Goal: Task Accomplishment & Management: Use online tool/utility

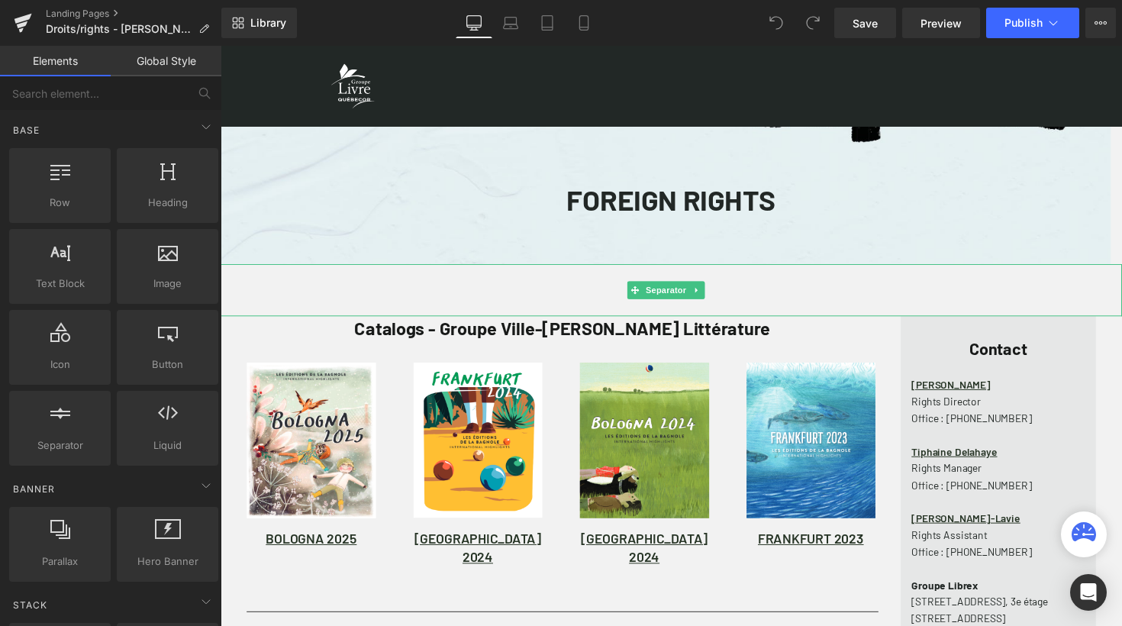
scroll to position [8, 8]
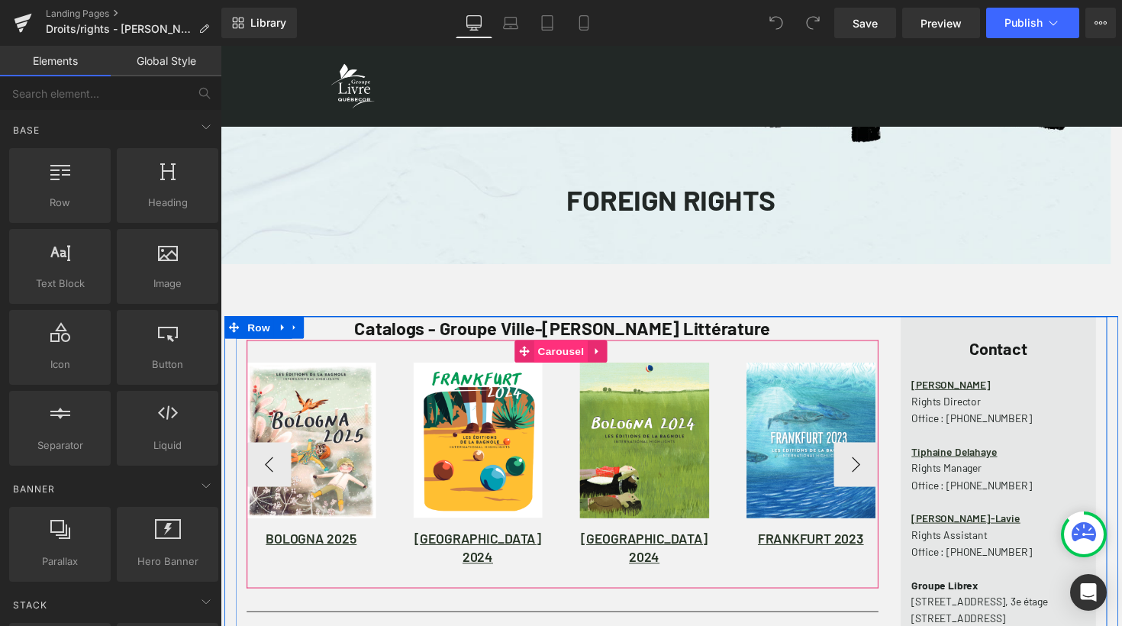
click at [571, 364] on span "Carousel" at bounding box center [569, 358] width 55 height 23
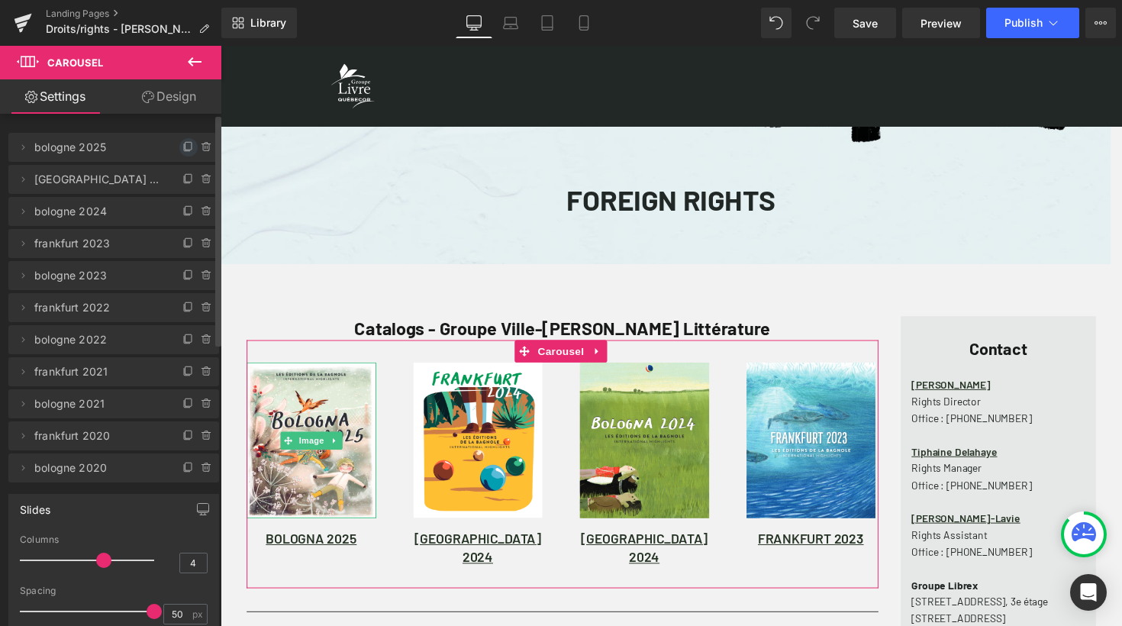
click at [182, 147] on icon at bounding box center [188, 147] width 12 height 12
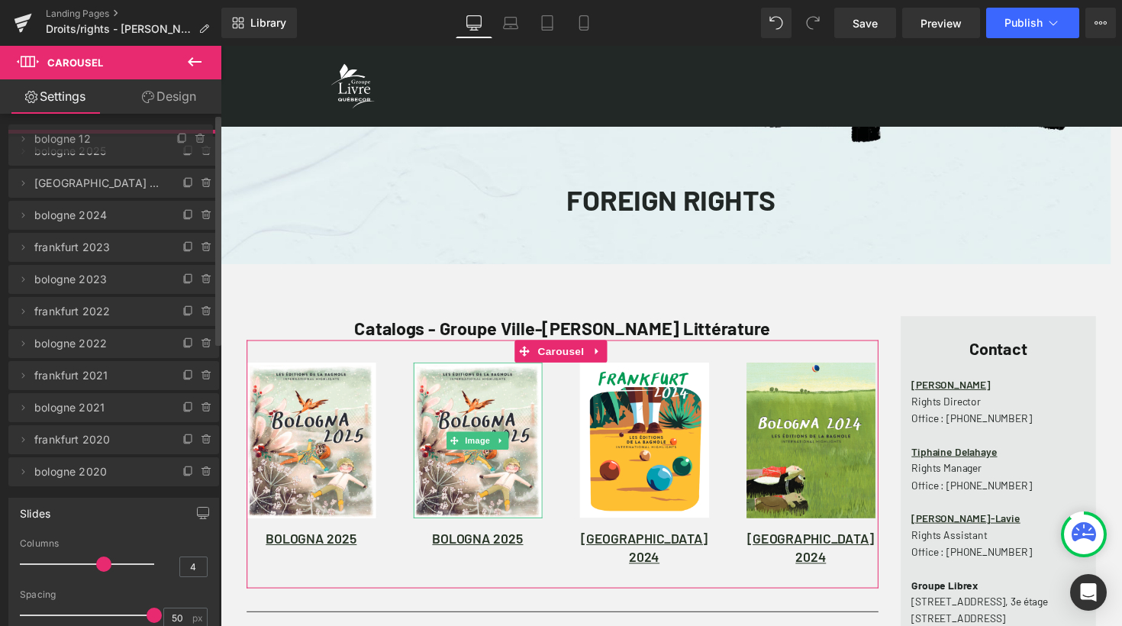
drag, startPoint x: 115, startPoint y: 179, endPoint x: 117, endPoint y: 137, distance: 42.1
drag, startPoint x: 100, startPoint y: 176, endPoint x: 102, endPoint y: 142, distance: 33.7
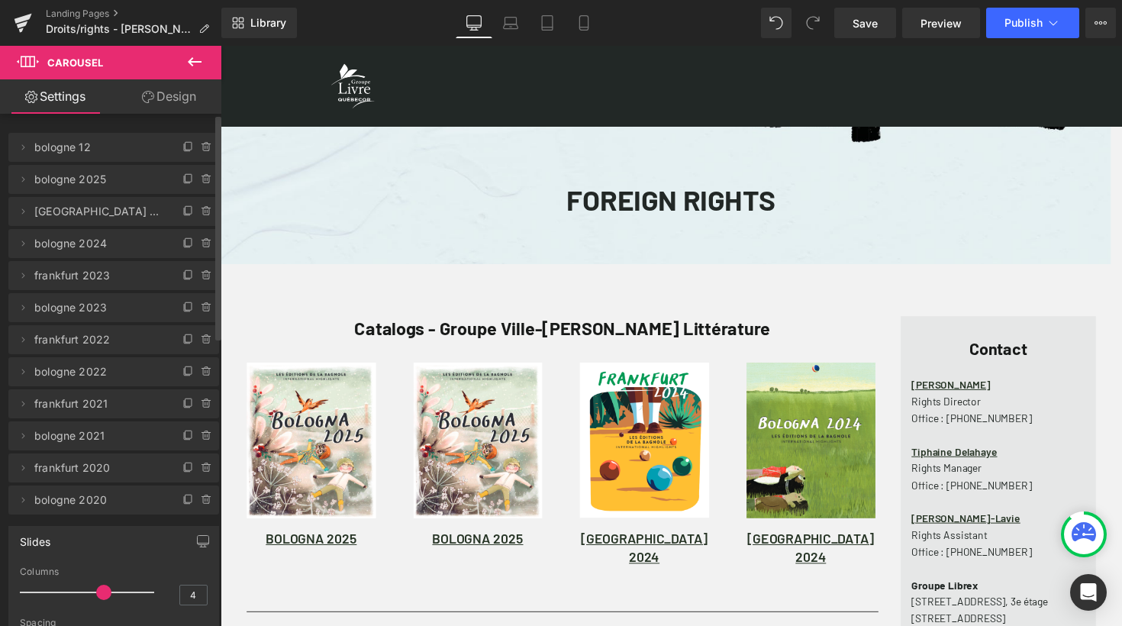
click at [69, 147] on span "bologne 12" at bounding box center [98, 147] width 128 height 29
click at [24, 147] on icon at bounding box center [23, 147] width 12 height 12
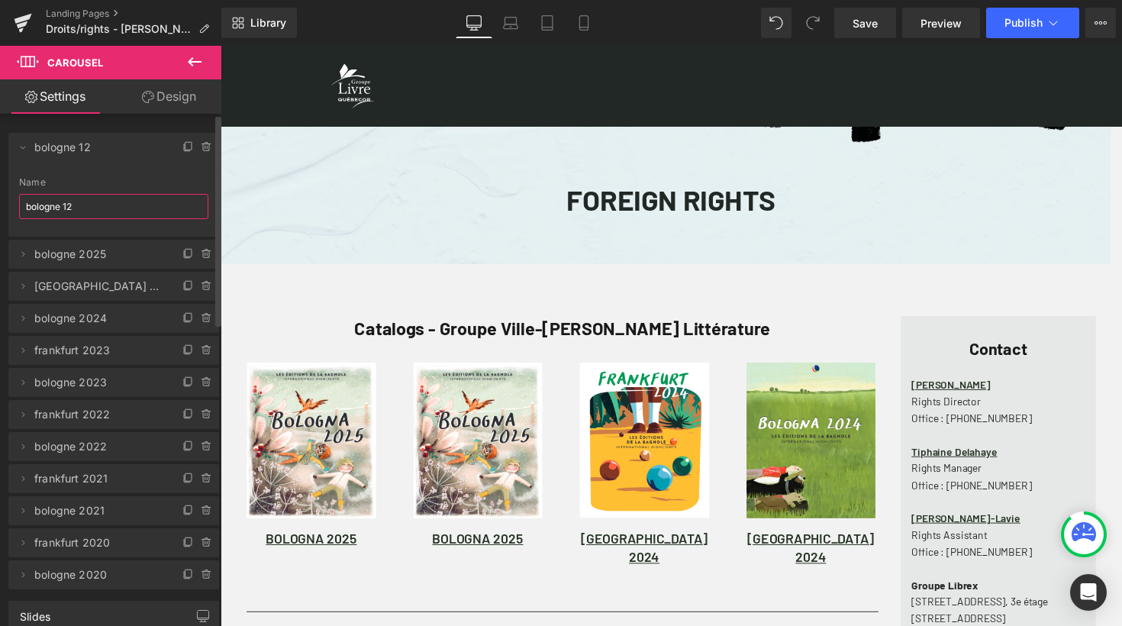
click at [88, 208] on input "bologne 12" at bounding box center [113, 206] width 189 height 25
type input "frankurt 2025"
click at [71, 176] on li "Delete Cancel frankurt 2025 frankurt 2025 Name frankurt 2025" at bounding box center [113, 185] width 211 height 104
click at [24, 147] on icon at bounding box center [23, 147] width 12 height 12
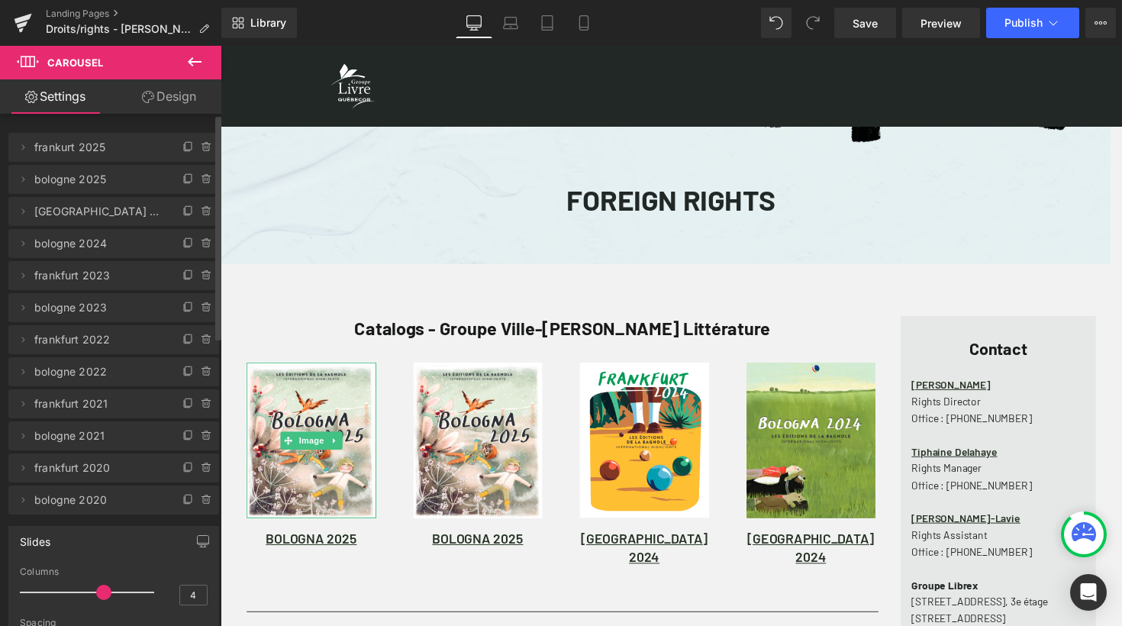
click at [140, 150] on span "frankurt 2025" at bounding box center [98, 147] width 128 height 29
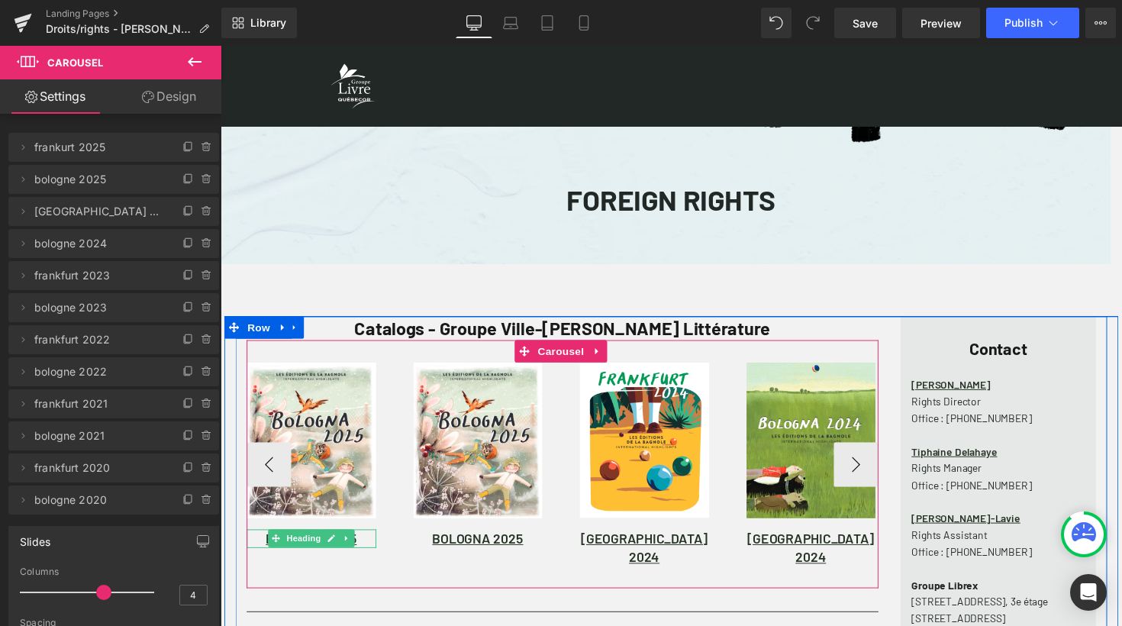
click at [361, 552] on h1 "BOLOGNA 2025" at bounding box center [313, 550] width 133 height 18
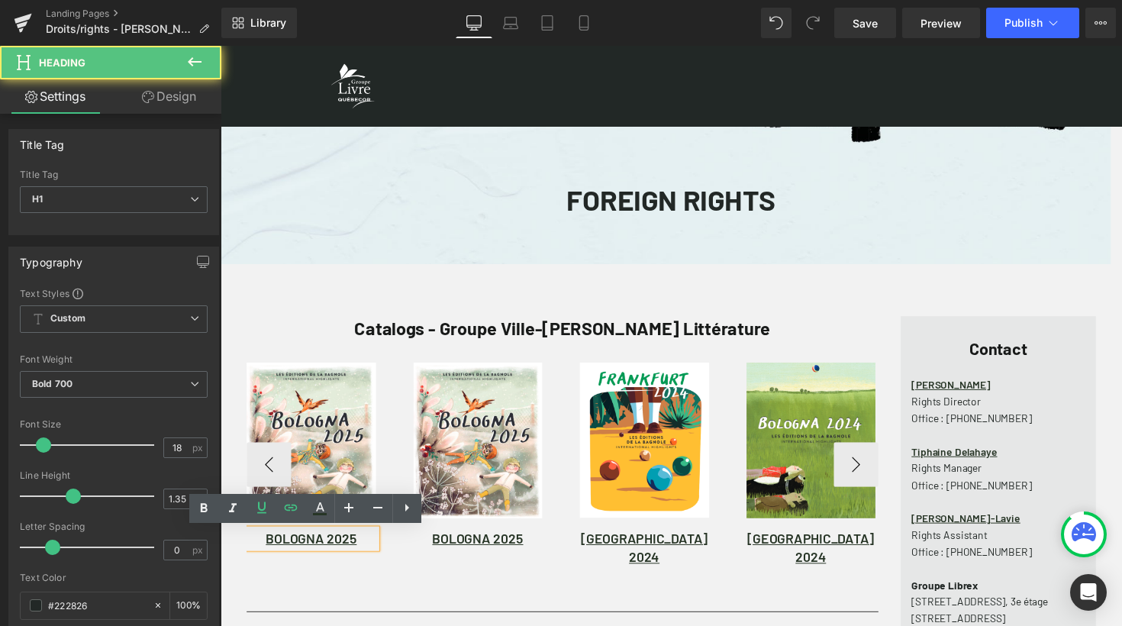
click at [361, 552] on h1 "BOLOGNA 2025" at bounding box center [313, 550] width 133 height 18
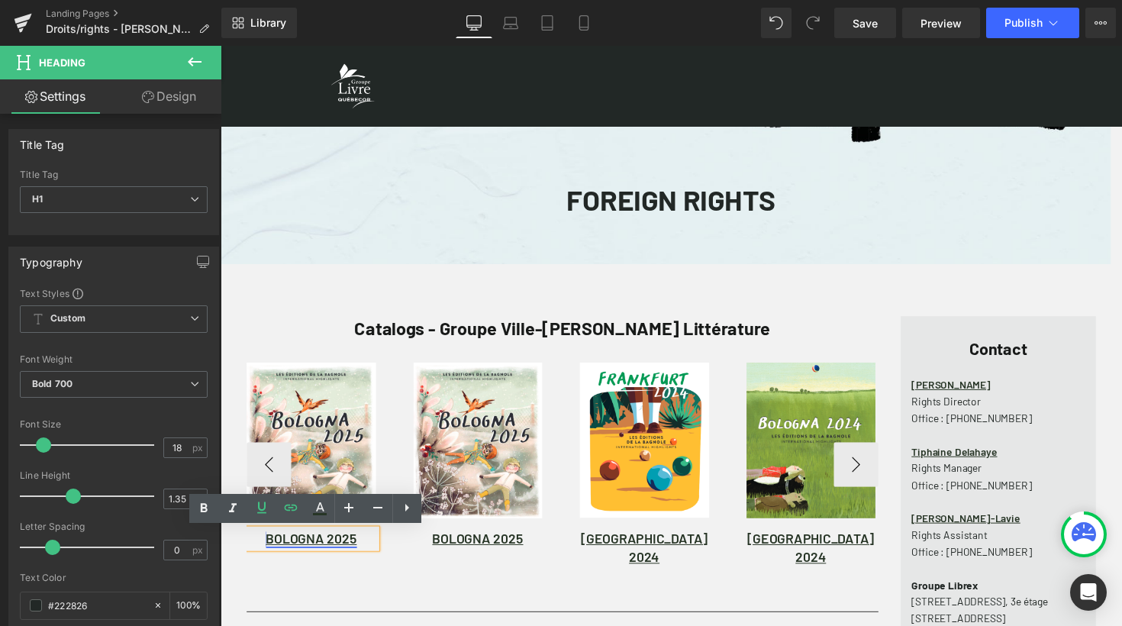
click at [324, 551] on link "BOLOGNA 2025" at bounding box center [313, 550] width 93 height 17
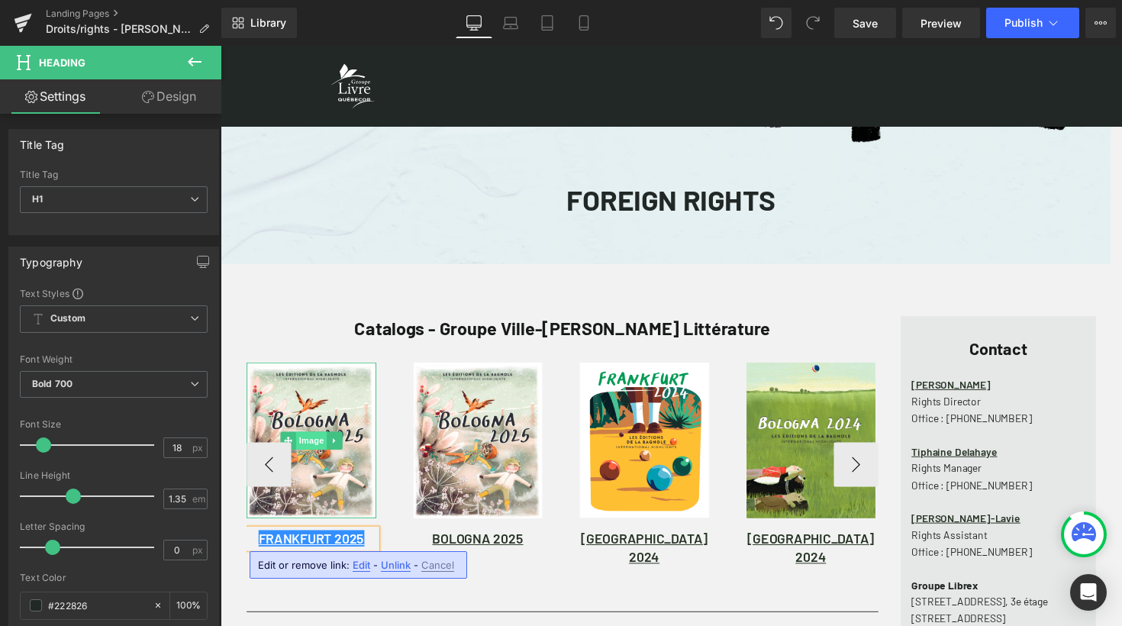
click at [310, 451] on span "Image" at bounding box center [314, 450] width 32 height 18
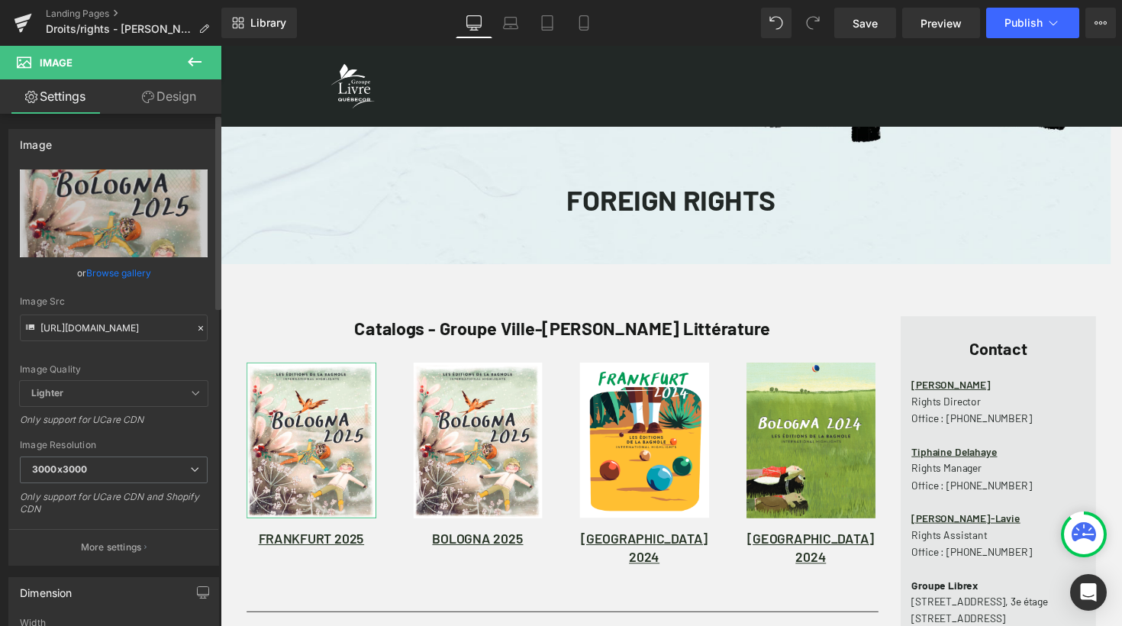
click at [199, 328] on icon at bounding box center [201, 328] width 5 height 5
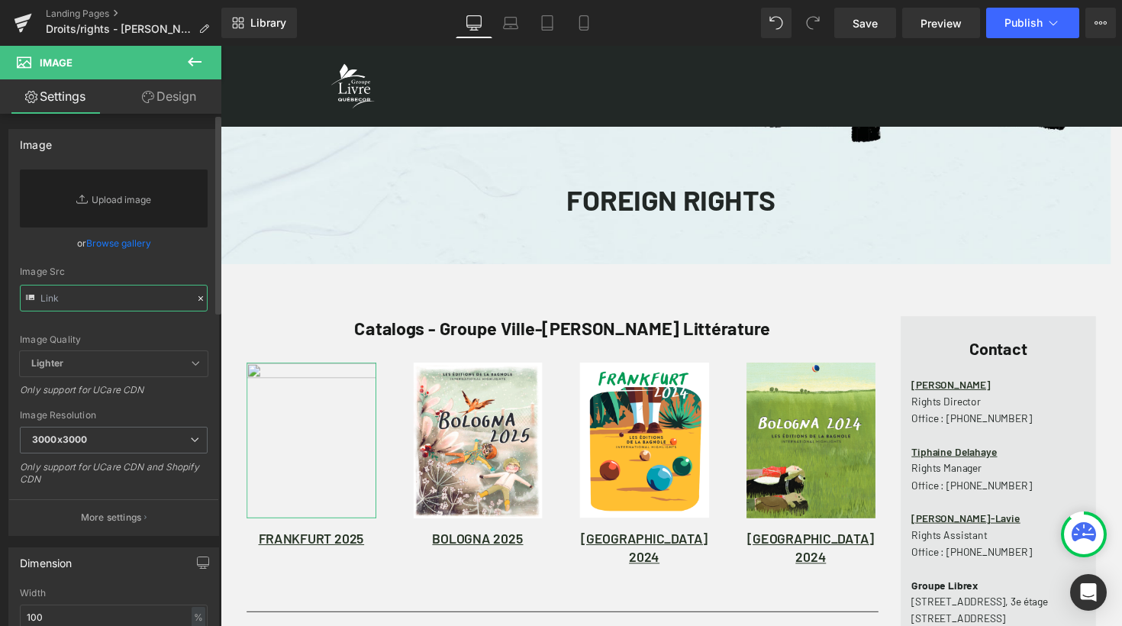
click at [115, 305] on input "text" at bounding box center [114, 298] width 188 height 27
paste input "https://cdn.shopify.com/s/files/1/0611/6720/6657/files/frankfurt2025_catalogue_…"
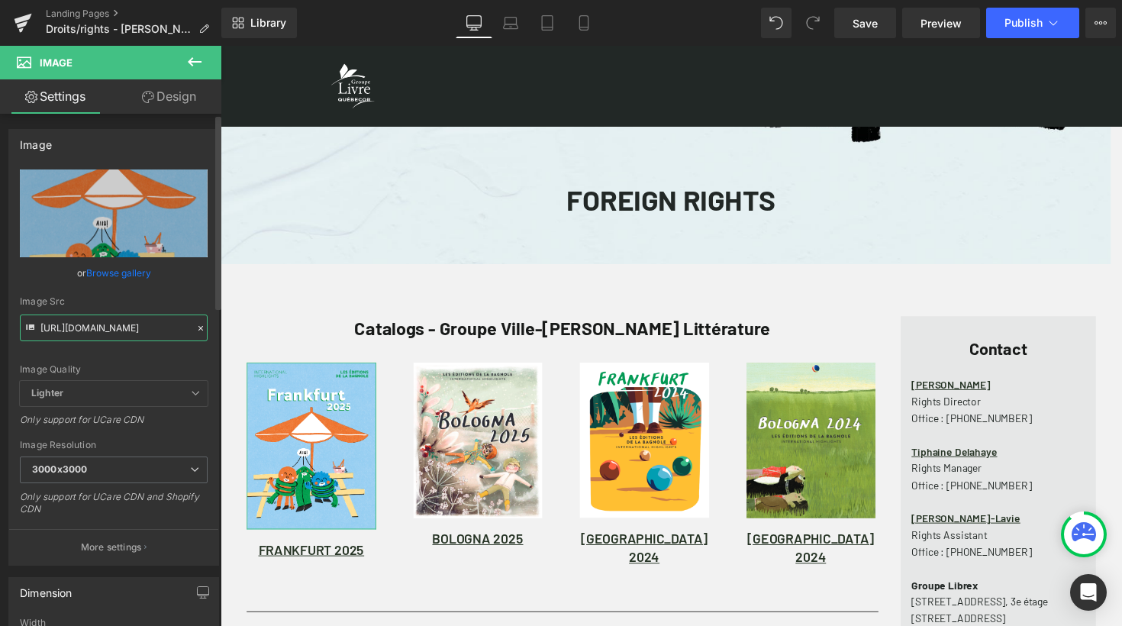
scroll to position [1340, 912]
type input "https://cdn.shopify.com/s/files/1/0611/6720/6657/files/frankfurt2025_catalogue_…"
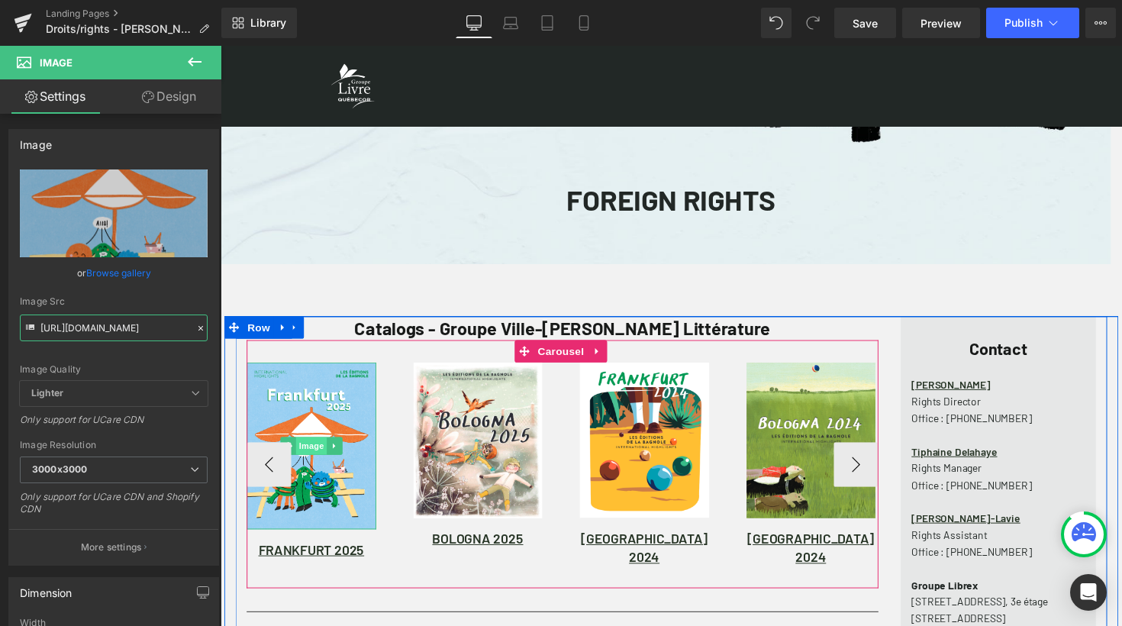
click at [310, 460] on span "Image" at bounding box center [314, 456] width 32 height 18
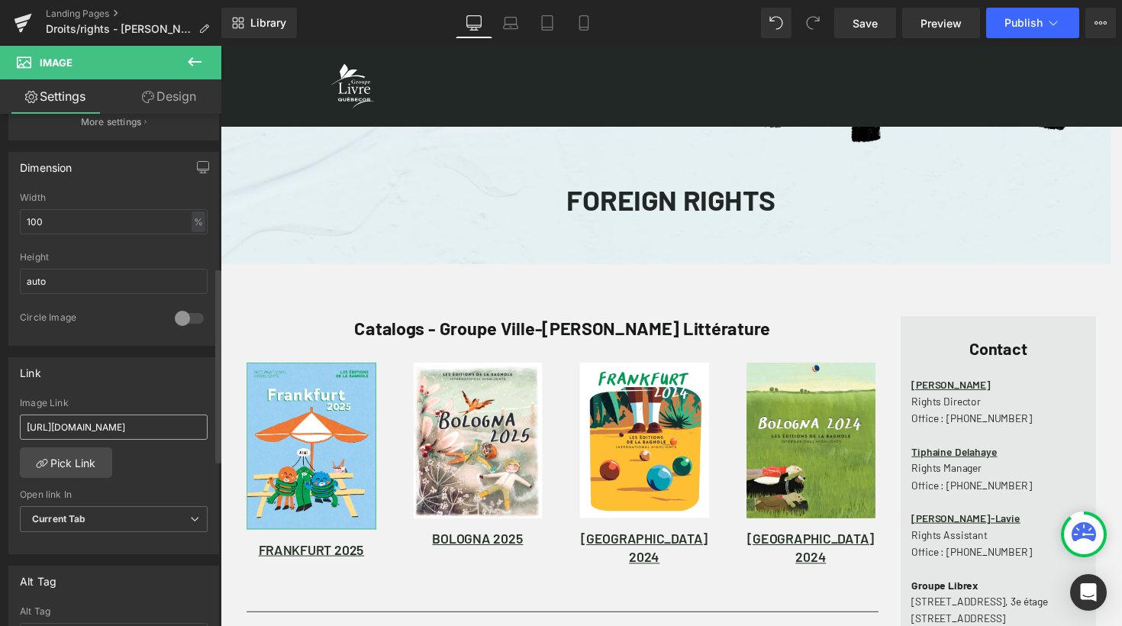
scroll to position [441, 0]
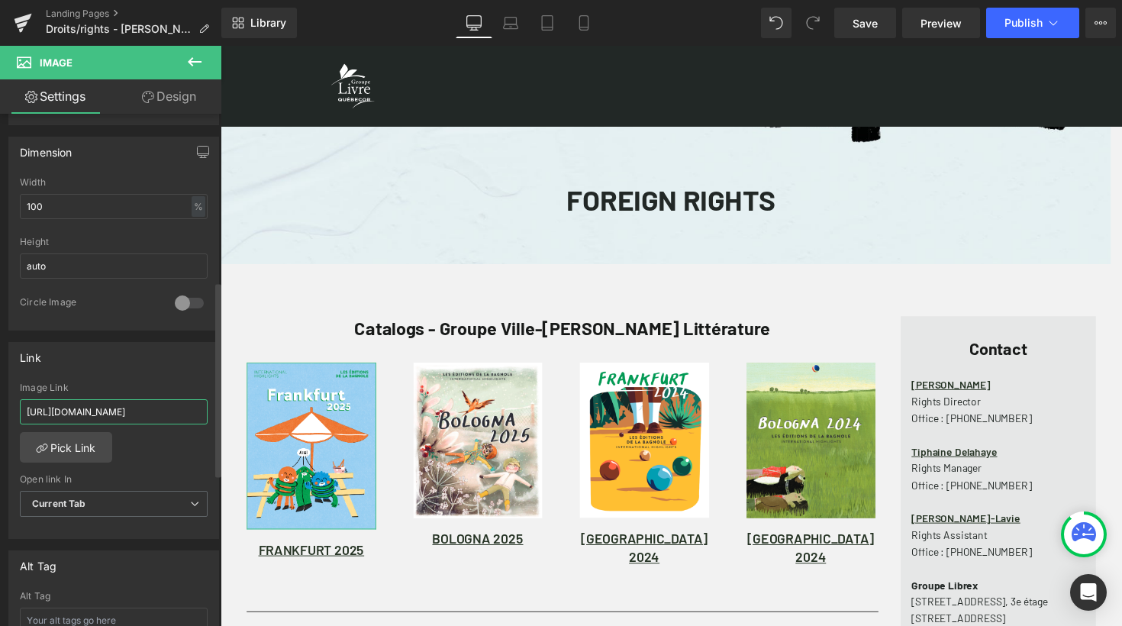
click at [144, 409] on input "https://groupelivre.app.box.com/s/1i0qd45hi02wy54akw3yxxn22zedrlfk" at bounding box center [114, 411] width 188 height 25
paste input "https://groupelivre.app.box.com/s/1njze93666m7lp2z55o05bdddcxlzsp9"
type input "https://groupelivre.app.box.com/s/1njze93666m7lp2z55o05bdddcxlzsp9"
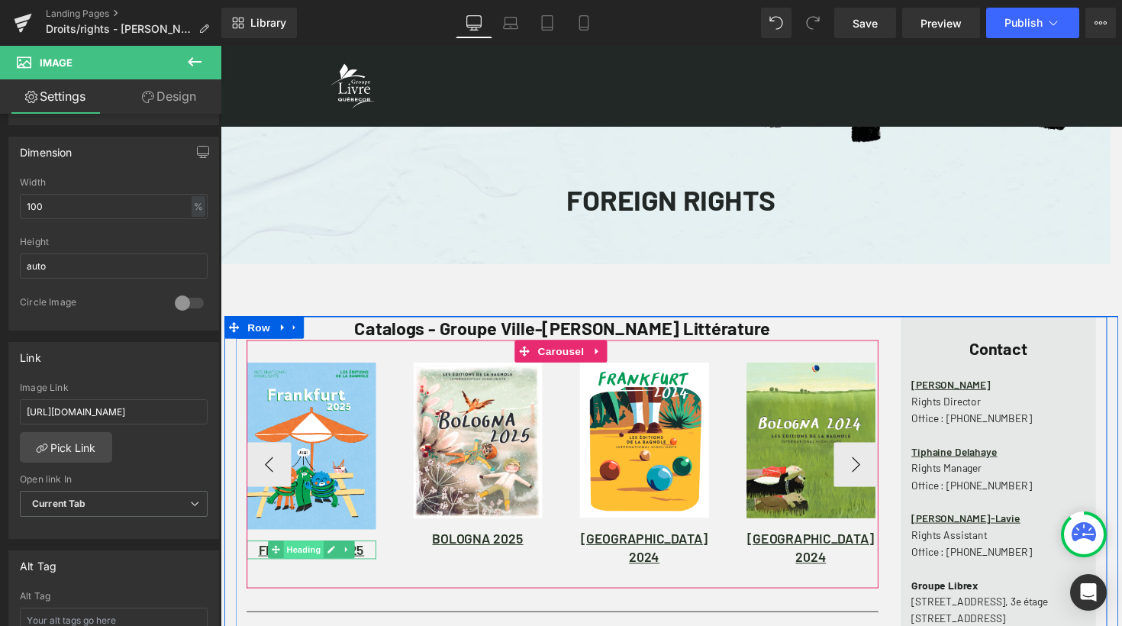
click at [306, 561] on span "Heading" at bounding box center [305, 562] width 41 height 18
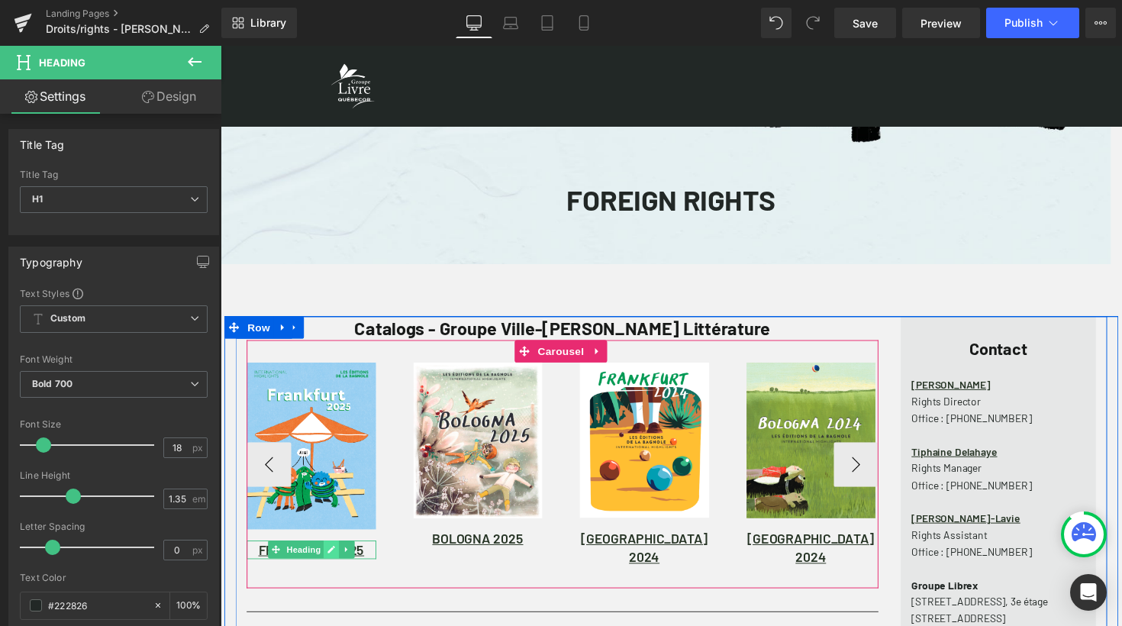
click at [331, 563] on icon at bounding box center [334, 561] width 8 height 9
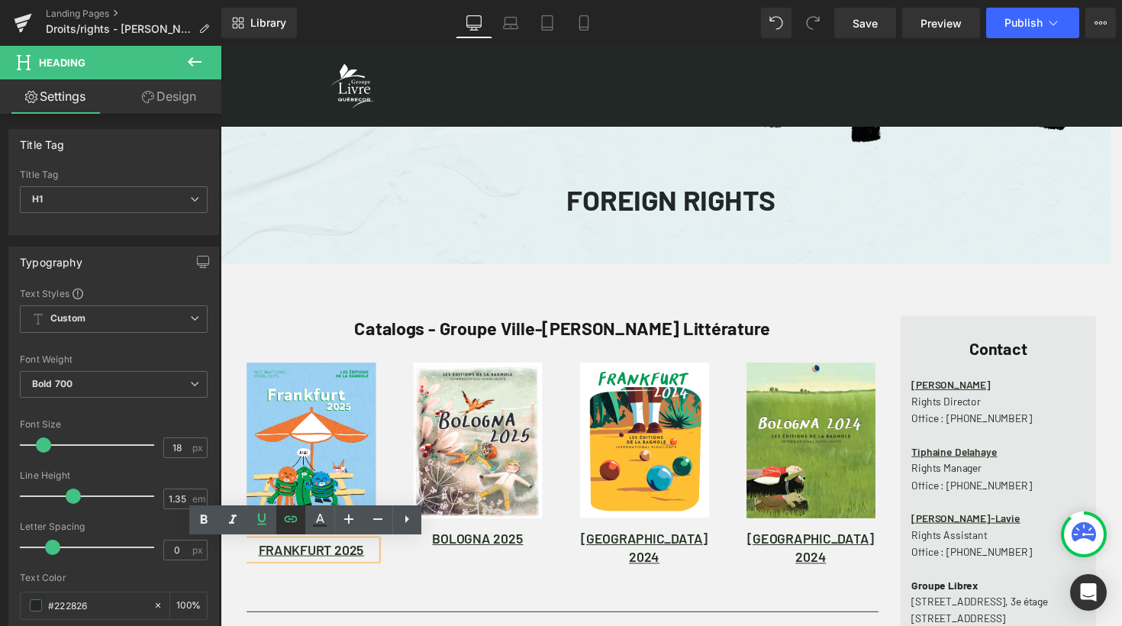
click at [295, 521] on icon at bounding box center [290, 519] width 13 height 6
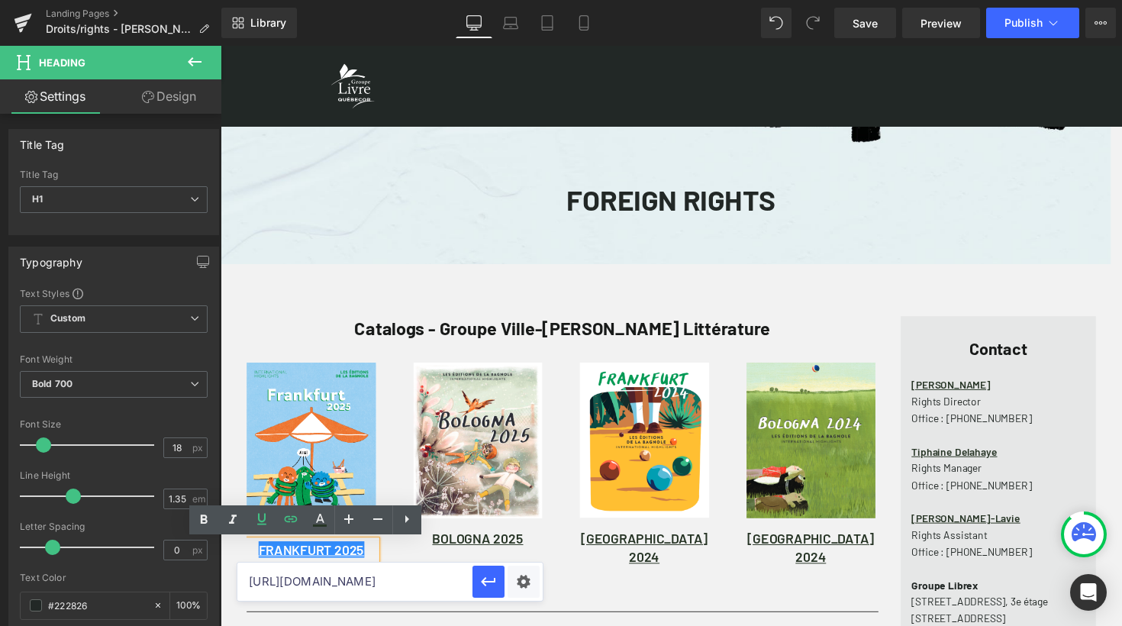
click at [386, 583] on input "https://groupelivre.app.box.com/s/1i0qd45hi02wy54akw3yxxn22zedrlfk" at bounding box center [354, 582] width 235 height 38
paste input "njze93666m7lp2z55o05bdddcxlzsp9"
type input "https://groupelivre.app.box.com/s/1njze93666m7lp2z55o05bdddcxlzsp9"
click at [487, 580] on icon "button" at bounding box center [489, 582] width 18 height 18
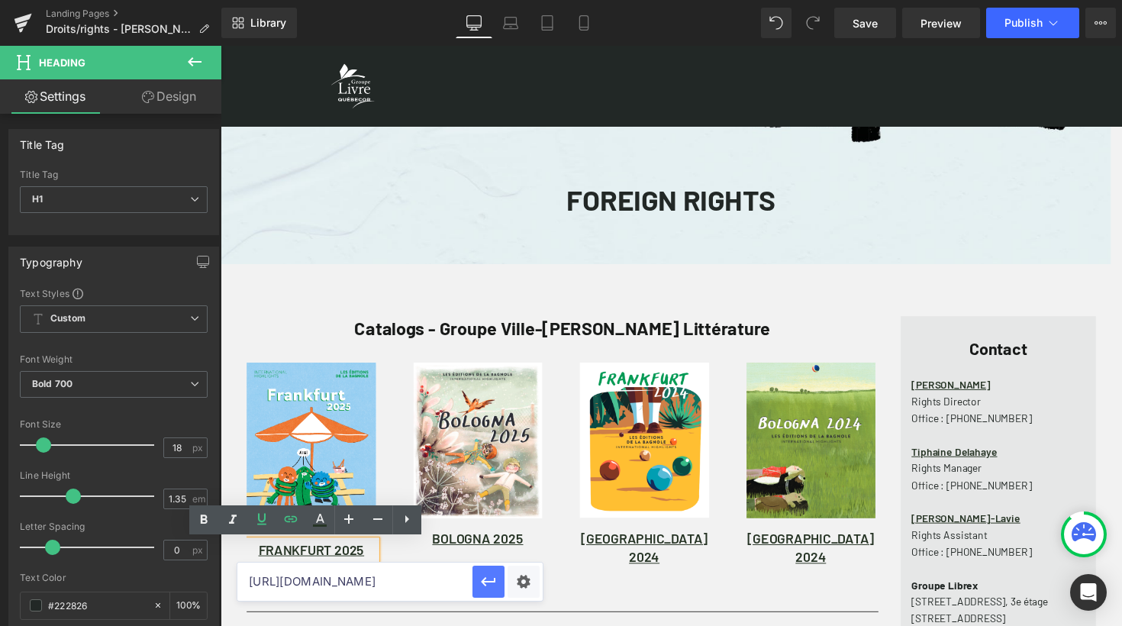
scroll to position [0, 0]
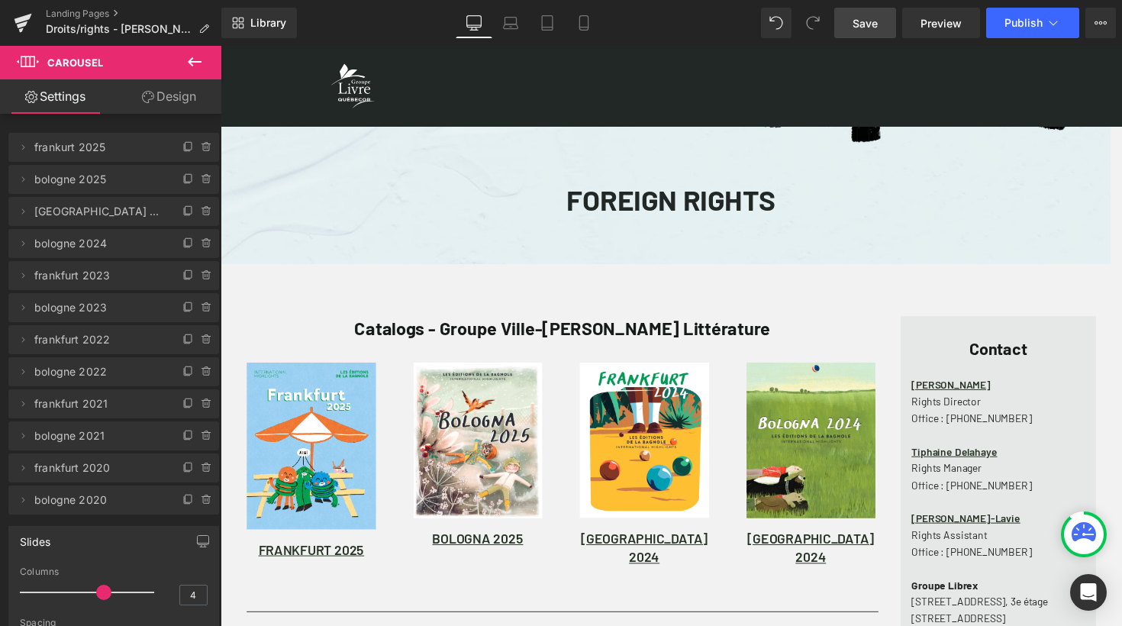
click at [875, 22] on span "Save" at bounding box center [865, 23] width 25 height 16
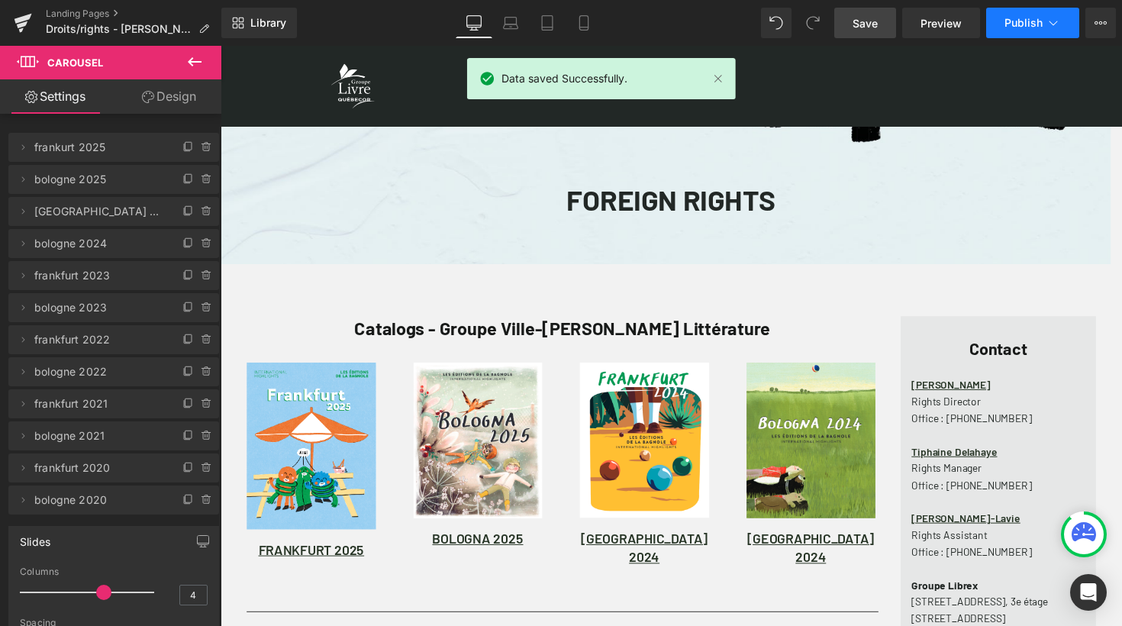
click at [1026, 18] on span "Publish" at bounding box center [1024, 23] width 38 height 12
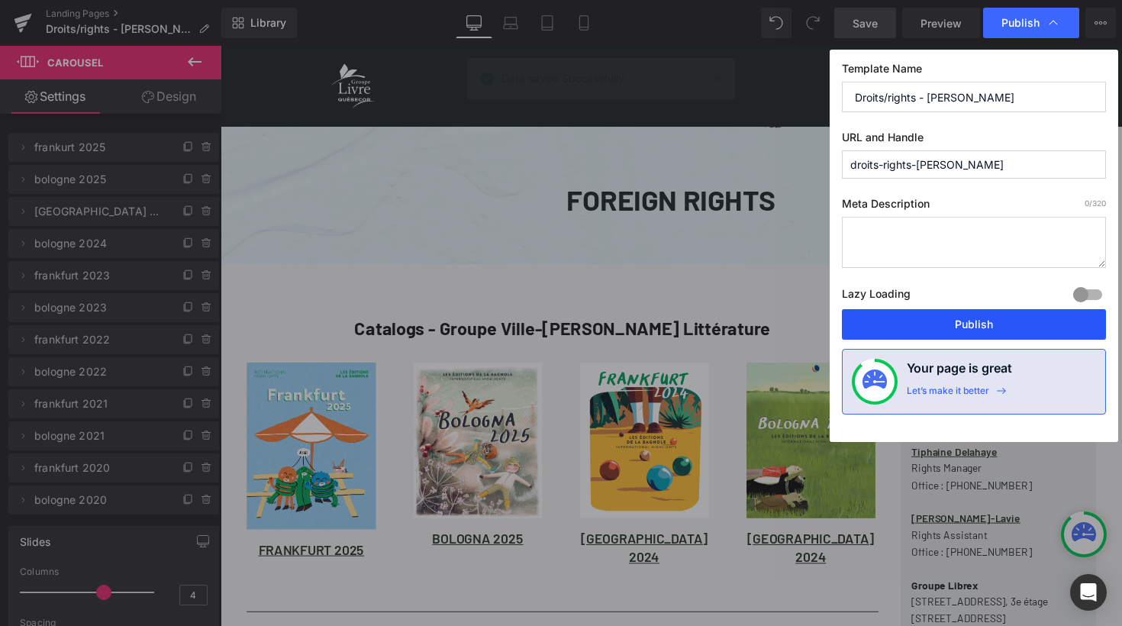
click at [963, 325] on button "Publish" at bounding box center [974, 324] width 264 height 31
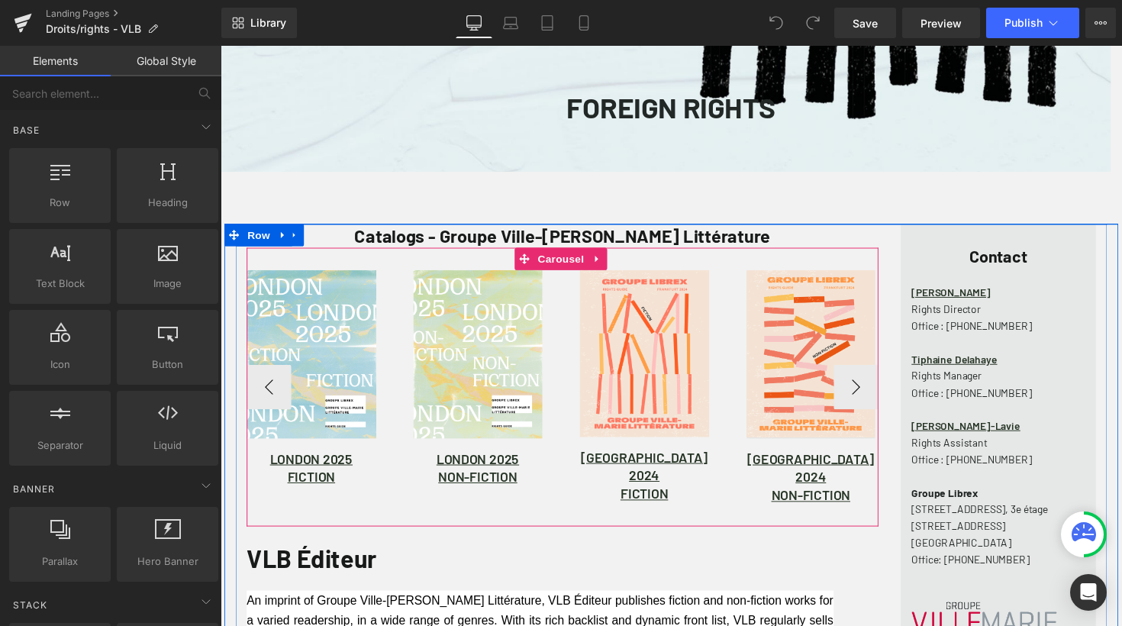
scroll to position [97, 0]
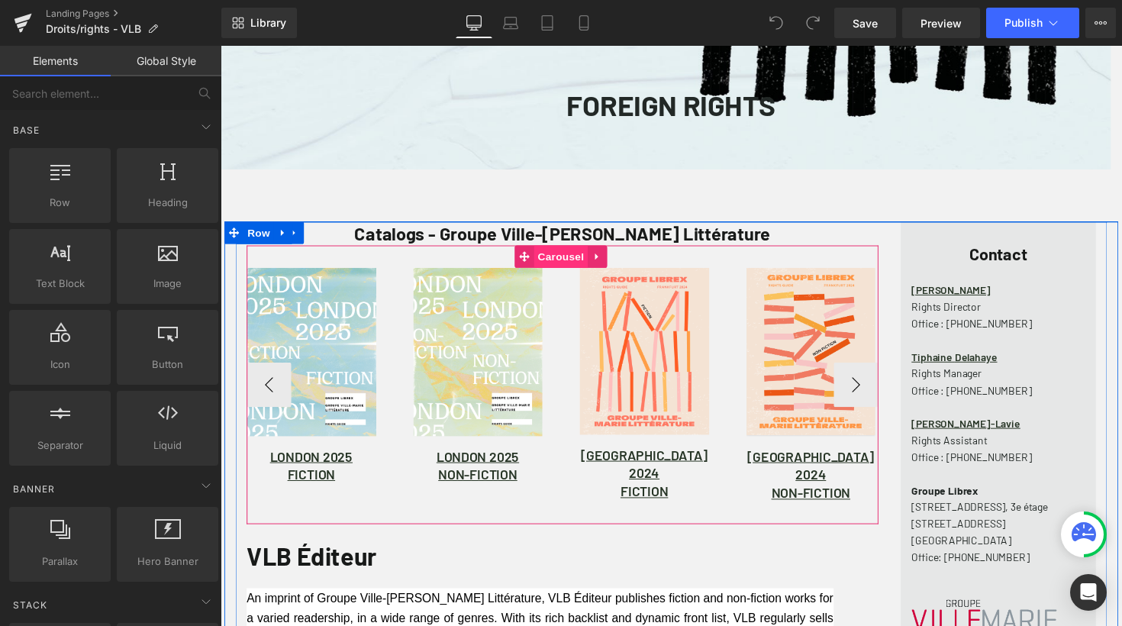
click at [565, 263] on span "Carousel" at bounding box center [569, 261] width 55 height 23
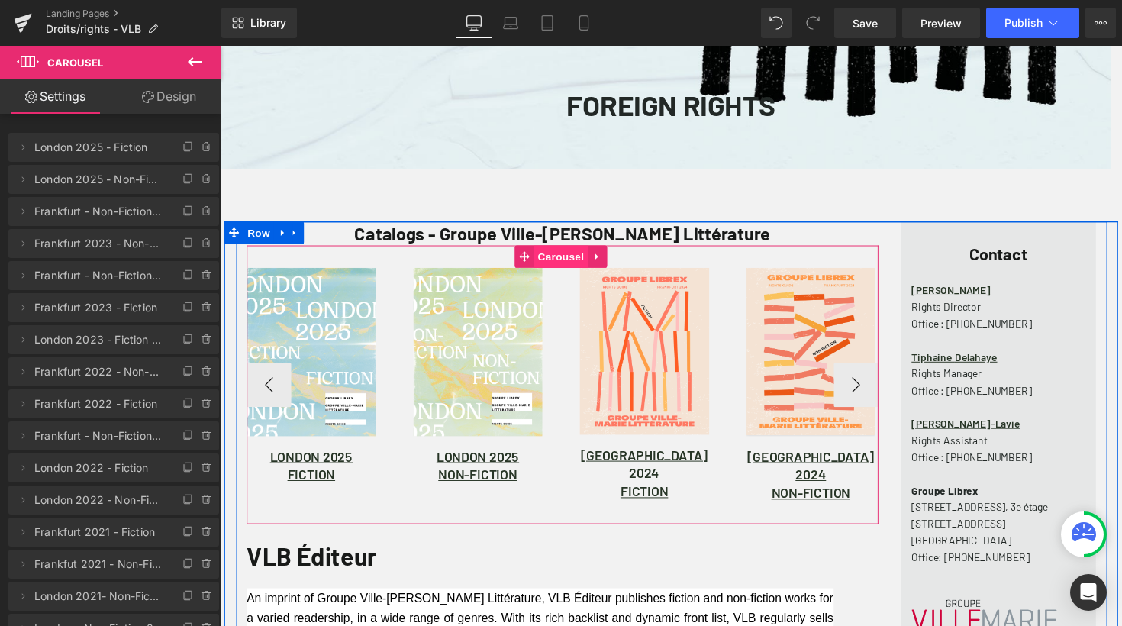
click at [563, 264] on span "Carousel" at bounding box center [569, 261] width 55 height 23
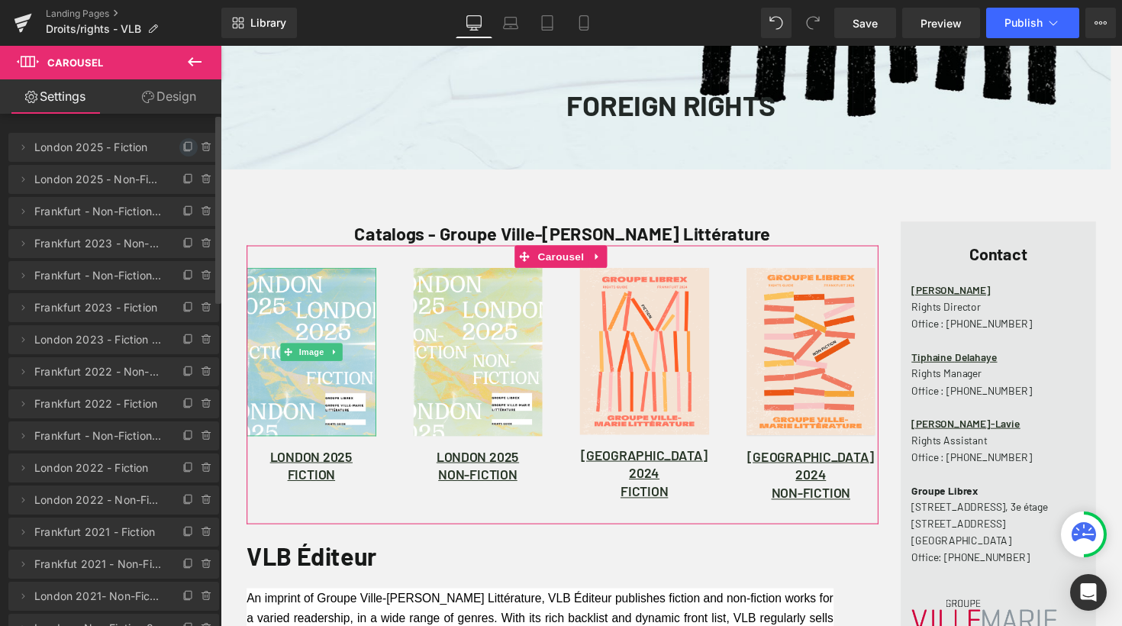
click at [186, 145] on icon at bounding box center [189, 146] width 6 height 8
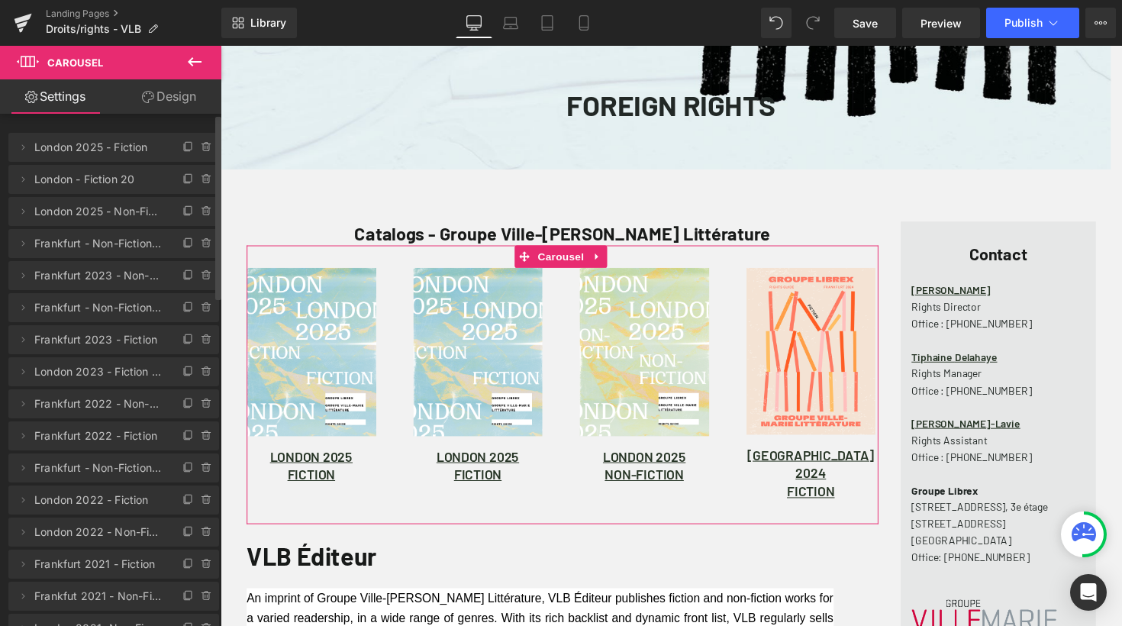
scroll to position [8, 8]
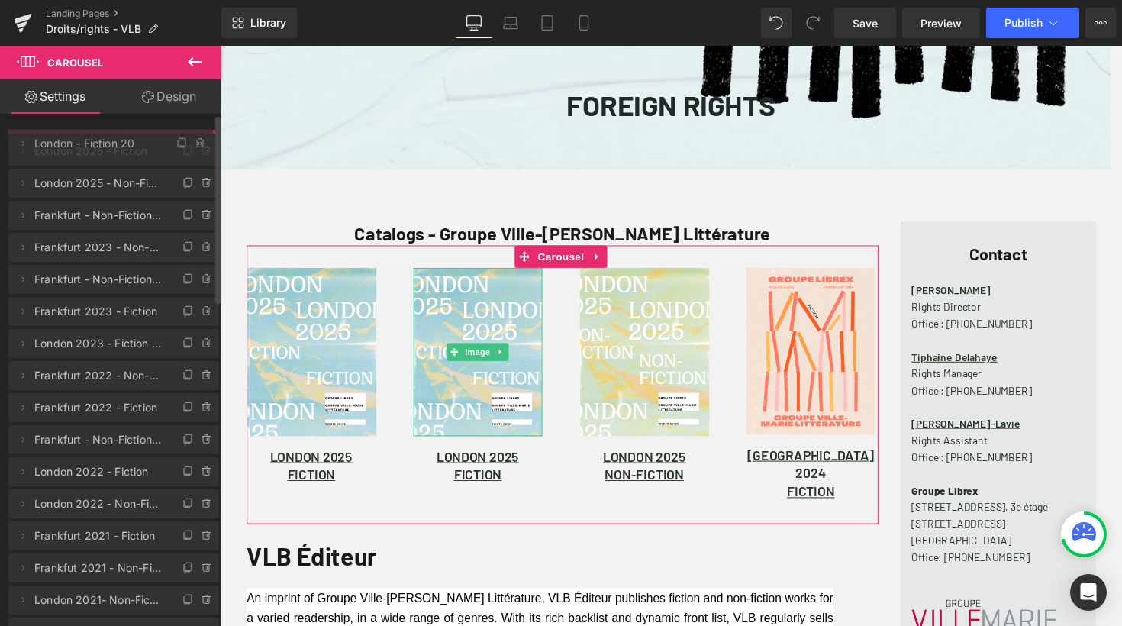
drag, startPoint x: 111, startPoint y: 179, endPoint x: 109, endPoint y: 141, distance: 38.2
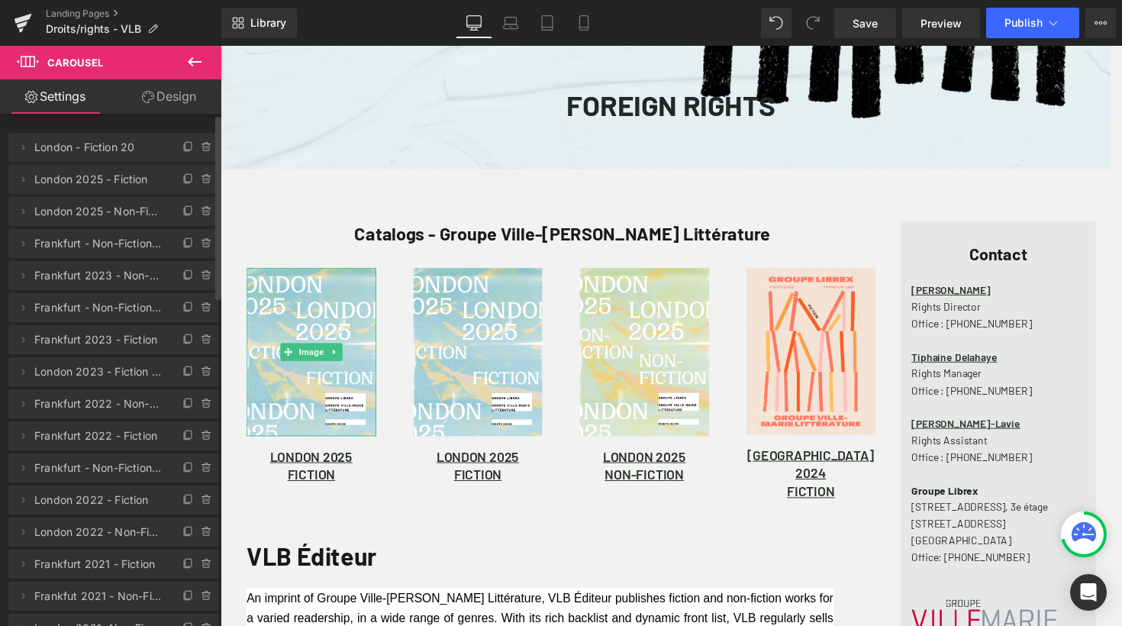
click at [103, 147] on span "London - Fiction 20" at bounding box center [98, 147] width 128 height 29
click at [24, 147] on icon at bounding box center [23, 147] width 12 height 12
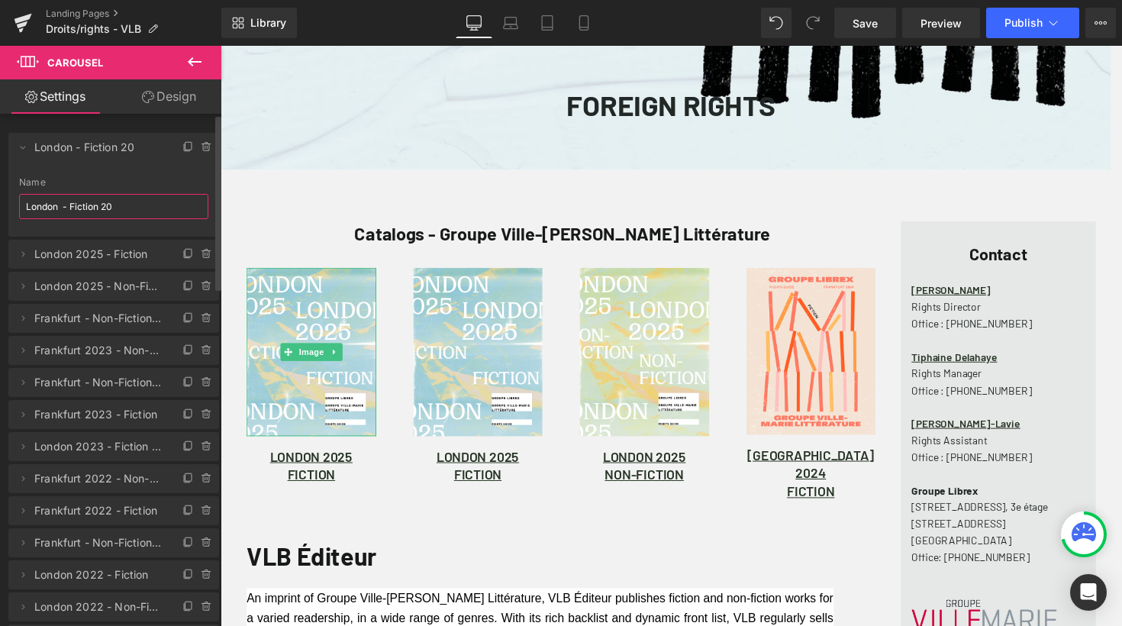
click at [47, 205] on input "London - Fiction 20" at bounding box center [113, 206] width 189 height 25
click at [71, 208] on input "Frankfurt - Fiction 2025" at bounding box center [113, 206] width 189 height 25
click at [150, 204] on input "Frankfurt 2025 - Fiction 2025" at bounding box center [113, 206] width 189 height 25
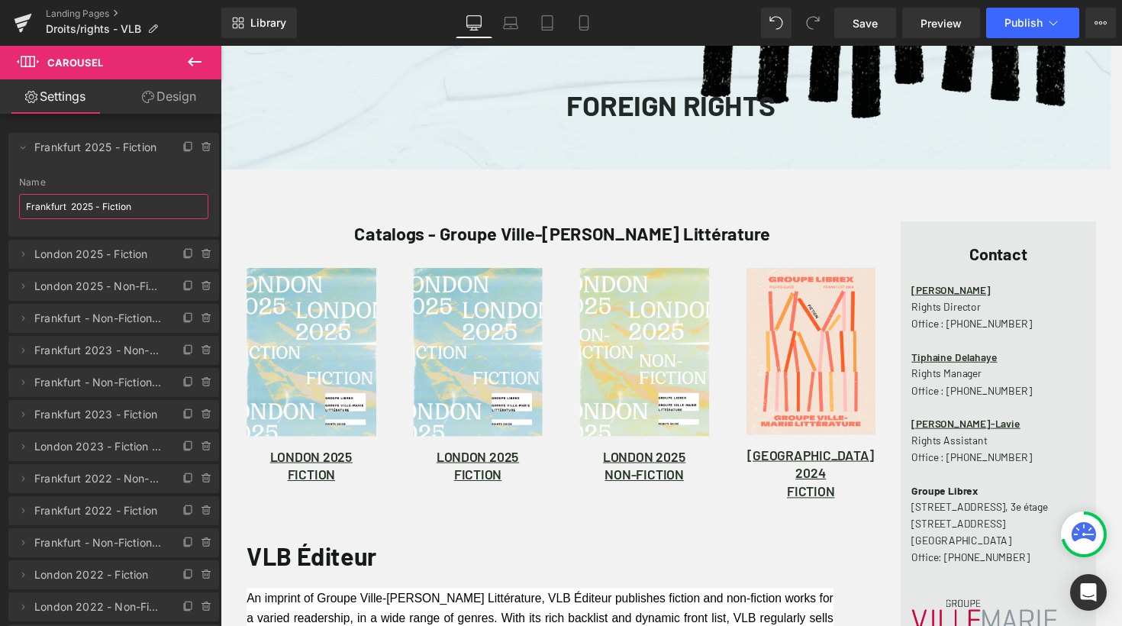
type input "Frankfurt 2025 - Fiction"
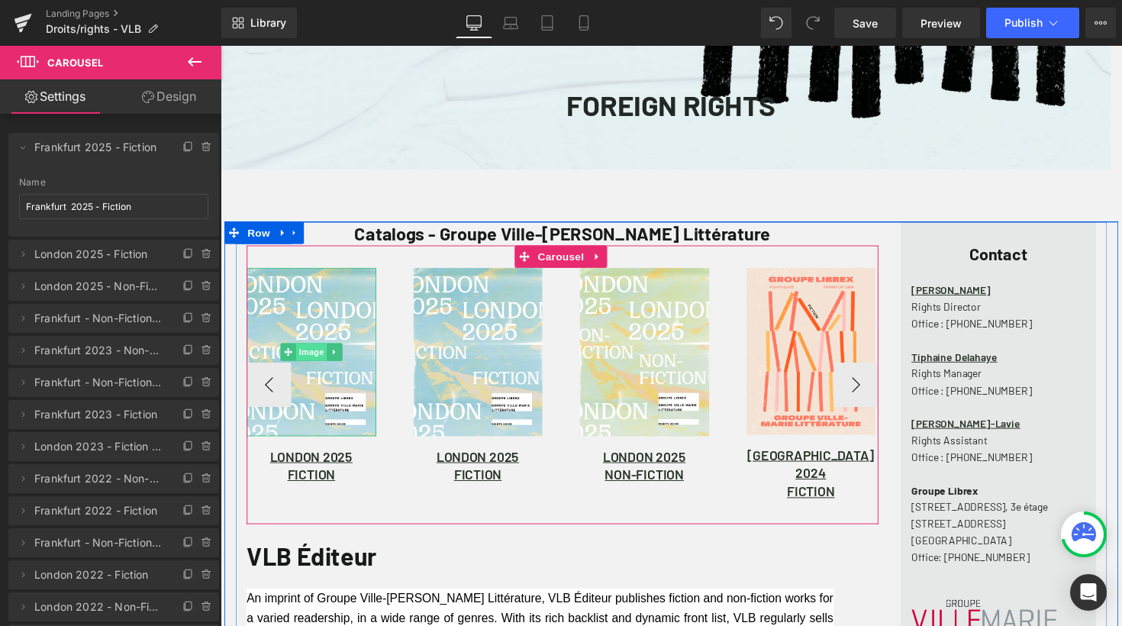
click at [309, 359] on span "Image" at bounding box center [314, 359] width 32 height 18
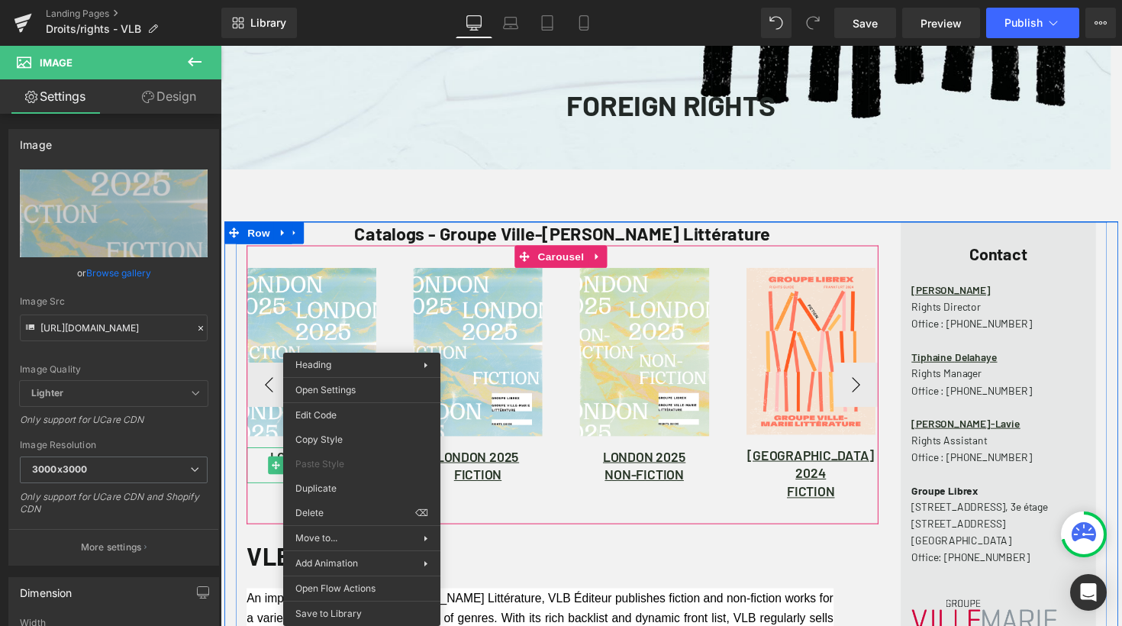
click at [255, 466] on h1 "LONDON 2025" at bounding box center [313, 466] width 133 height 18
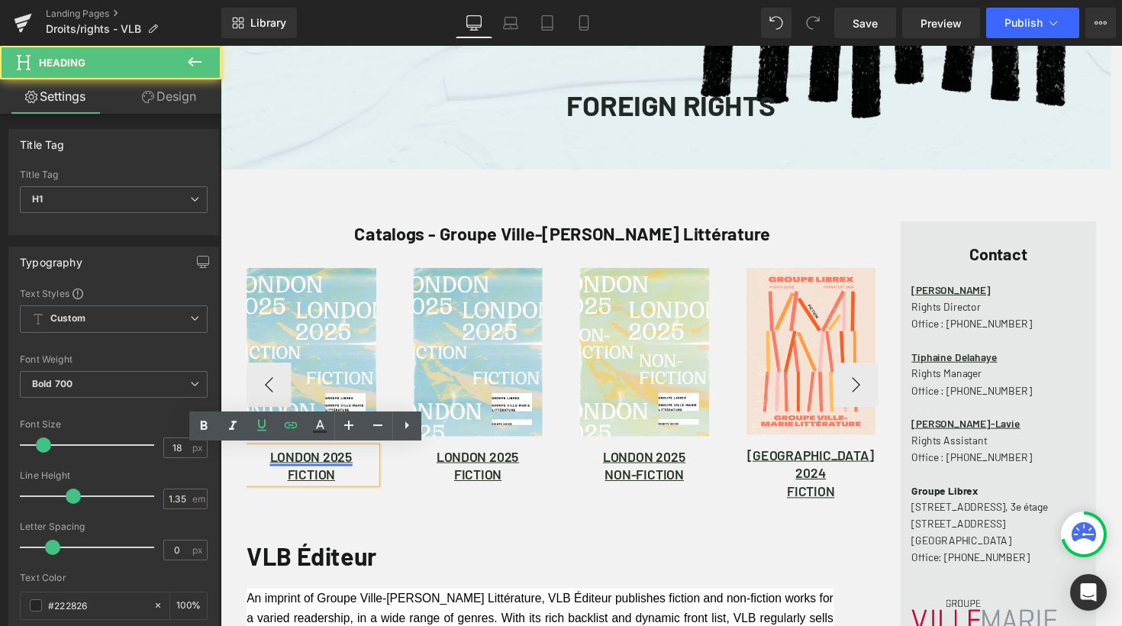
click at [284, 462] on link "LONDON 2025" at bounding box center [313, 466] width 85 height 17
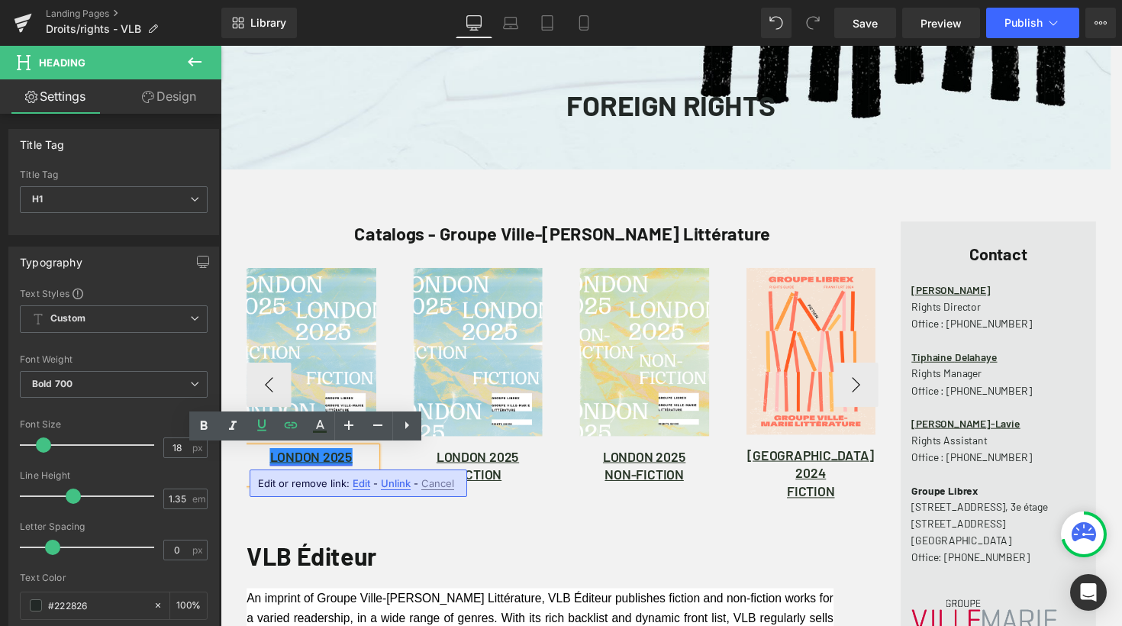
click at [321, 467] on link "LONDON 2025" at bounding box center [313, 466] width 85 height 17
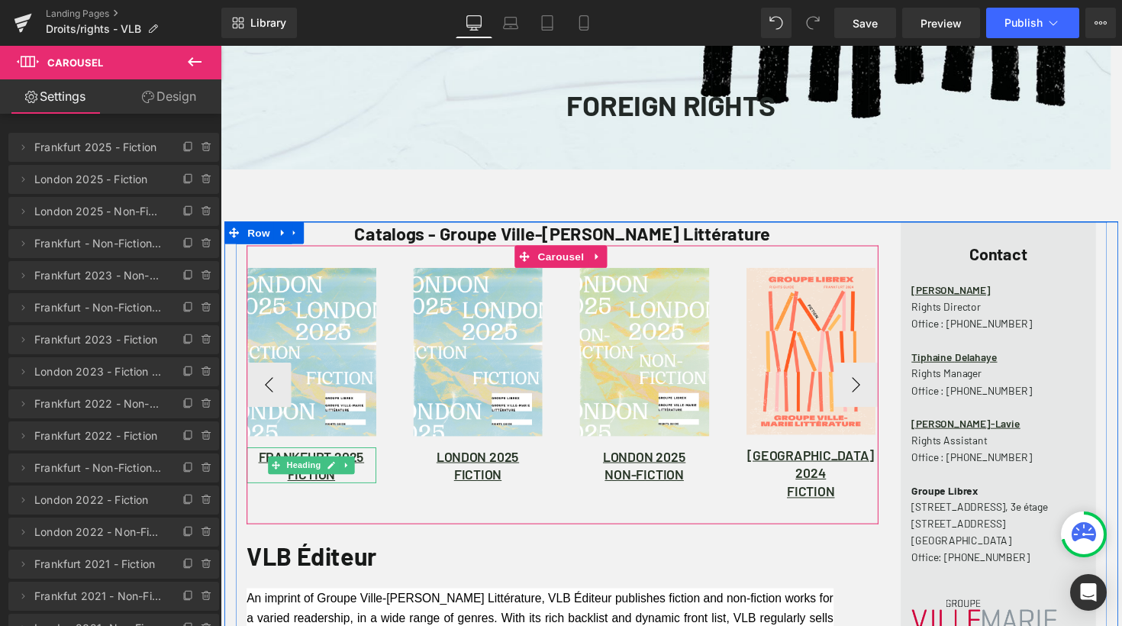
click at [355, 488] on h1 "FICTION" at bounding box center [313, 485] width 133 height 18
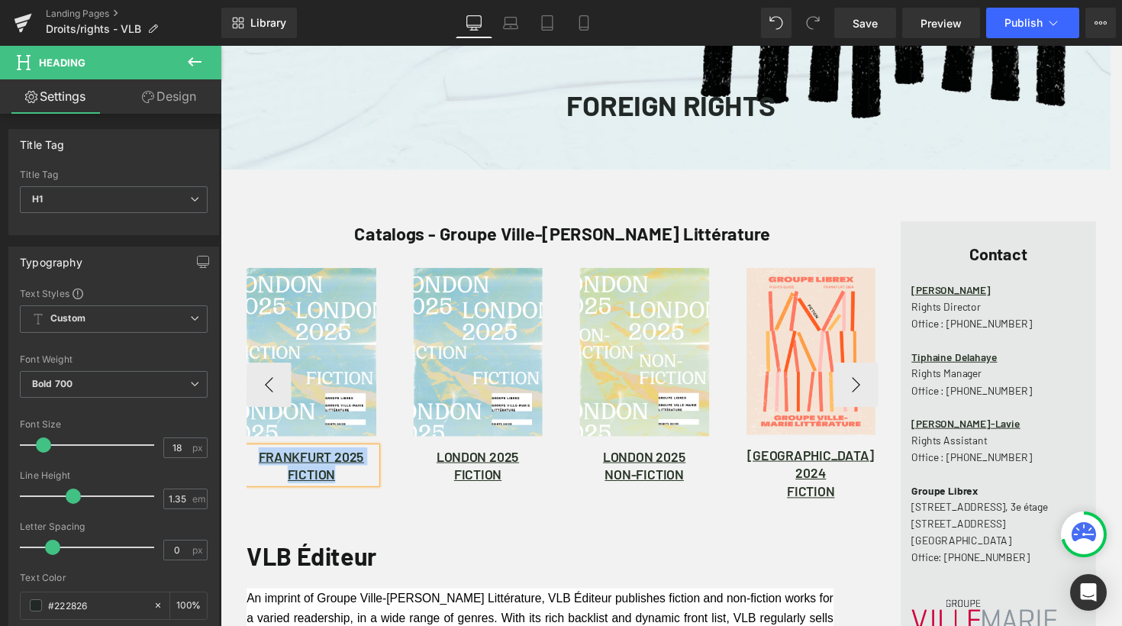
click at [343, 488] on h1 "FICTION" at bounding box center [313, 485] width 133 height 18
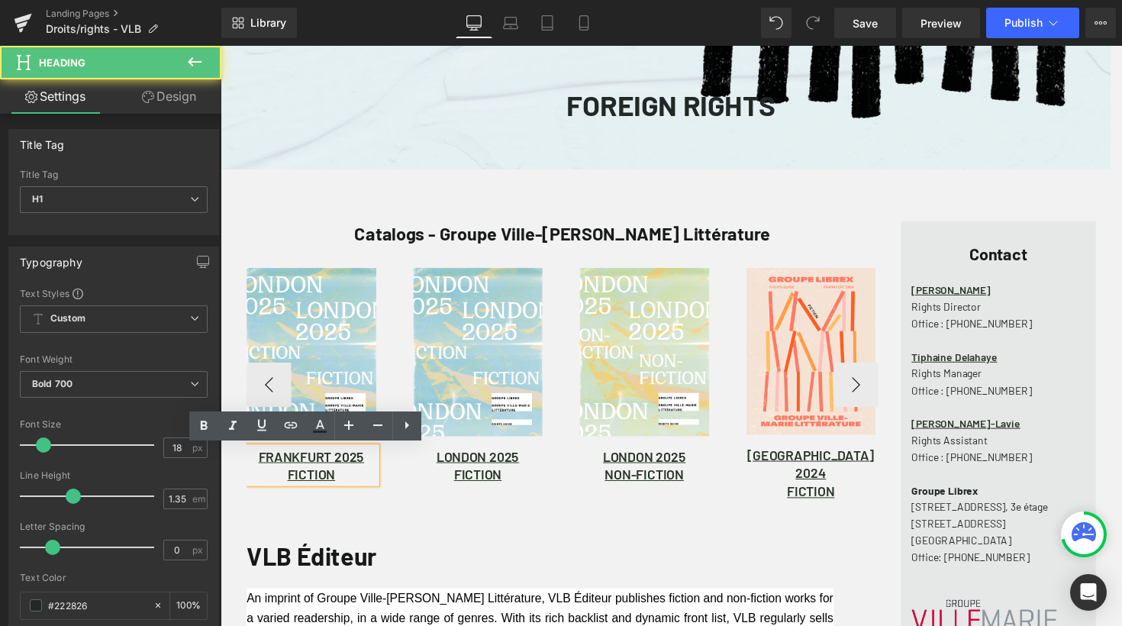
click at [343, 488] on h1 "FICTION" at bounding box center [313, 485] width 133 height 18
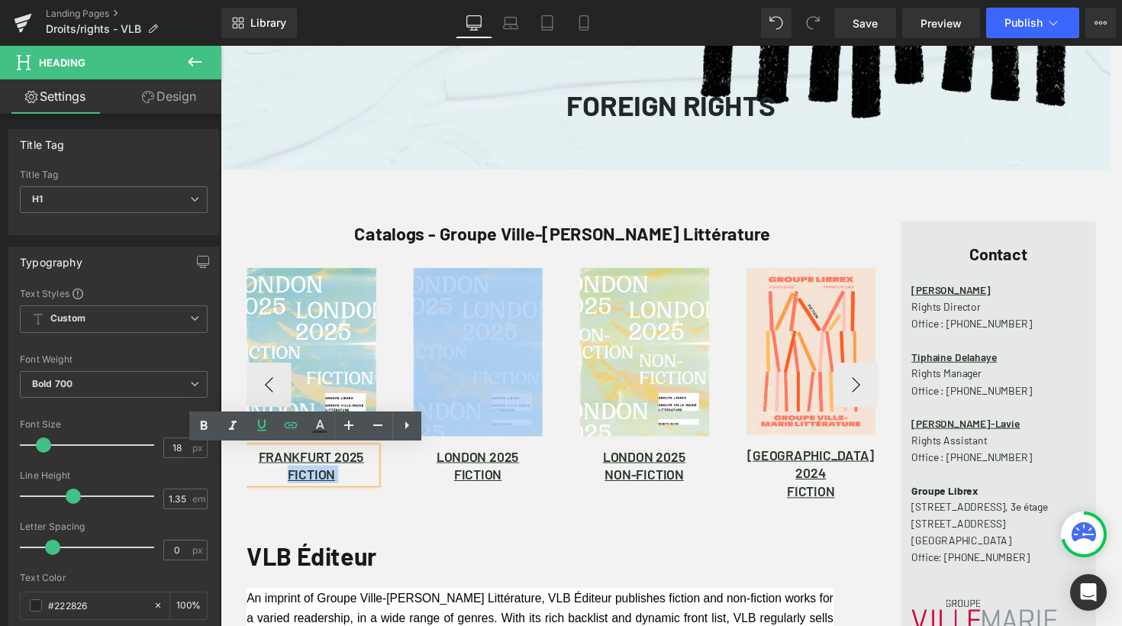
drag, startPoint x: 343, startPoint y: 488, endPoint x: 253, endPoint y: 467, distance: 92.6
click at [253, 467] on div "FRANKFURT 2025 FICTION" at bounding box center [313, 475] width 133 height 37
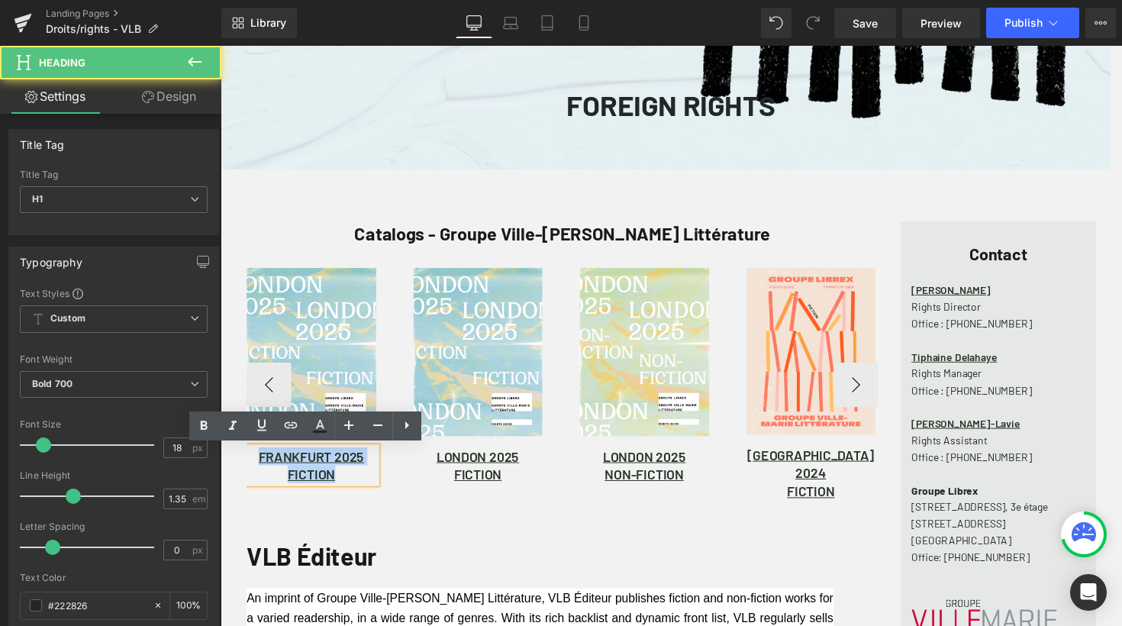
drag, startPoint x: 253, startPoint y: 467, endPoint x: 337, endPoint y: 488, distance: 87.4
click at [337, 488] on div "FRANKFURT 2025 FICTION" at bounding box center [313, 475] width 133 height 37
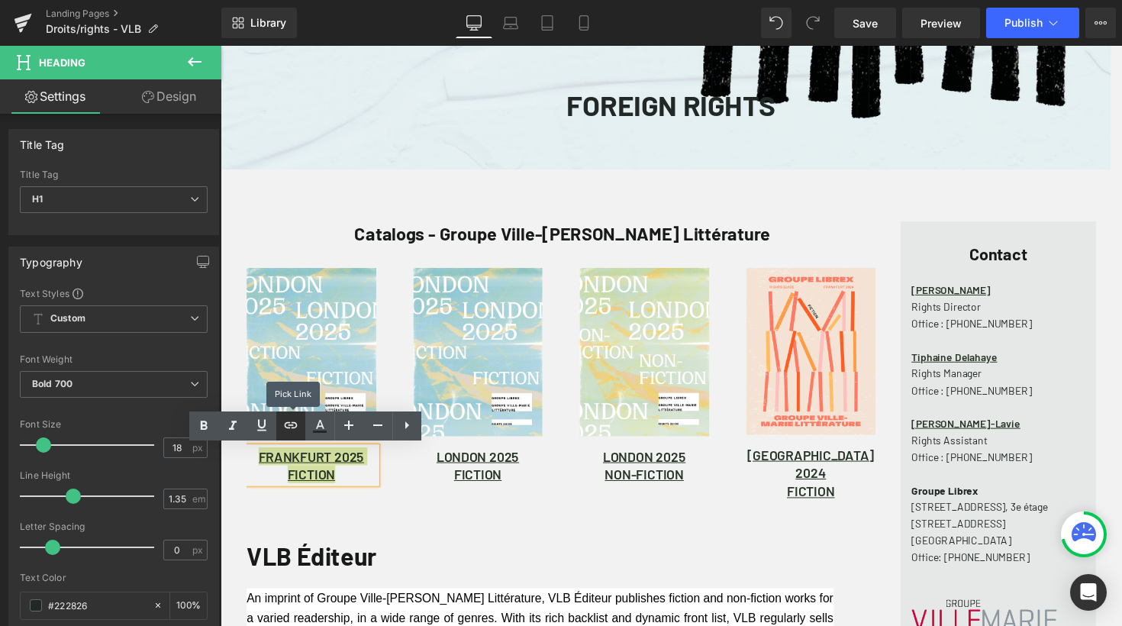
click at [289, 422] on icon at bounding box center [291, 425] width 18 height 18
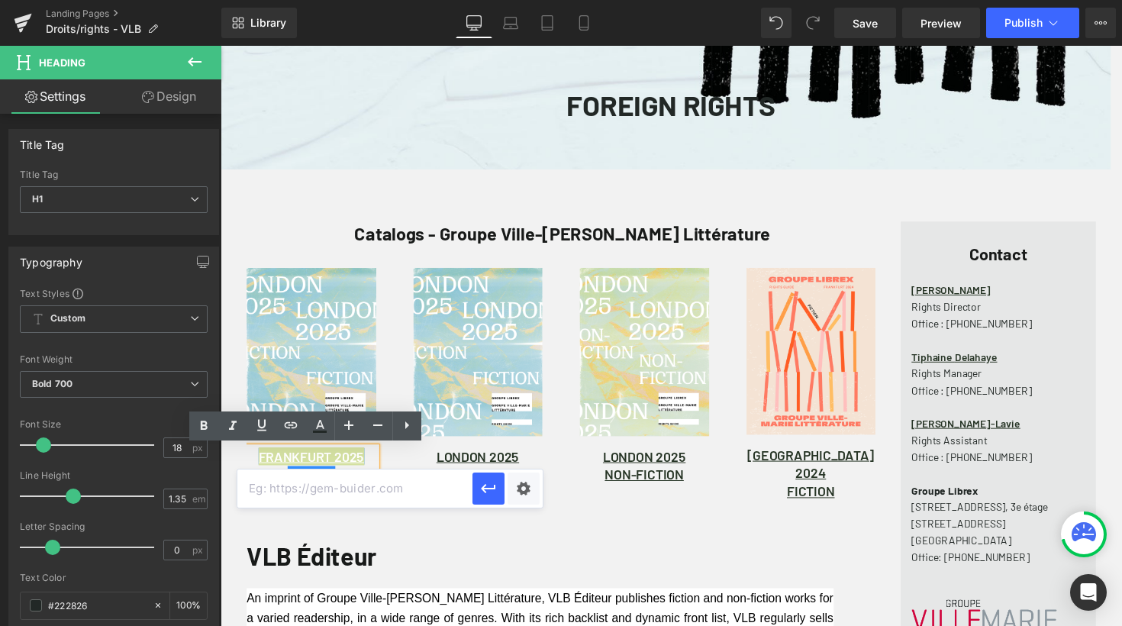
click at [366, 485] on input "text" at bounding box center [354, 489] width 235 height 38
paste input "[URL][DOMAIN_NAME]"
type input "[URL][DOMAIN_NAME]"
click at [490, 493] on icon "button" at bounding box center [489, 489] width 18 height 18
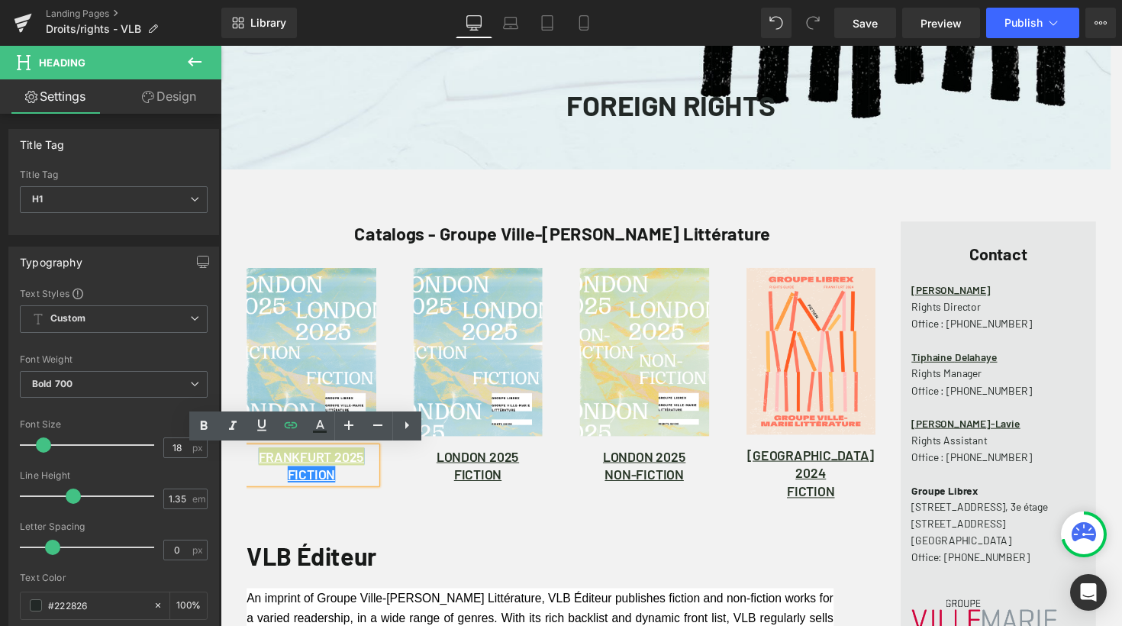
scroll to position [0, 0]
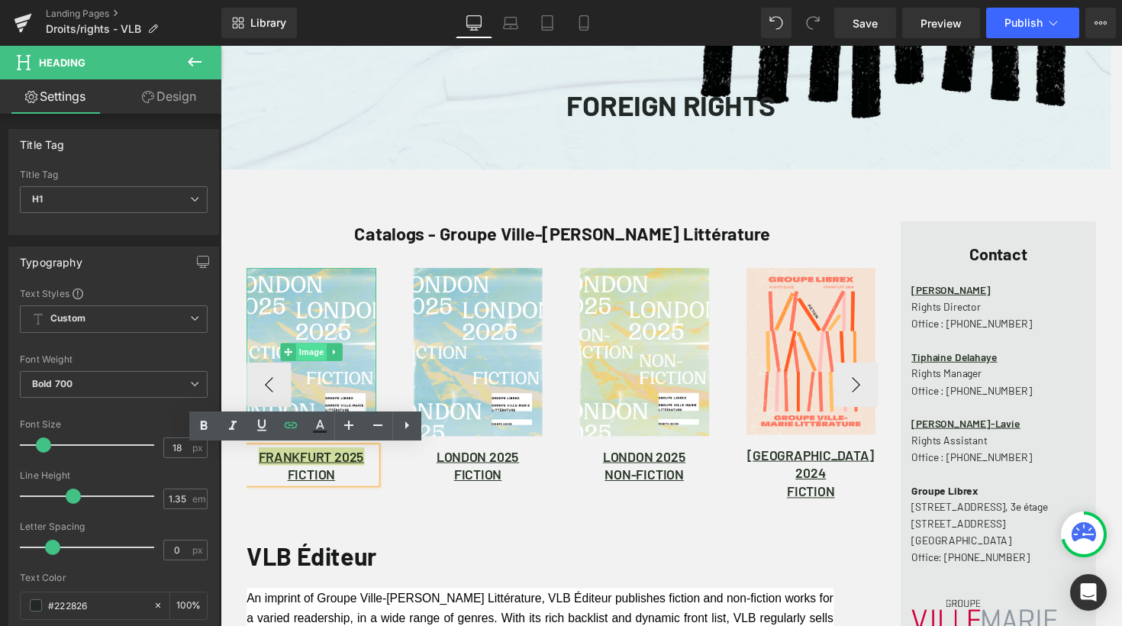
click at [311, 358] on span "Image" at bounding box center [314, 359] width 32 height 18
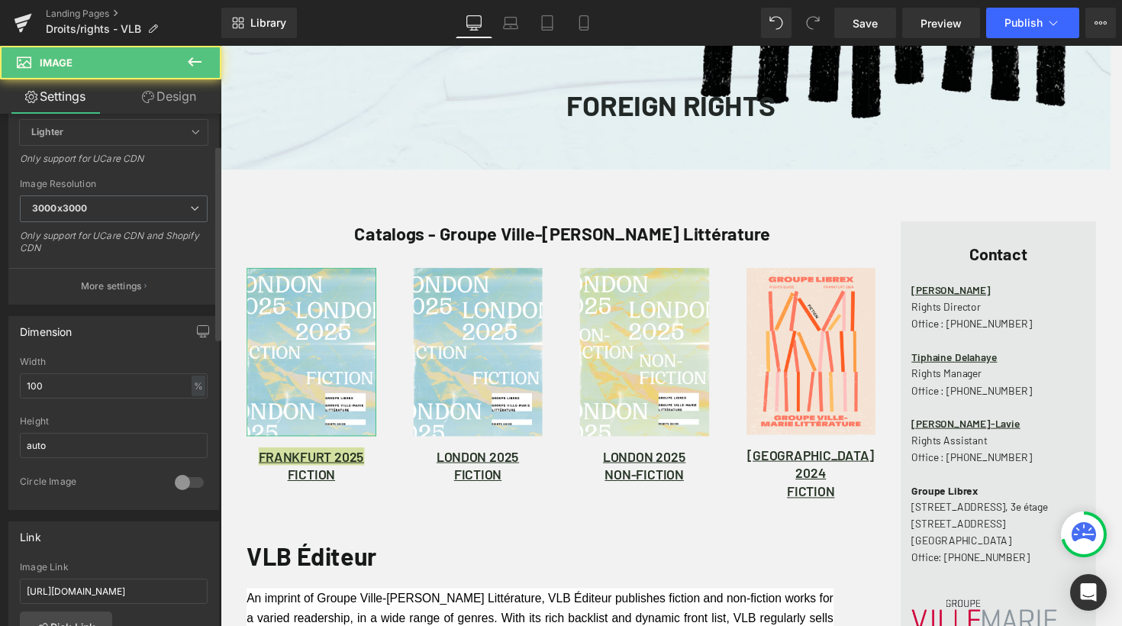
scroll to position [346, 0]
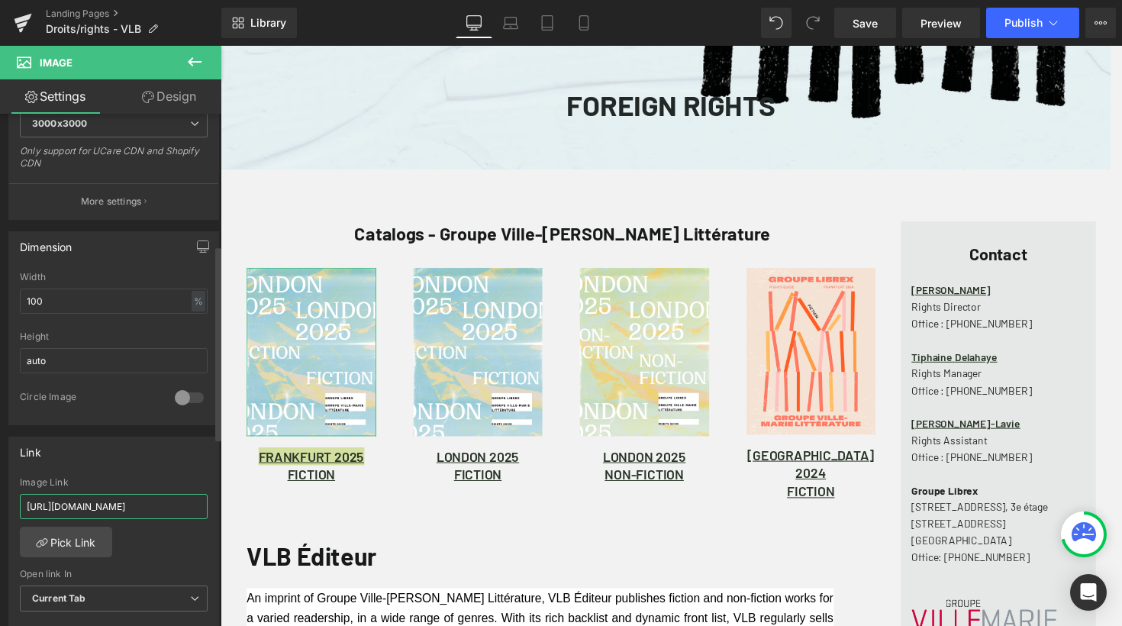
click at [136, 506] on input "https://groupelivre.app.box.com/s/2ggelg6tknrfnk7det3q252zl10mq5e7" at bounding box center [114, 506] width 188 height 25
paste input "zwe9kmi8ydwyfl7l25macu84pje42kud"
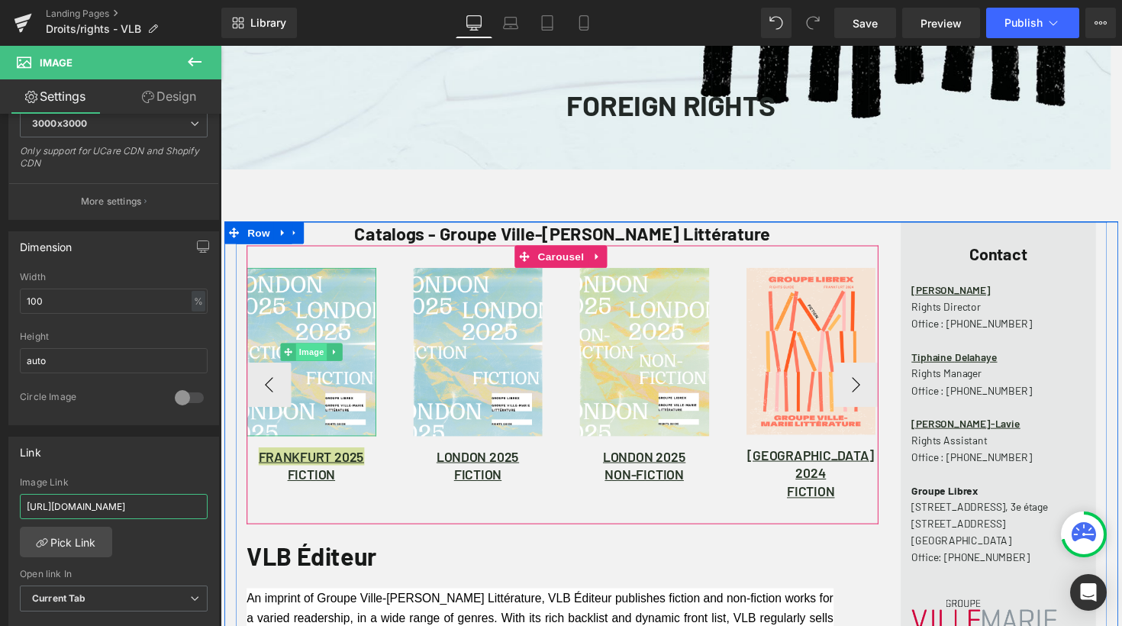
click at [305, 365] on span "Image" at bounding box center [314, 359] width 32 height 18
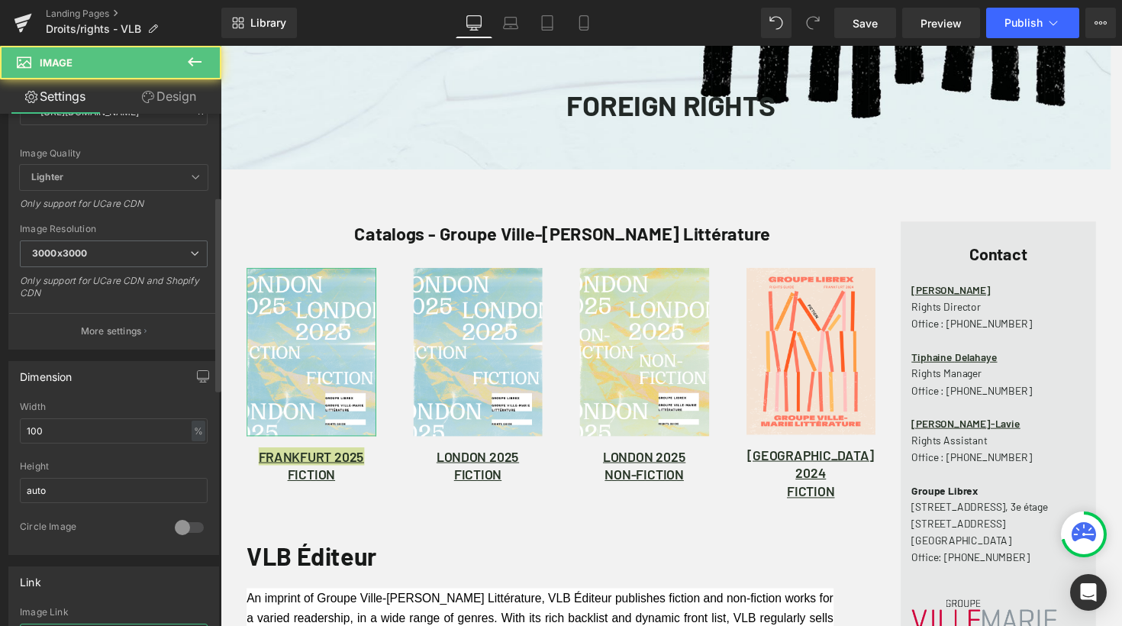
scroll to position [0, 0]
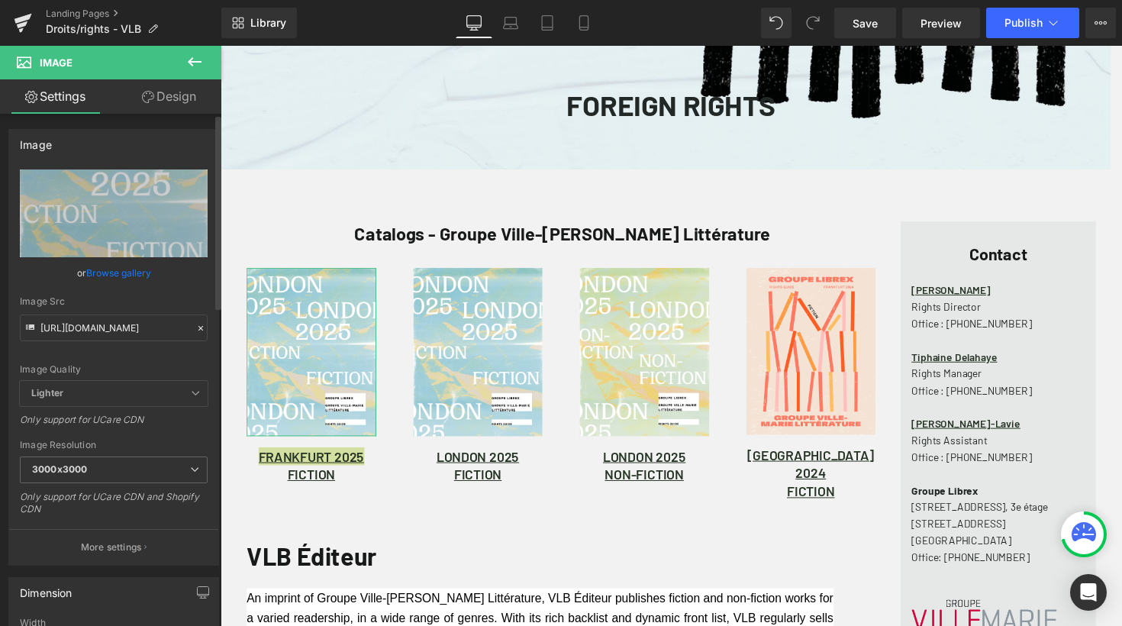
type input "[URL][DOMAIN_NAME]"
click at [195, 325] on icon at bounding box center [200, 328] width 11 height 11
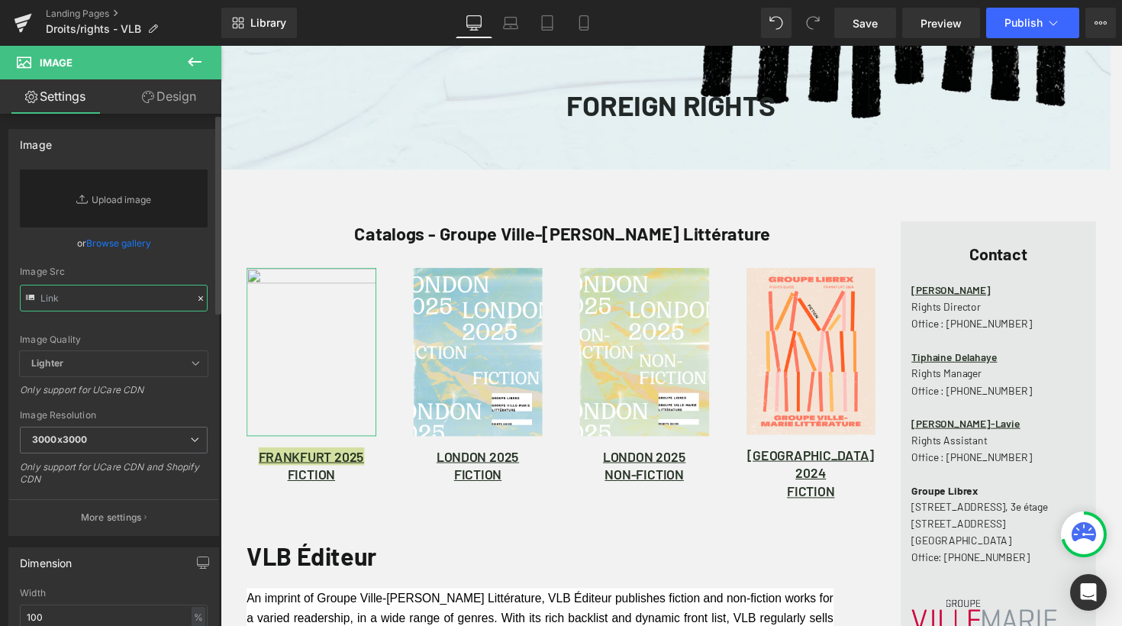
click at [144, 301] on input "text" at bounding box center [114, 298] width 188 height 27
paste input "https://cdn.shopify.com/s/files/1/0611/6720/6657/files/frankfurt2025_catalogue_…"
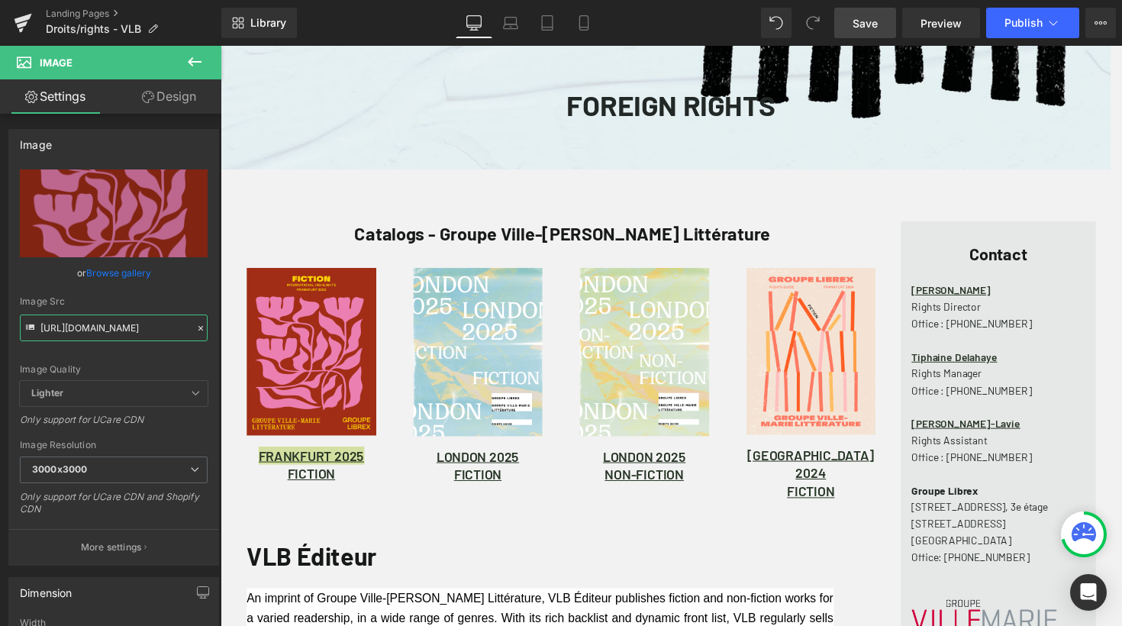
type input "[URL][DOMAIN_NAME]"
click at [866, 22] on span "Save" at bounding box center [865, 23] width 25 height 16
click at [1054, 22] on icon at bounding box center [1053, 22] width 15 height 15
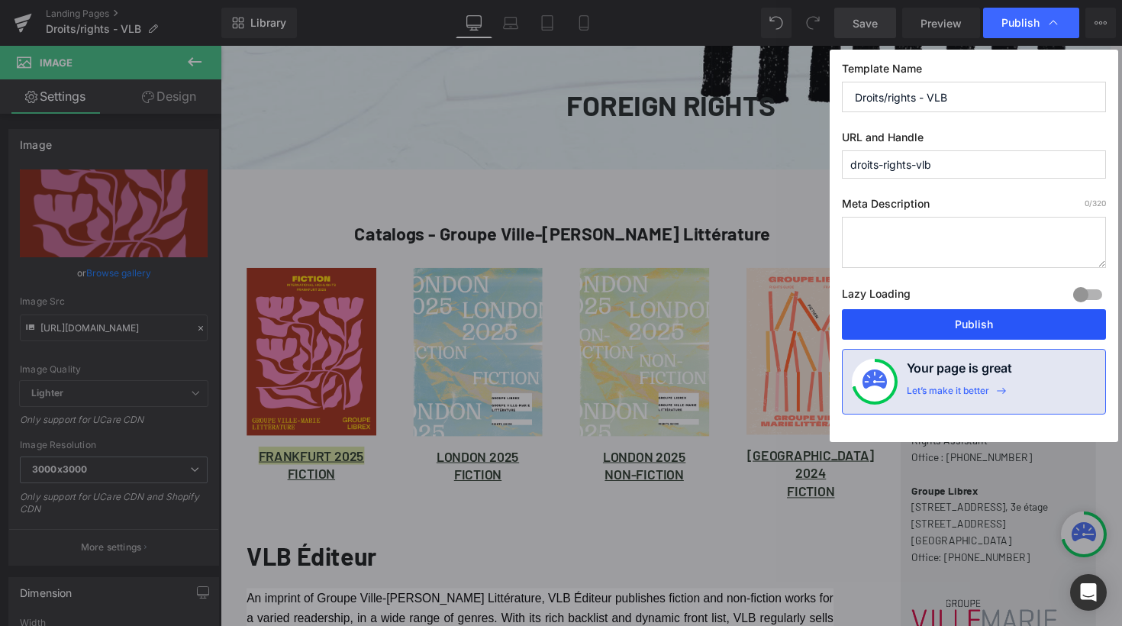
click at [978, 328] on button "Publish" at bounding box center [974, 324] width 264 height 31
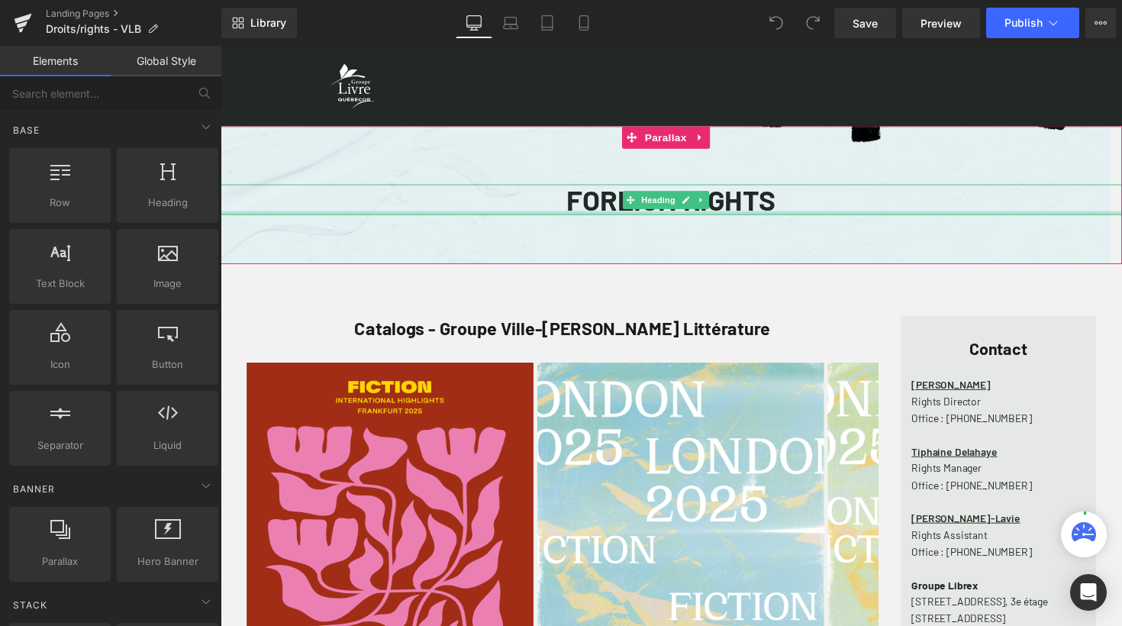
scroll to position [1319, 912]
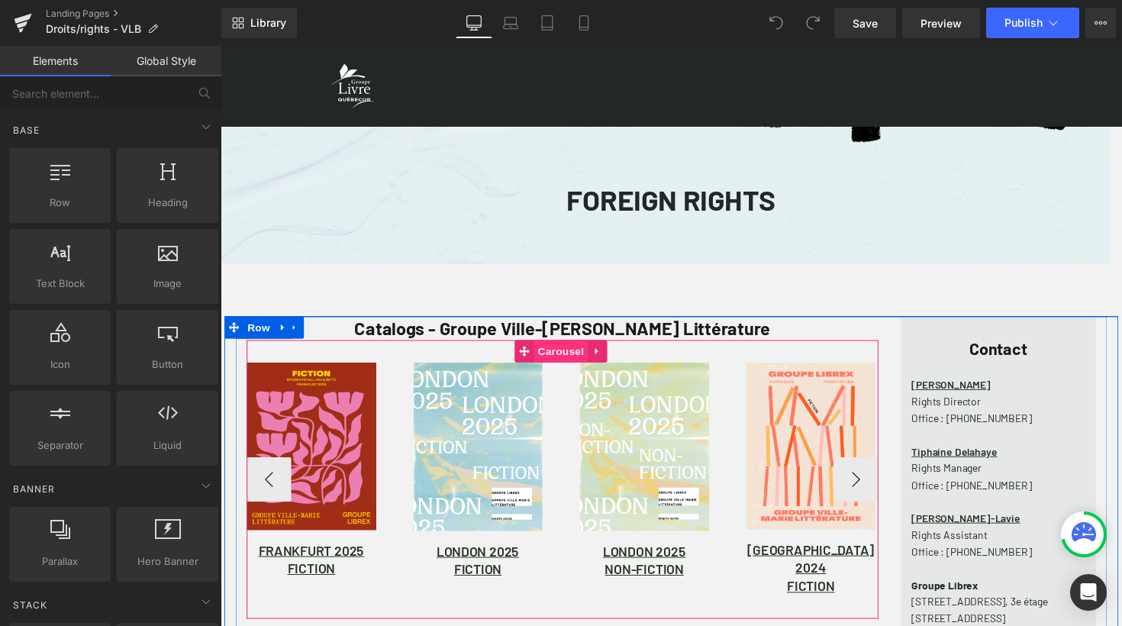
click at [566, 360] on span "Carousel" at bounding box center [569, 358] width 55 height 23
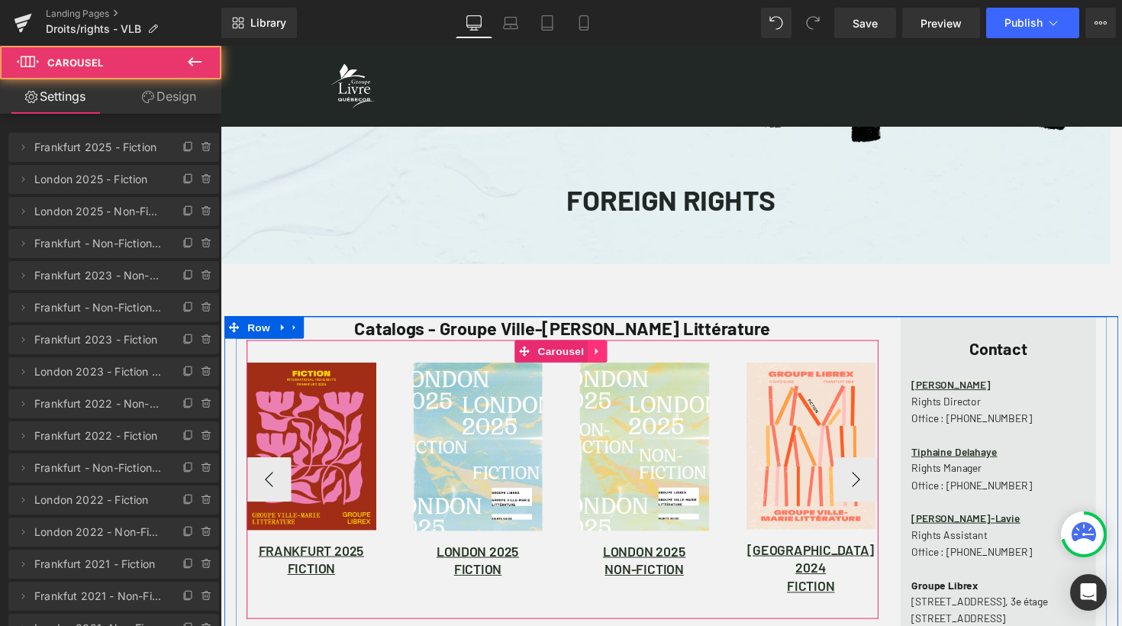
click at [602, 363] on icon at bounding box center [607, 359] width 11 height 11
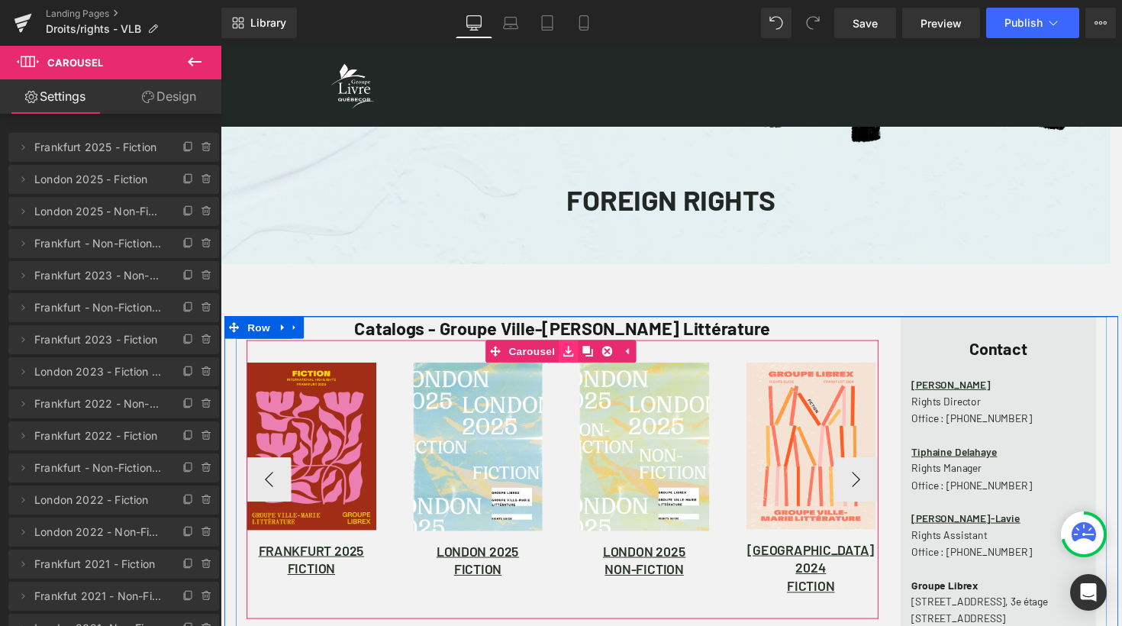
click at [572, 358] on icon at bounding box center [577, 359] width 11 height 11
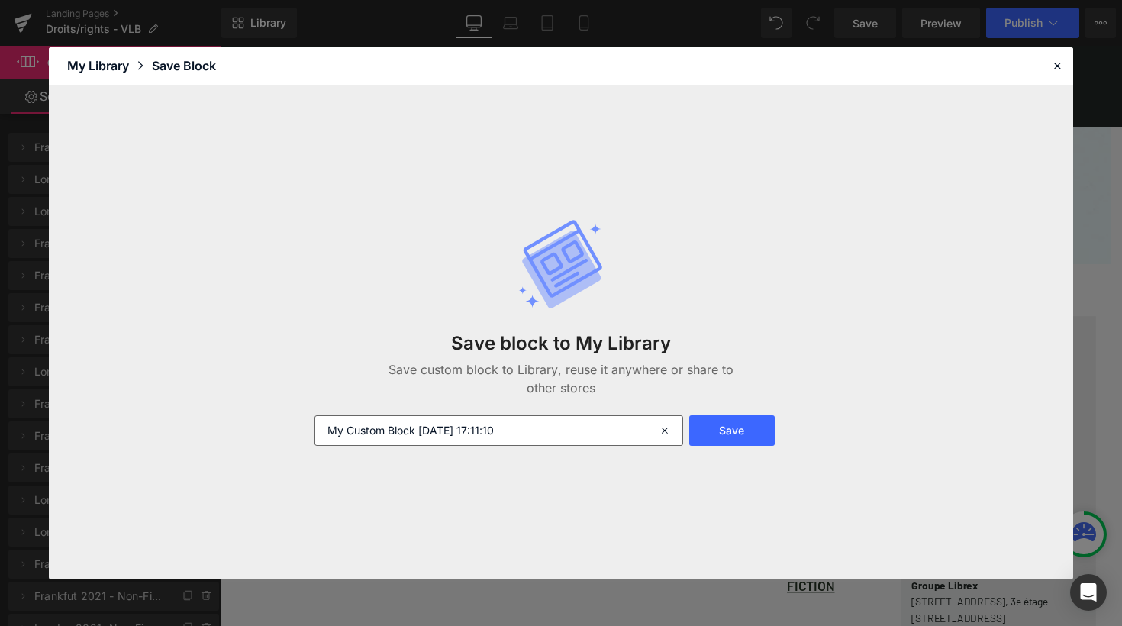
click at [550, 431] on input "My Custom Block 2025-10-10 17:11:10" at bounding box center [499, 430] width 369 height 31
type input "right frankfurt librex vml 2025 My Custom Block 2025-10-10 17:11:10"
click at [731, 438] on button "Save" at bounding box center [732, 430] width 86 height 31
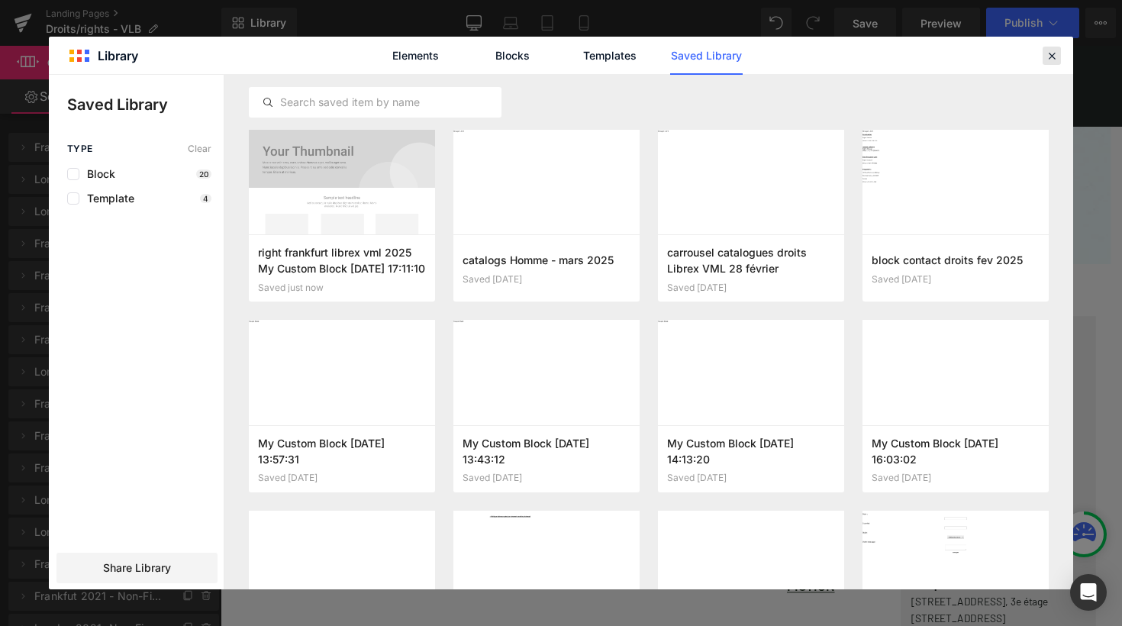
click at [1051, 56] on icon at bounding box center [1052, 56] width 14 height 14
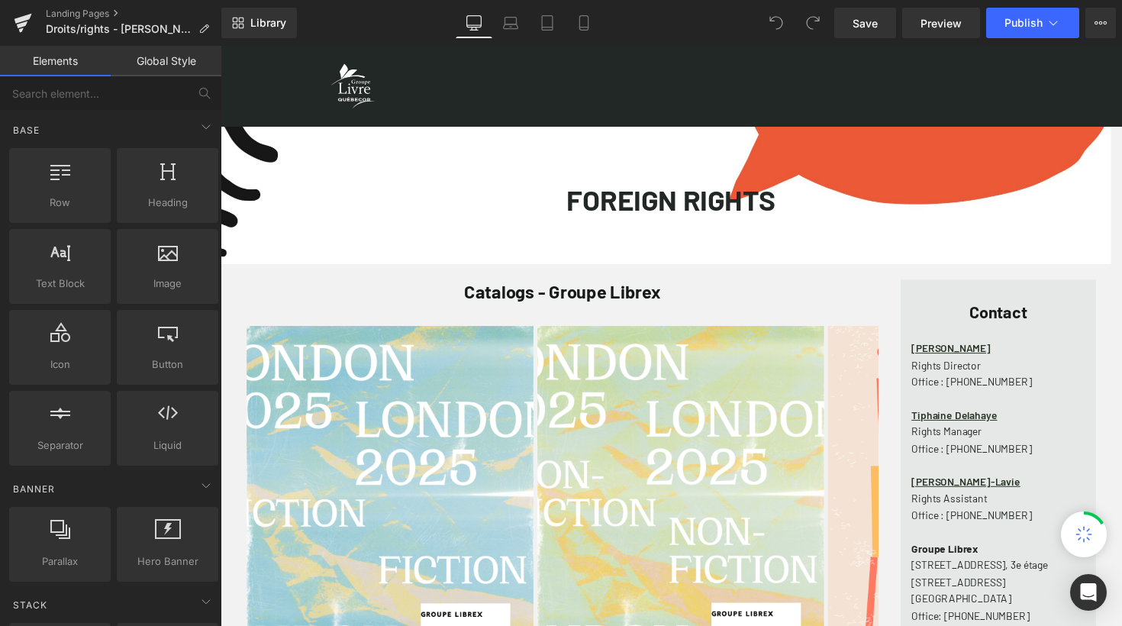
scroll to position [1429, 912]
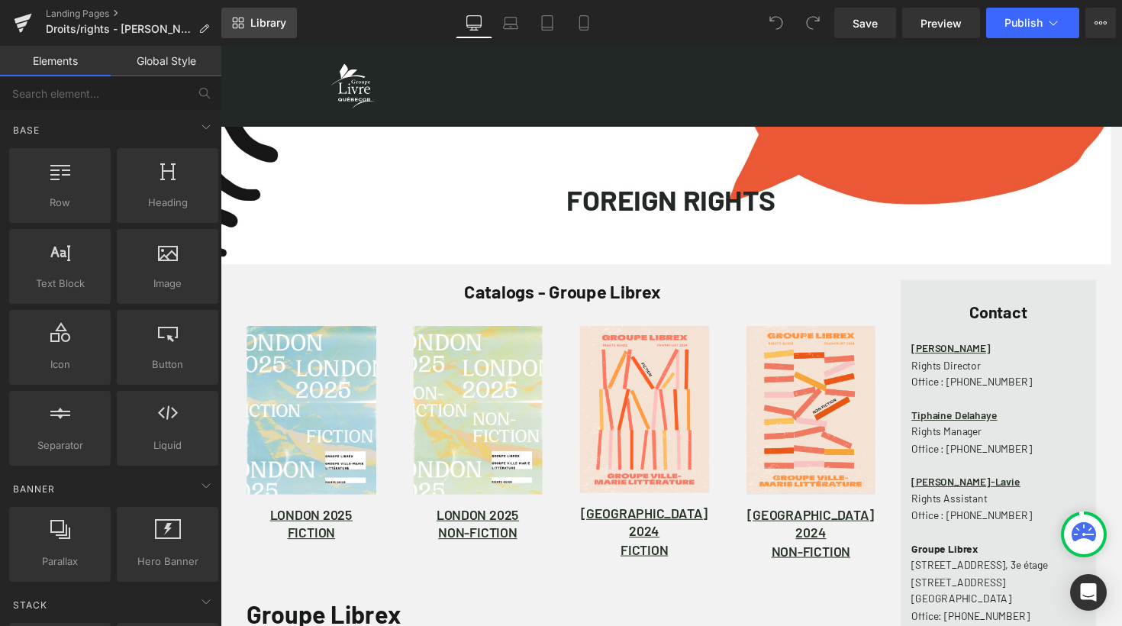
click at [260, 15] on link "Library" at bounding box center [259, 23] width 76 height 31
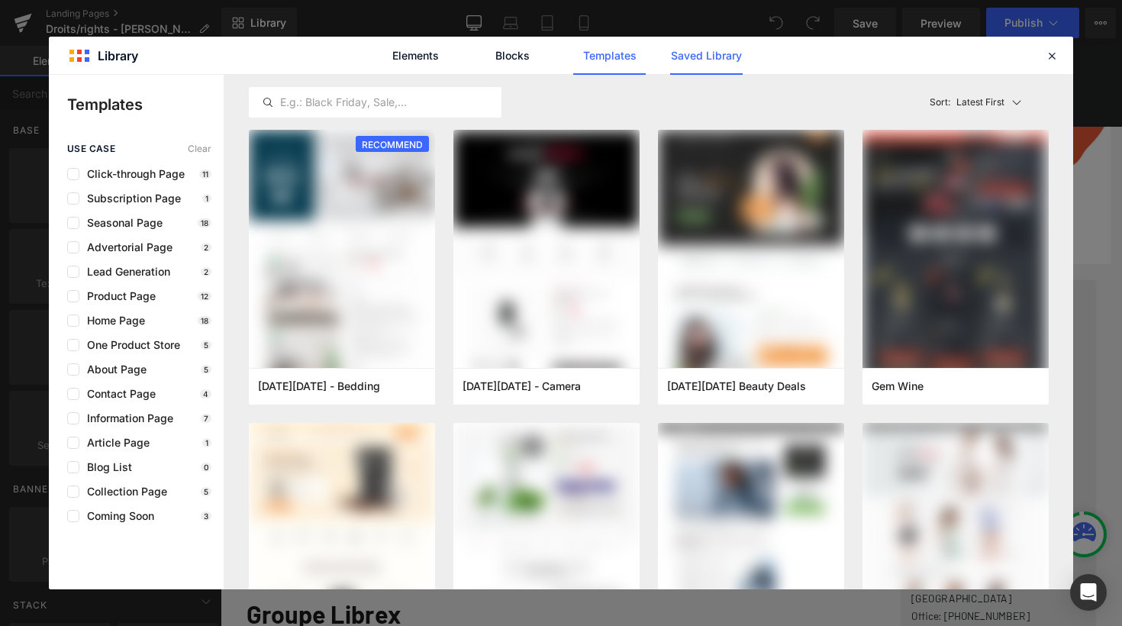
click at [718, 53] on link "Saved Library" at bounding box center [706, 56] width 73 height 38
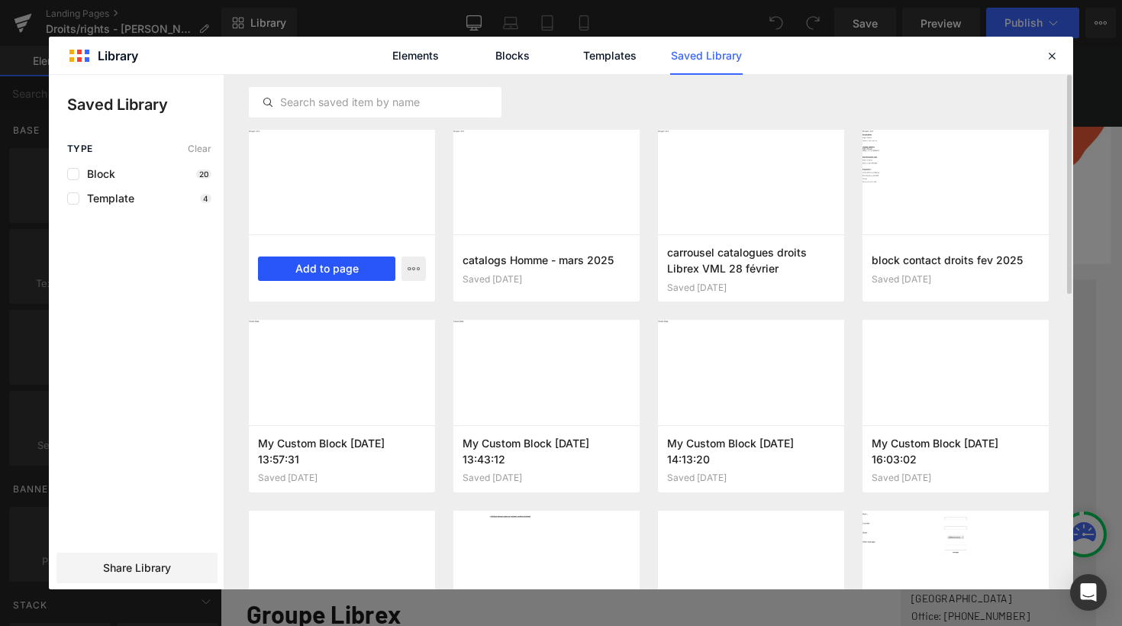
click at [346, 263] on button "Add to page" at bounding box center [326, 269] width 137 height 24
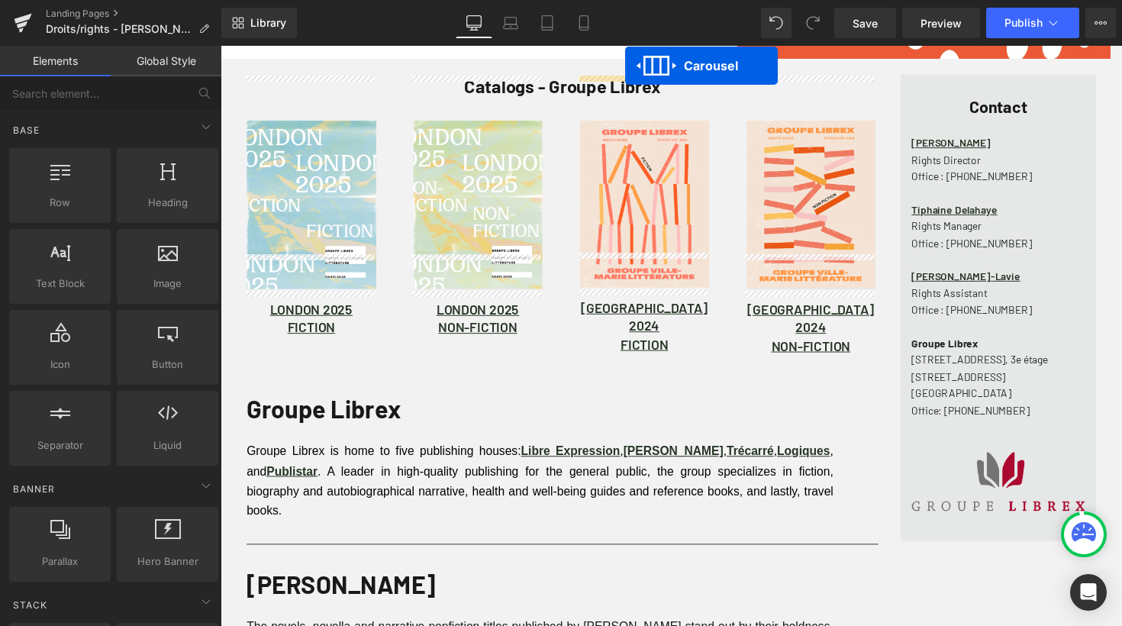
scroll to position [73, 0]
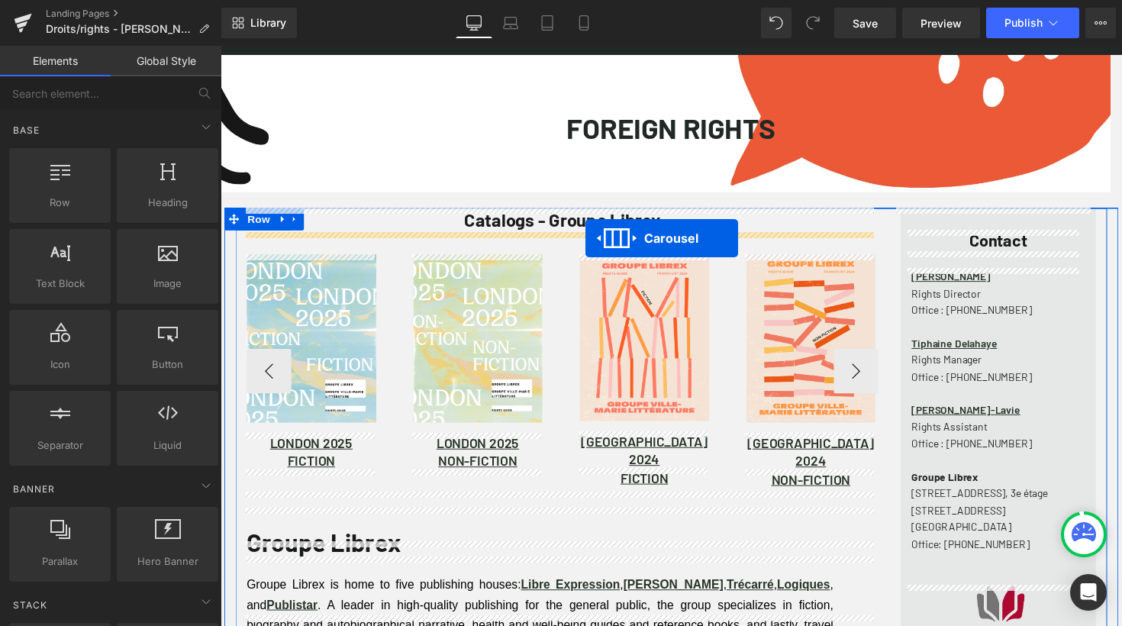
drag, startPoint x: 640, startPoint y: 212, endPoint x: 595, endPoint y: 244, distance: 55.3
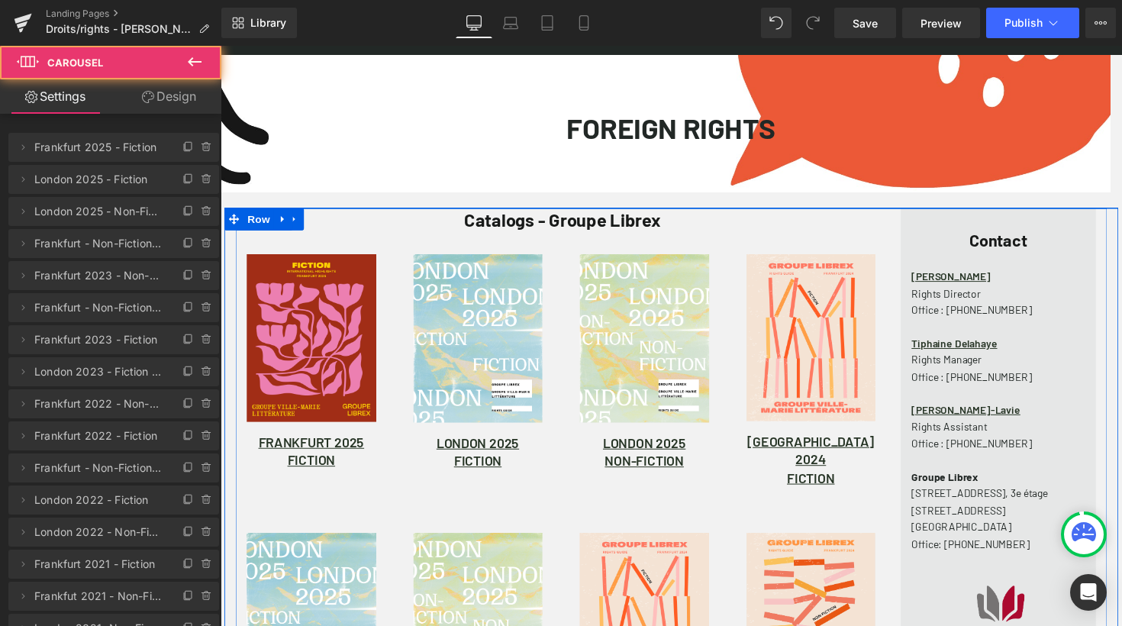
scroll to position [1694, 912]
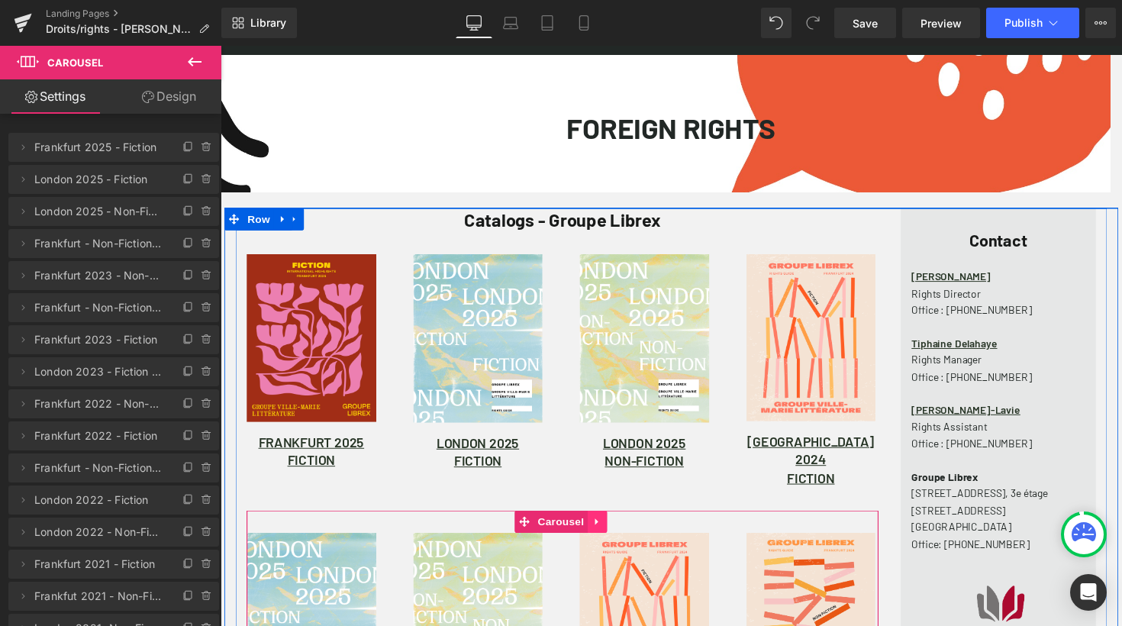
click at [604, 528] on icon at bounding box center [607, 533] width 11 height 11
click at [613, 528] on icon at bounding box center [617, 533] width 11 height 11
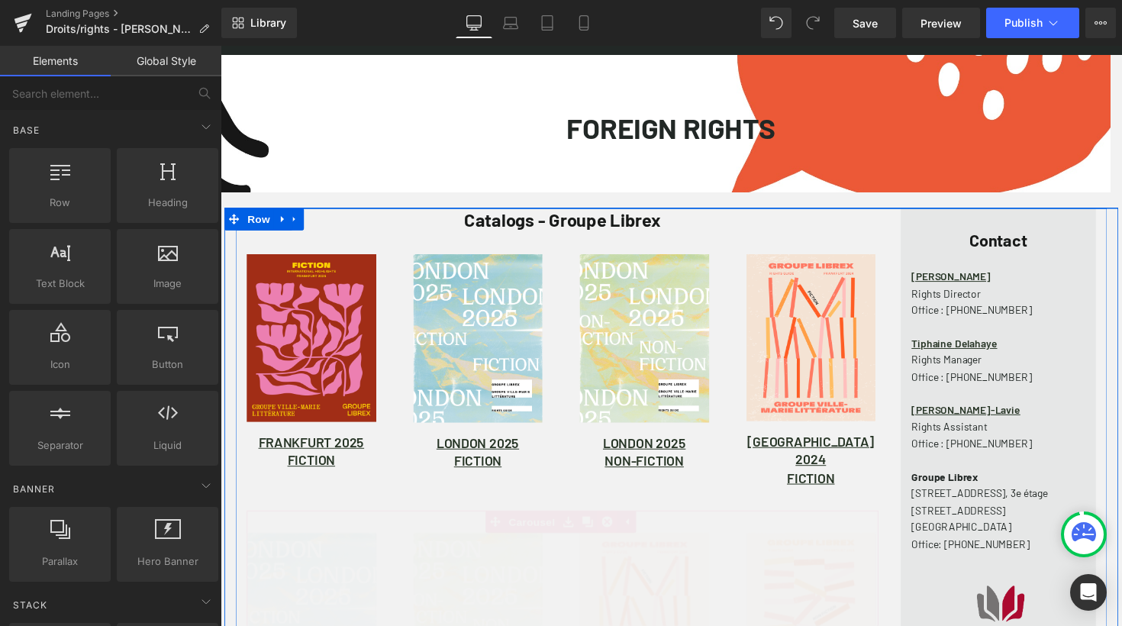
scroll to position [8, 8]
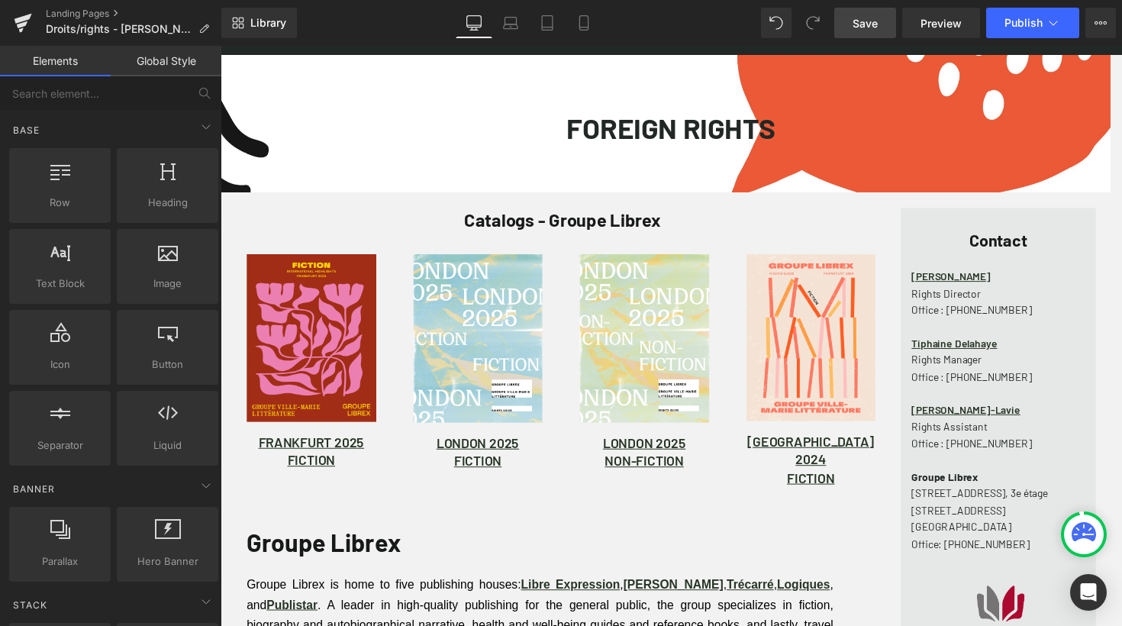
click at [868, 21] on span "Save" at bounding box center [865, 23] width 25 height 16
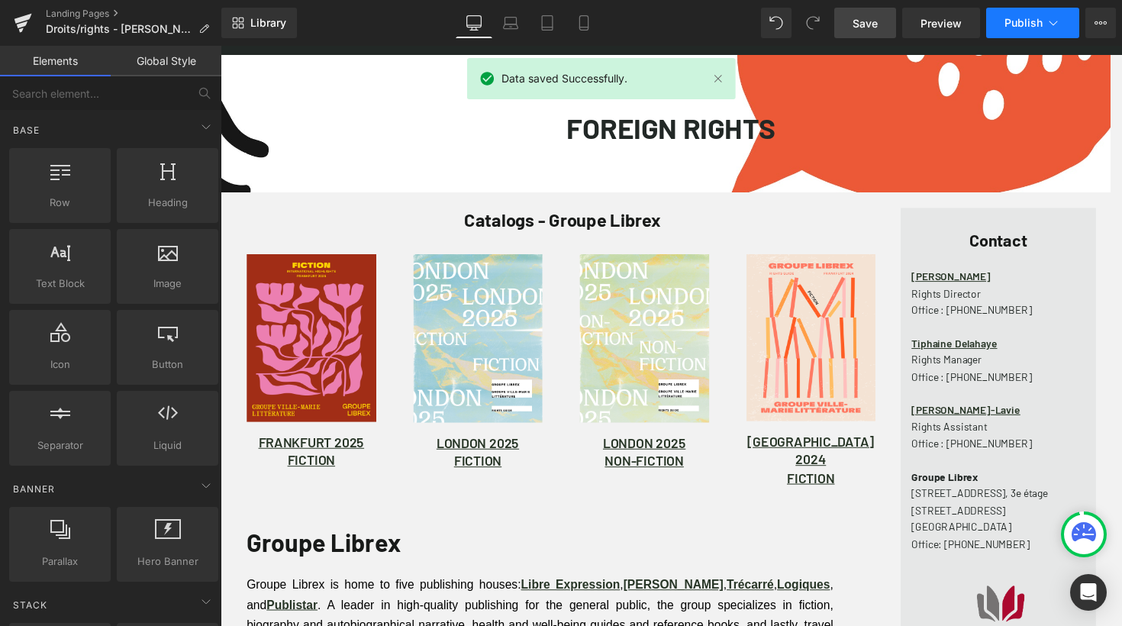
click at [1045, 21] on button "Publish" at bounding box center [1033, 23] width 93 height 31
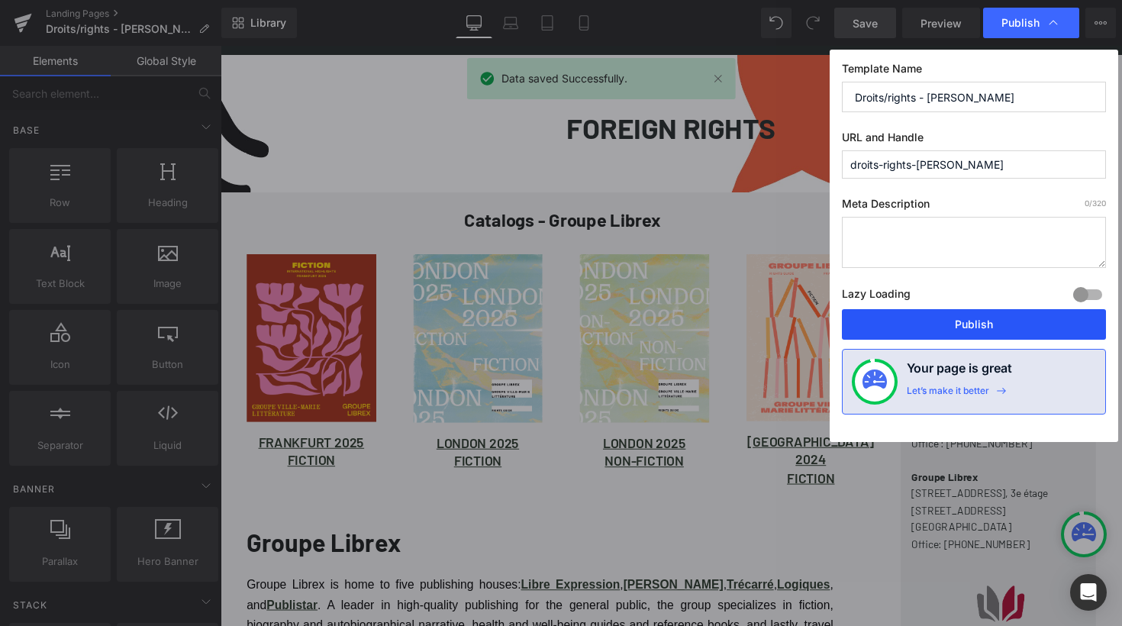
click at [958, 326] on button "Publish" at bounding box center [974, 324] width 264 height 31
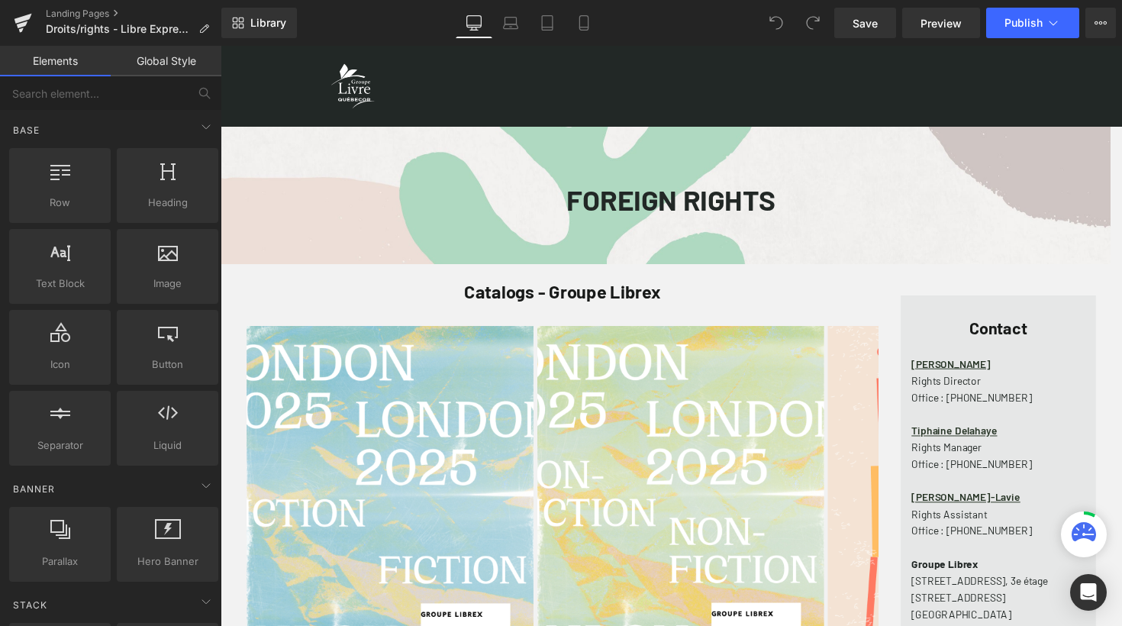
scroll to position [1509, 912]
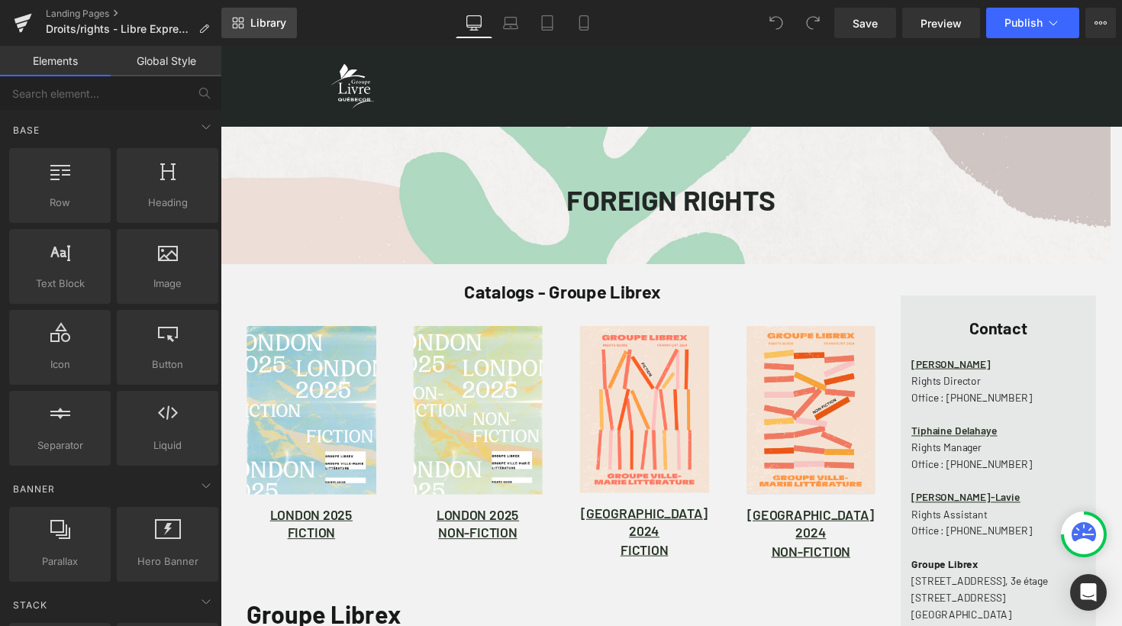
click at [270, 17] on span "Library" at bounding box center [268, 23] width 36 height 14
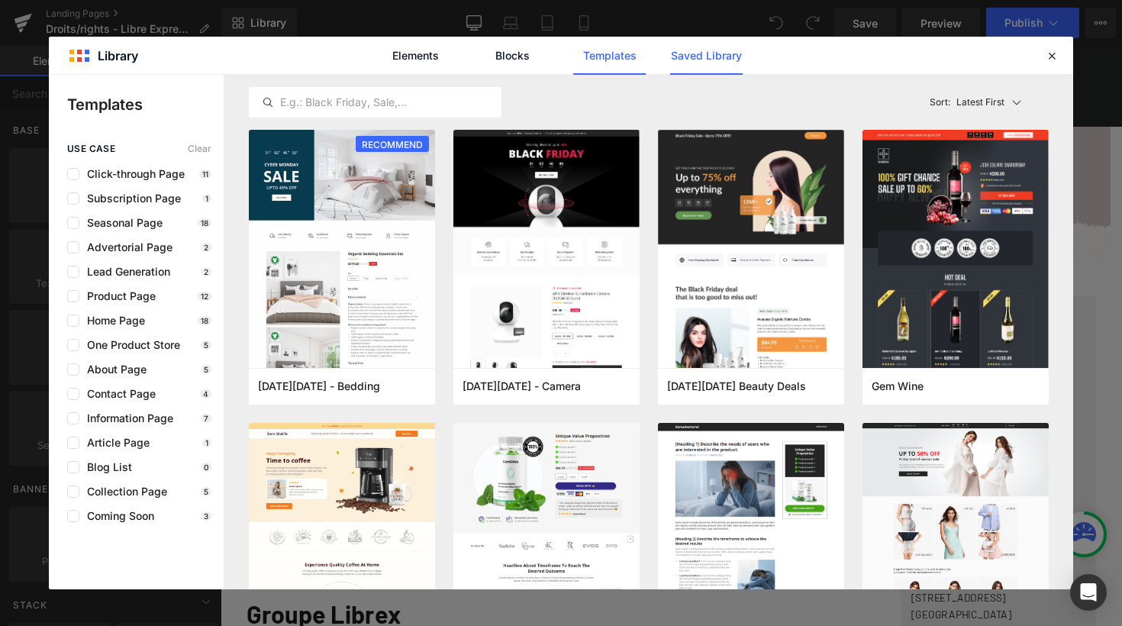
click at [720, 55] on link "Saved Library" at bounding box center [706, 56] width 73 height 38
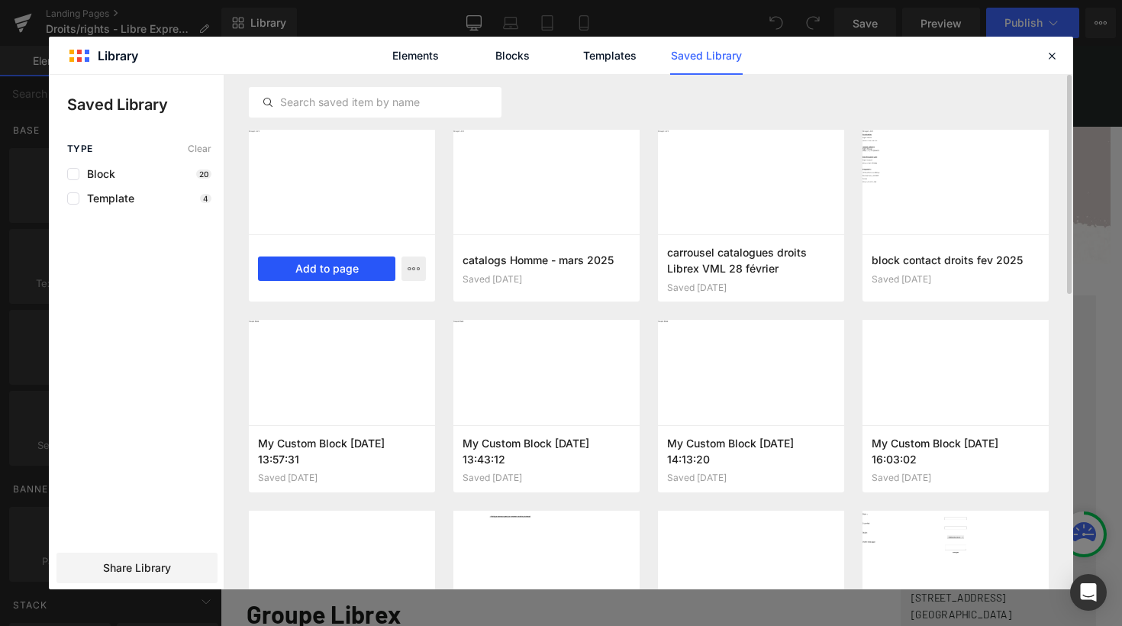
click at [336, 271] on button "Add to page" at bounding box center [326, 269] width 137 height 24
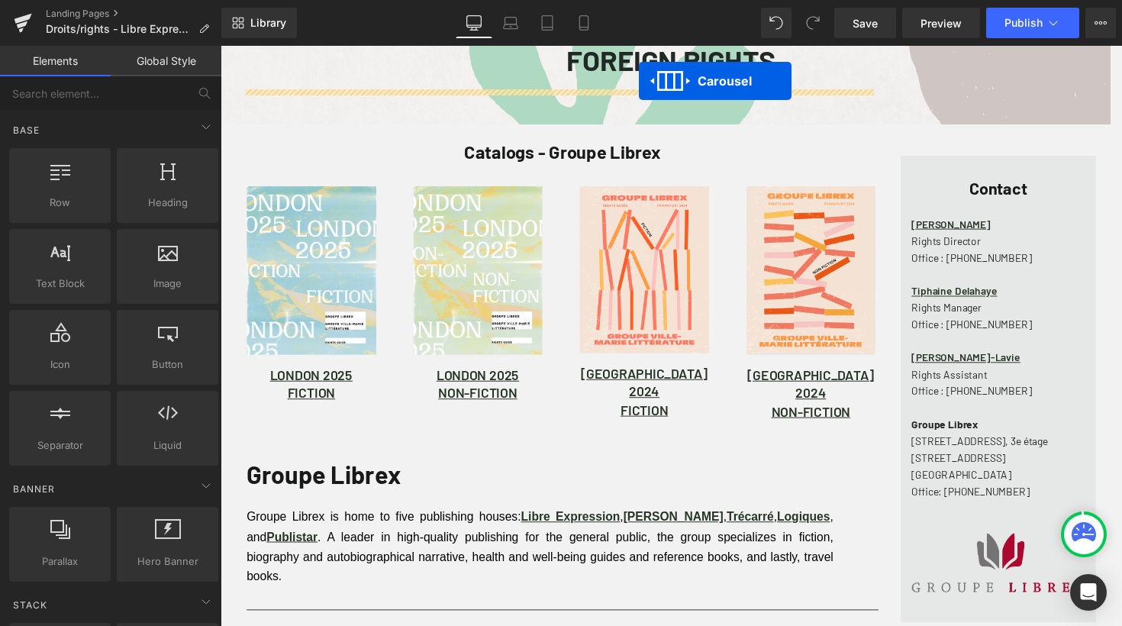
scroll to position [0, 0]
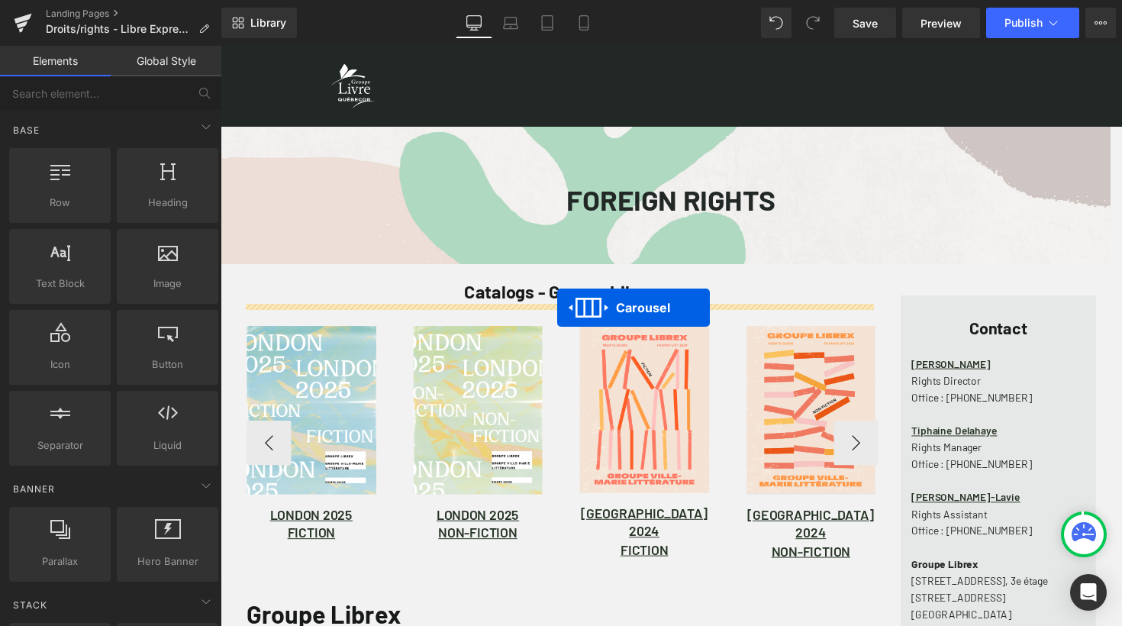
drag, startPoint x: 640, startPoint y: 172, endPoint x: 566, endPoint y: 314, distance: 160.2
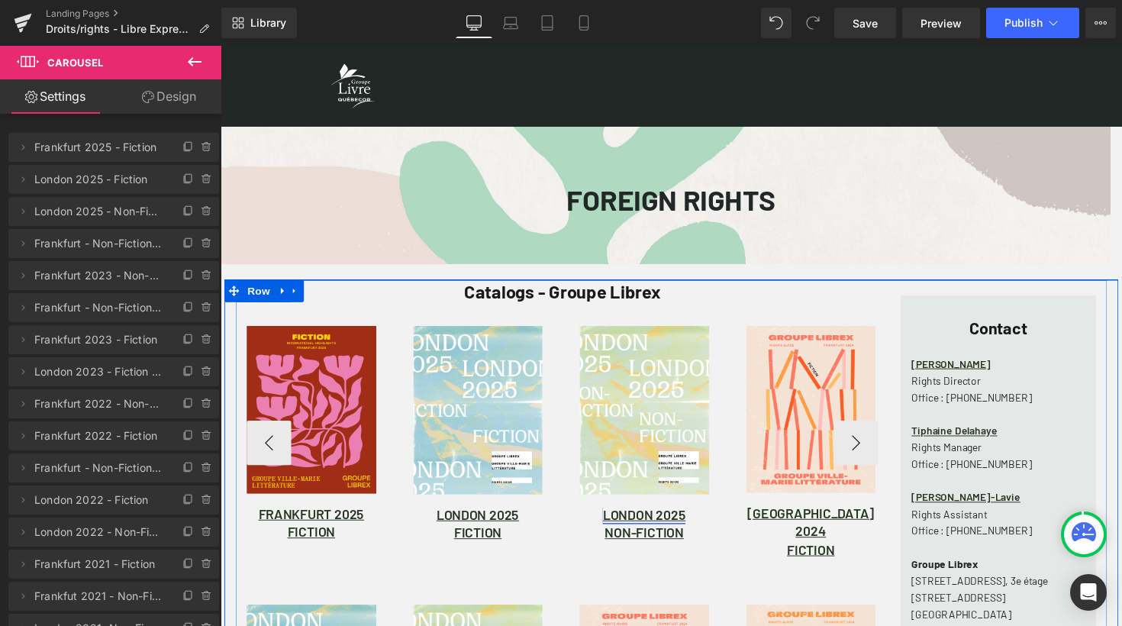
scroll to position [163, 0]
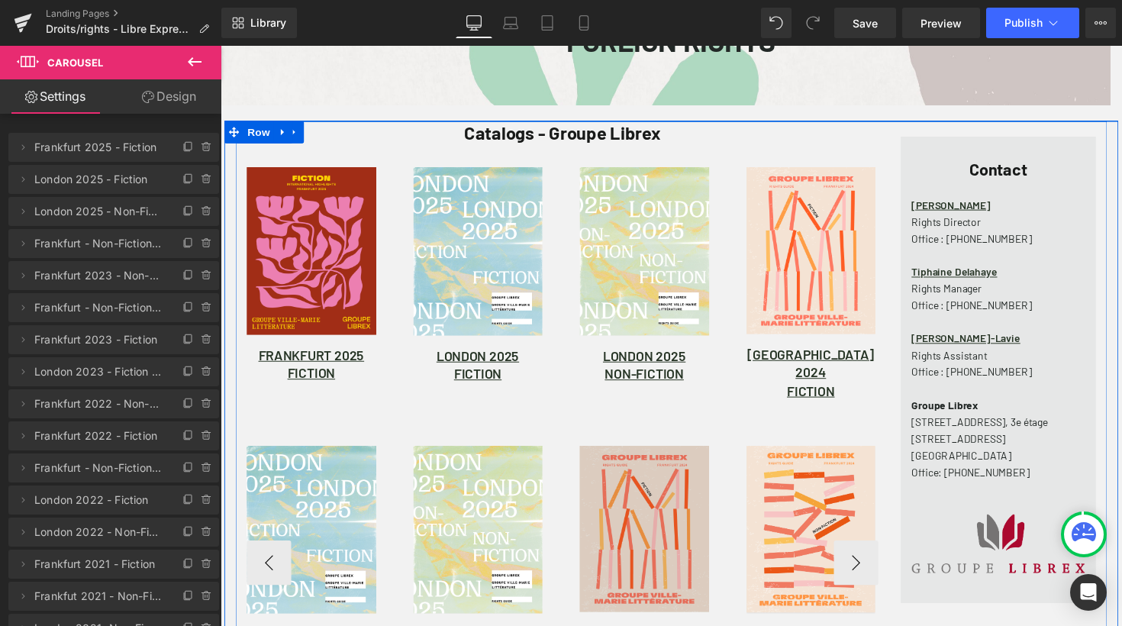
click at [596, 464] on img at bounding box center [655, 541] width 133 height 171
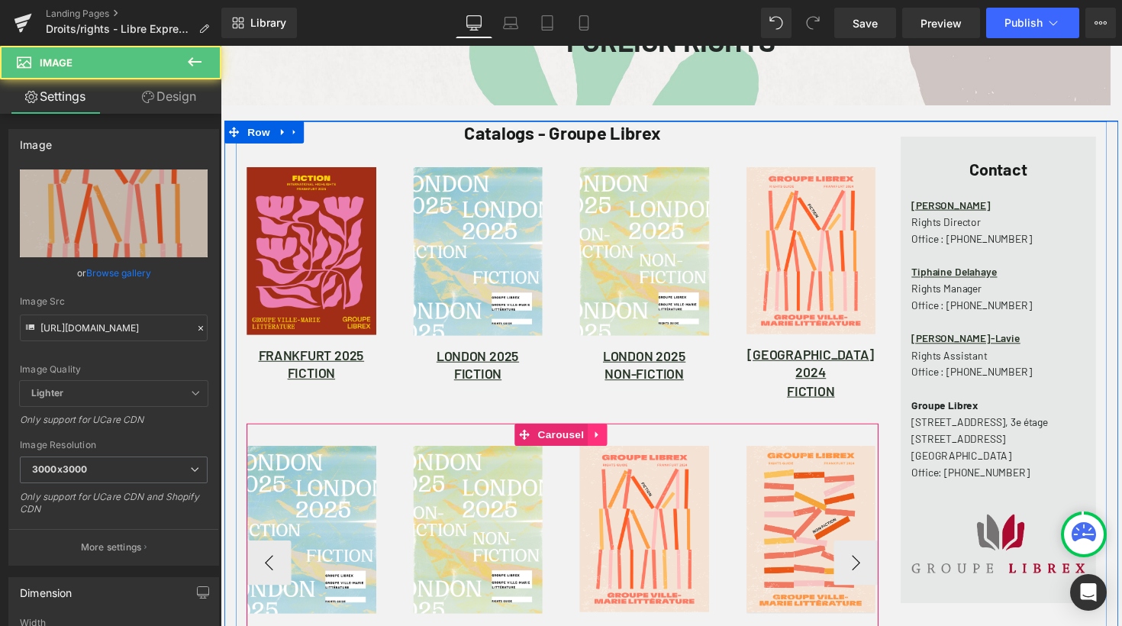
click at [605, 441] on icon at bounding box center [606, 444] width 3 height 7
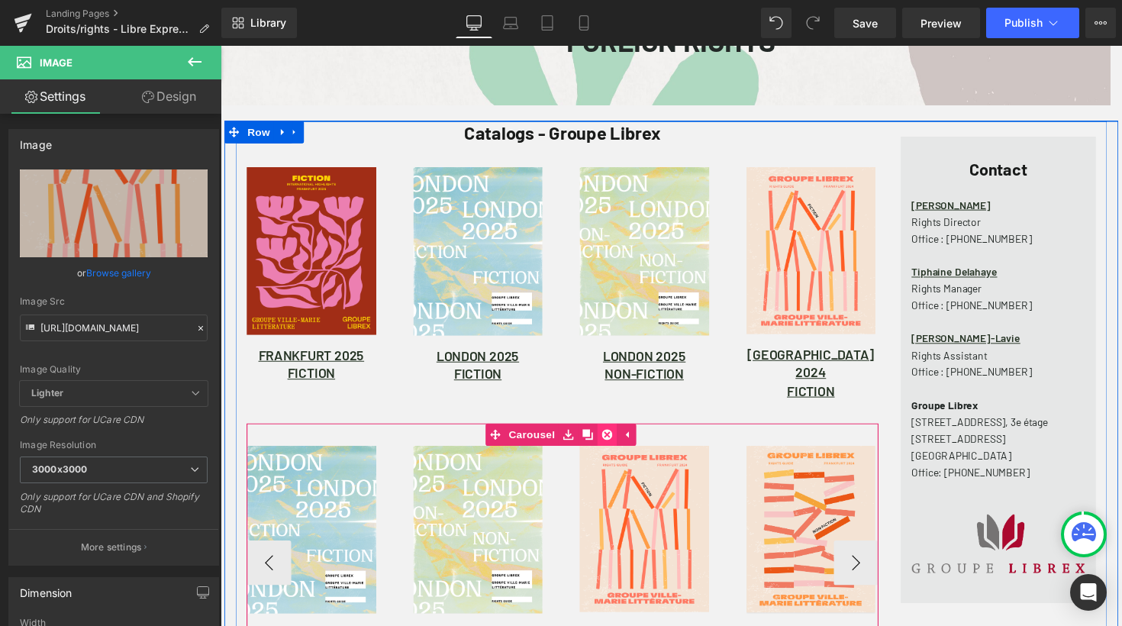
click at [612, 439] on icon at bounding box center [617, 444] width 11 height 11
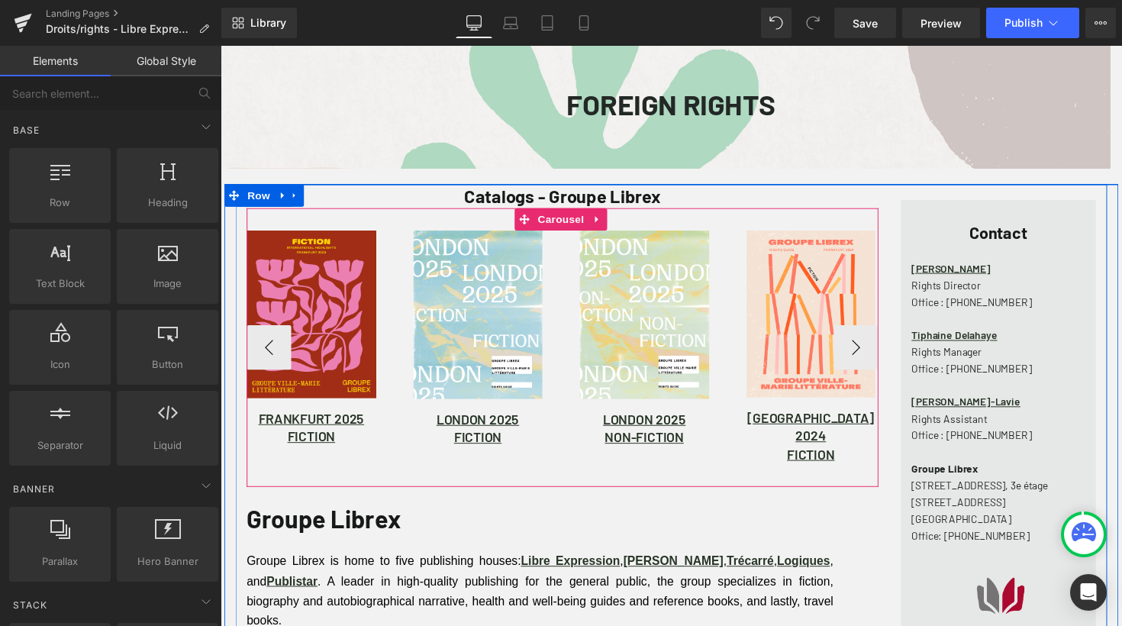
scroll to position [0, 0]
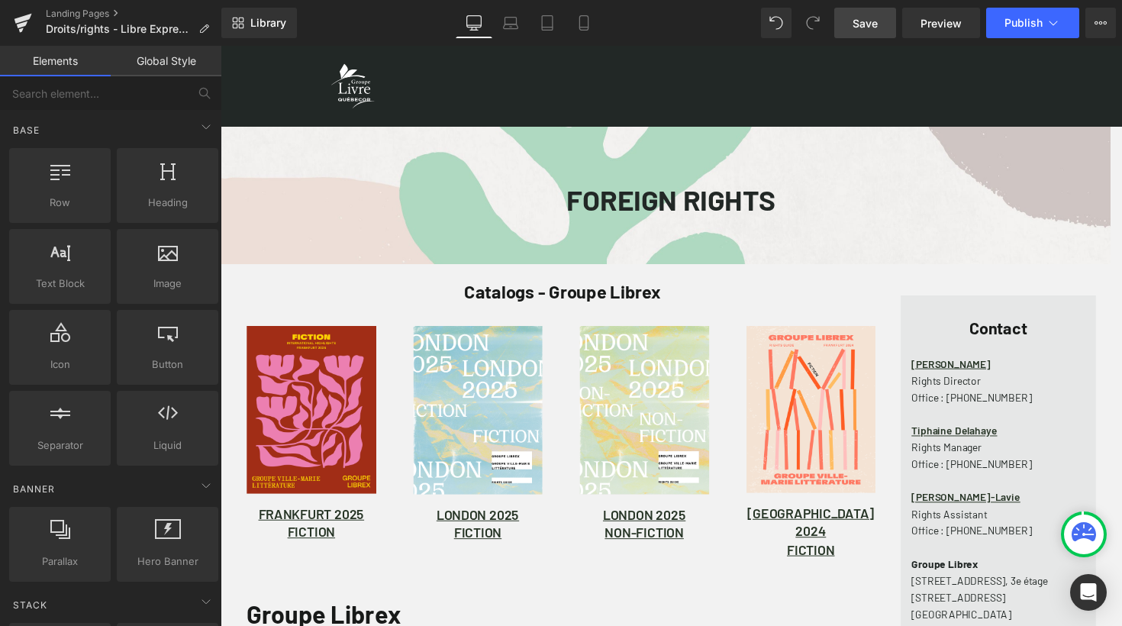
click at [865, 31] on span "Save" at bounding box center [865, 23] width 25 height 16
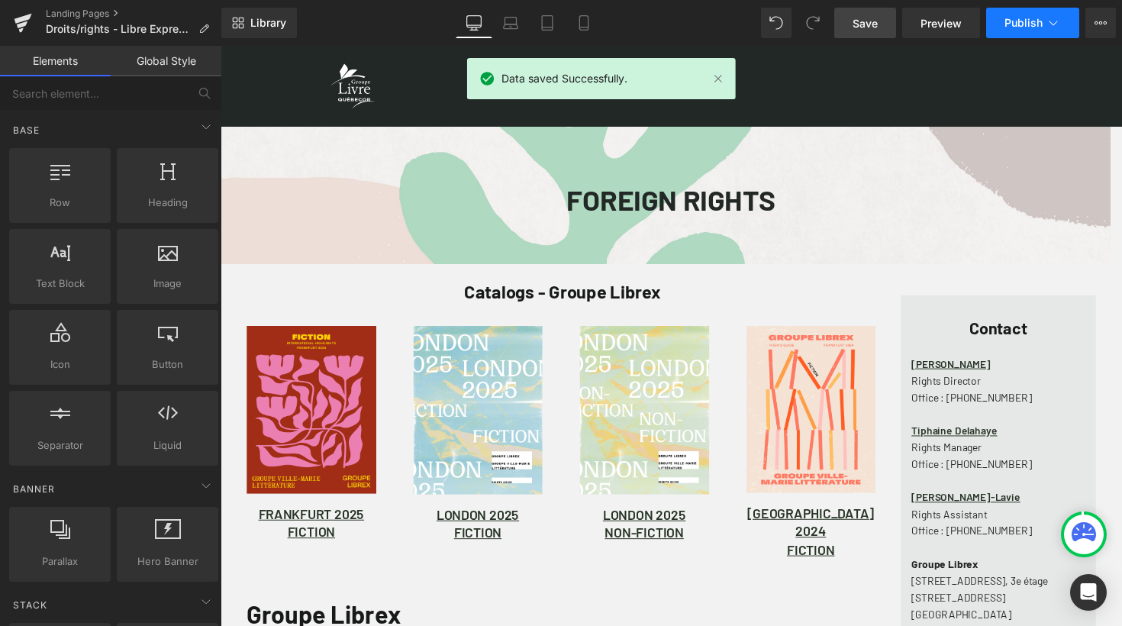
click at [1048, 18] on icon at bounding box center [1053, 22] width 15 height 15
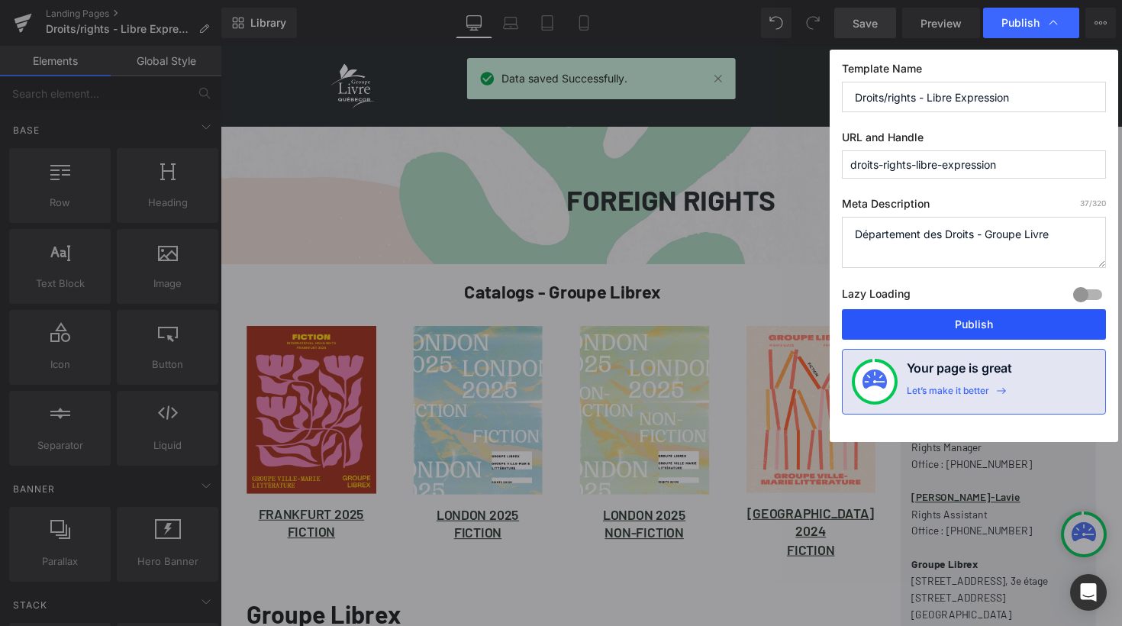
click at [962, 325] on button "Publish" at bounding box center [974, 324] width 264 height 31
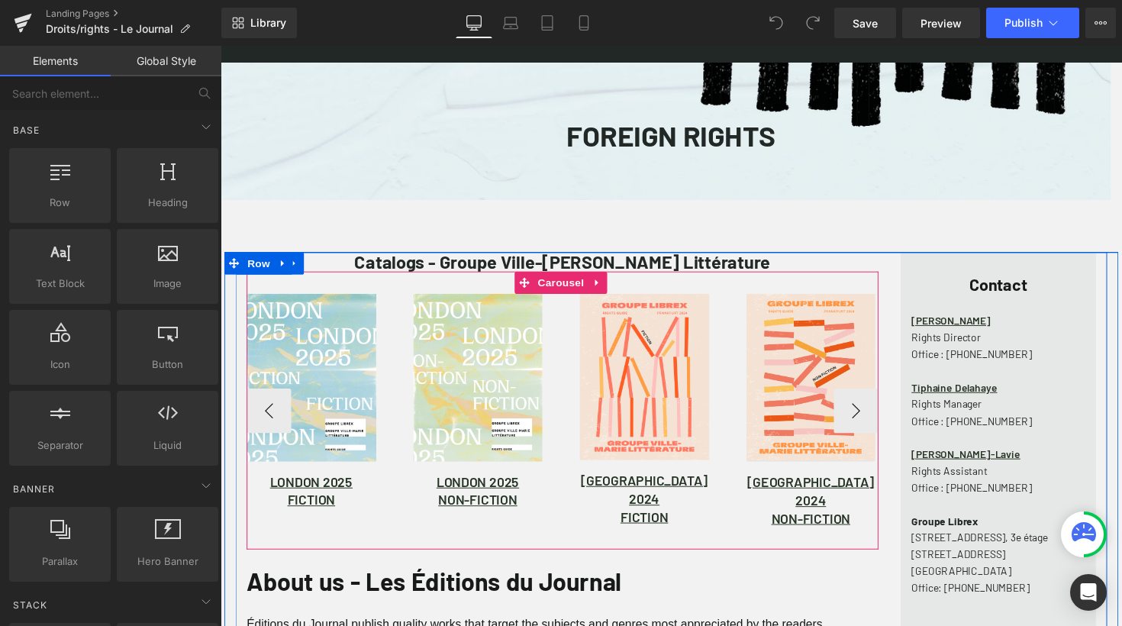
scroll to position [75, 0]
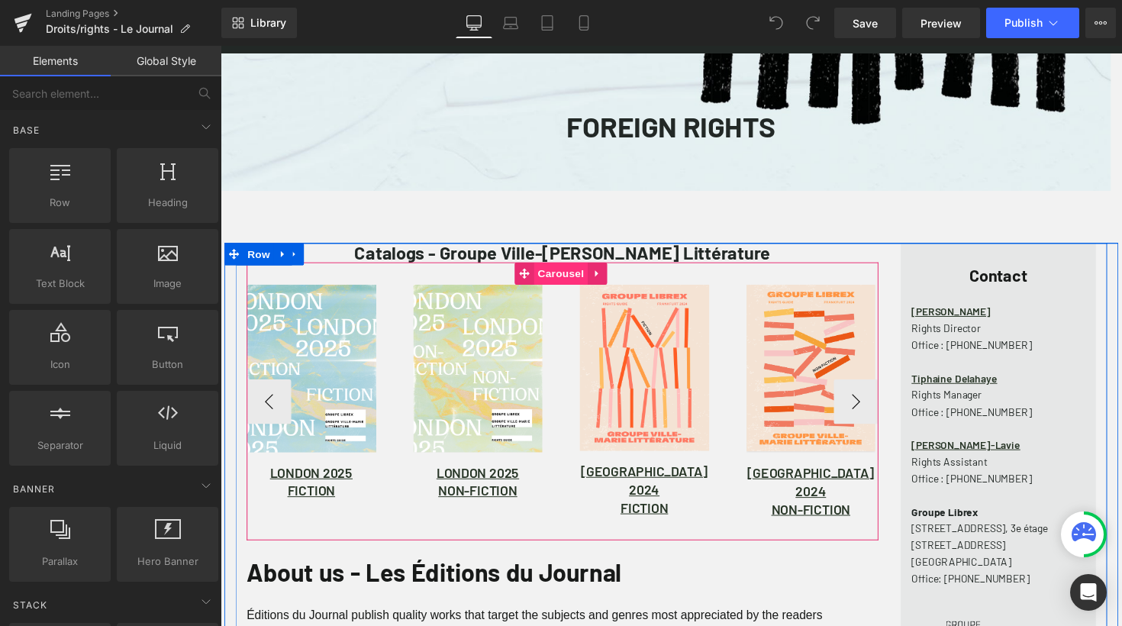
click at [565, 281] on span "Carousel" at bounding box center [569, 279] width 55 height 23
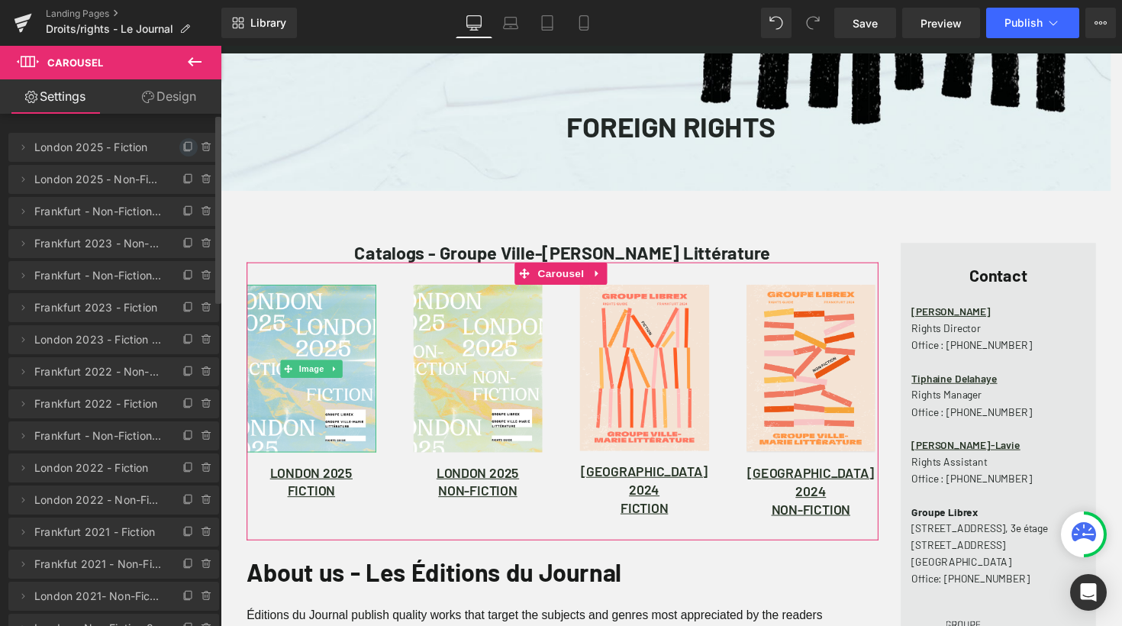
click at [182, 146] on icon at bounding box center [188, 147] width 12 height 12
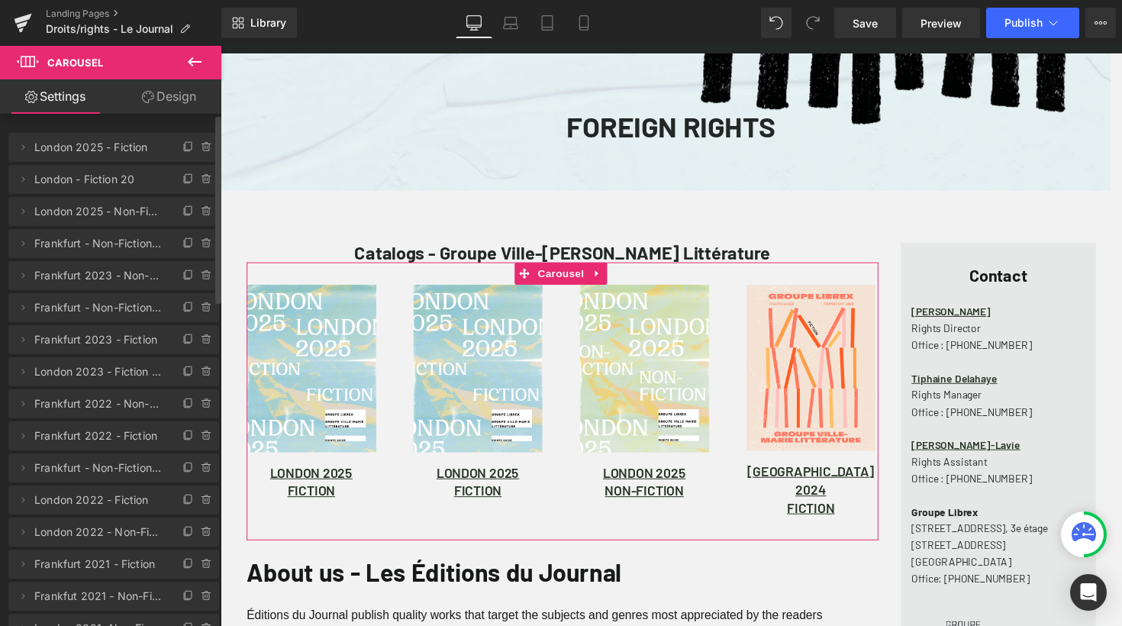
scroll to position [7, 8]
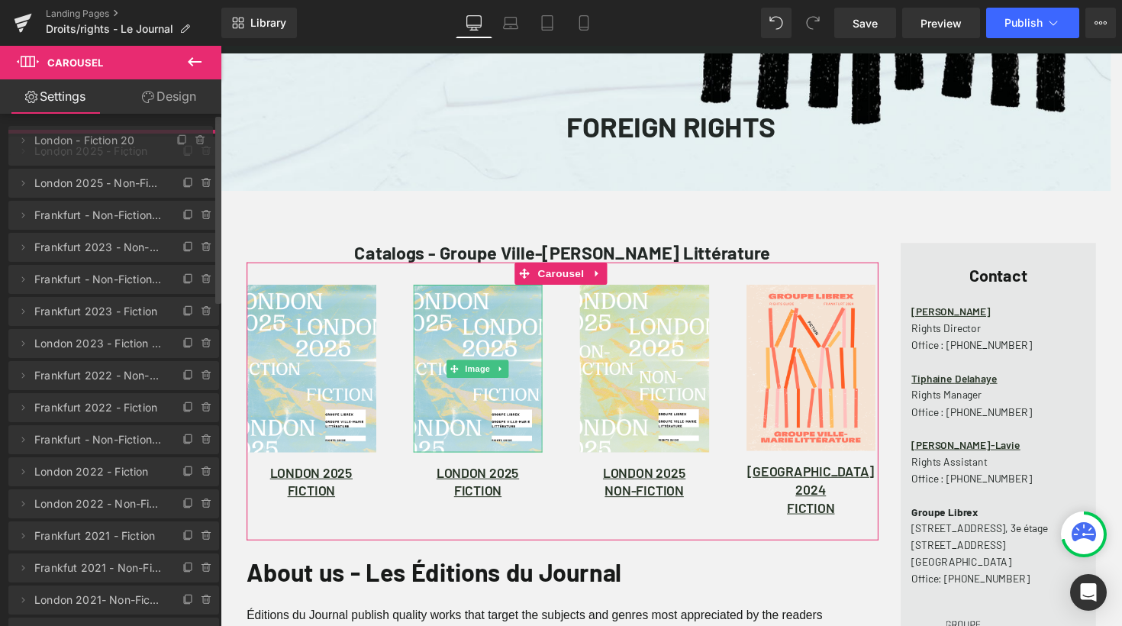
drag, startPoint x: 71, startPoint y: 181, endPoint x: 72, endPoint y: 142, distance: 38.9
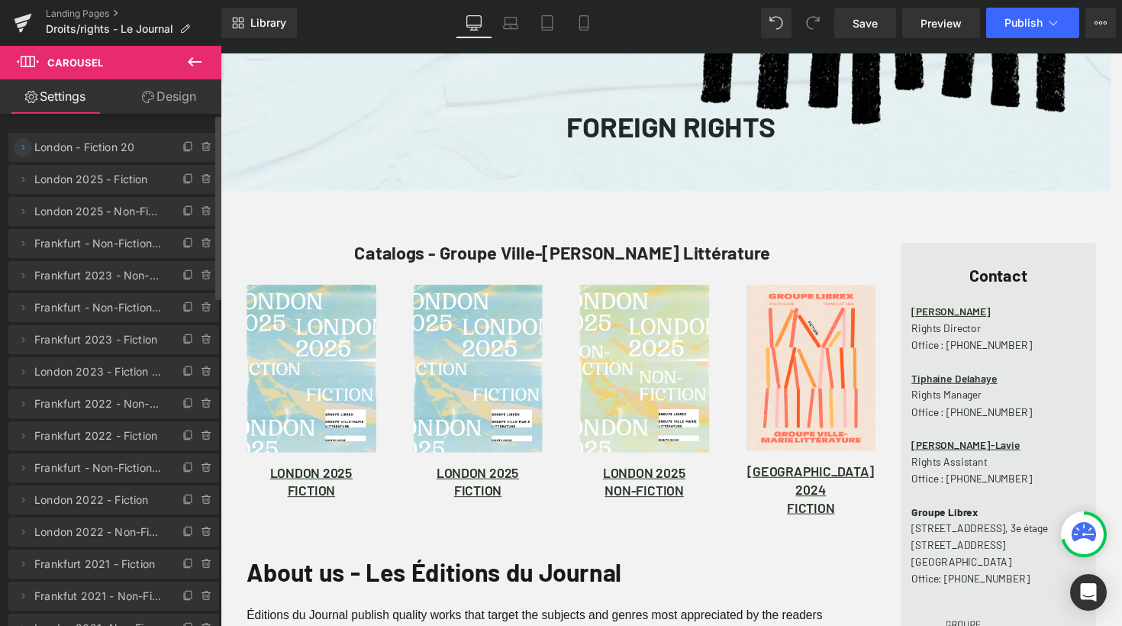
click at [25, 146] on icon at bounding box center [23, 147] width 12 height 12
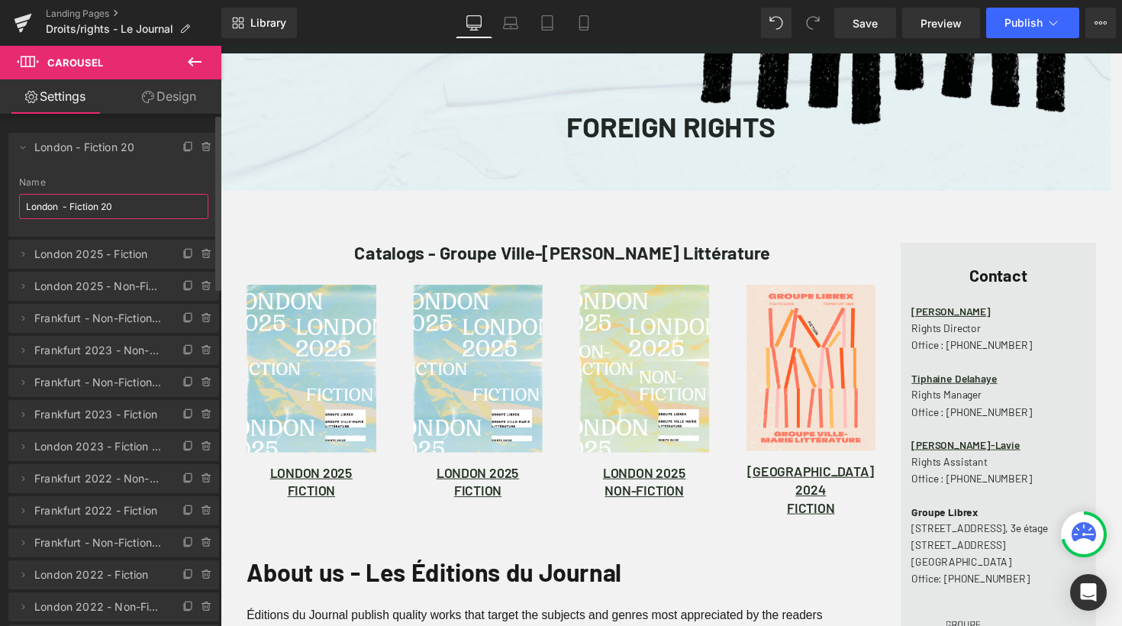
click at [44, 203] on input "London - Fiction 20" at bounding box center [113, 206] width 189 height 25
click at [153, 208] on input "Frankfurt - Non-fiction 20" at bounding box center [113, 206] width 189 height 25
type input "Frankfurt - Non-fiction 2025"
click at [21, 147] on icon at bounding box center [23, 148] width 5 height 3
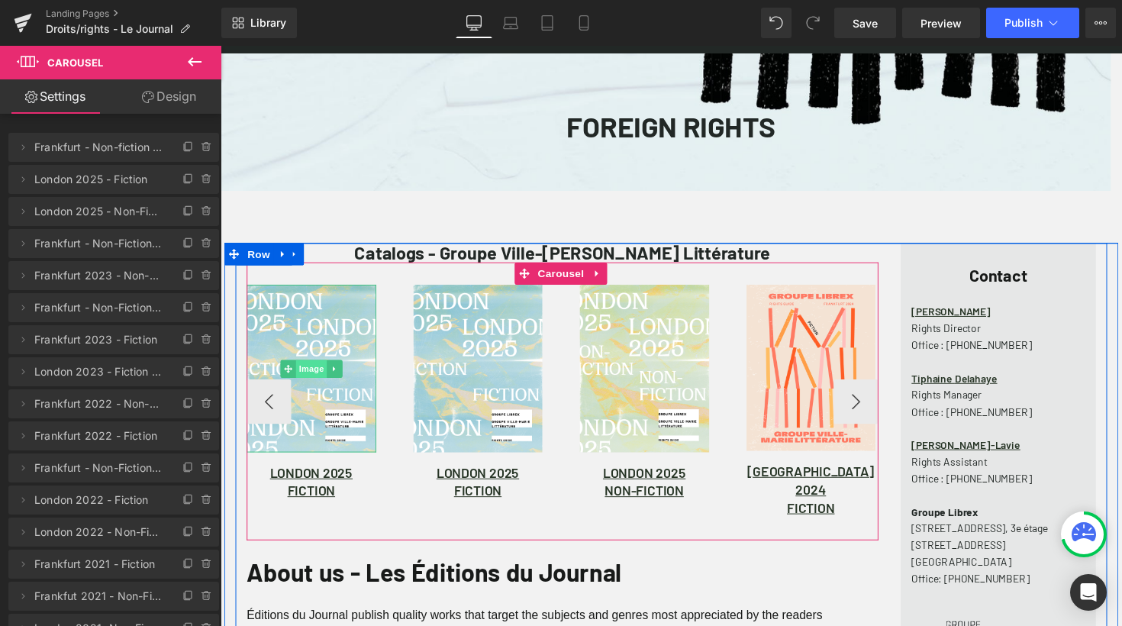
click at [314, 376] on span "Image" at bounding box center [314, 377] width 32 height 18
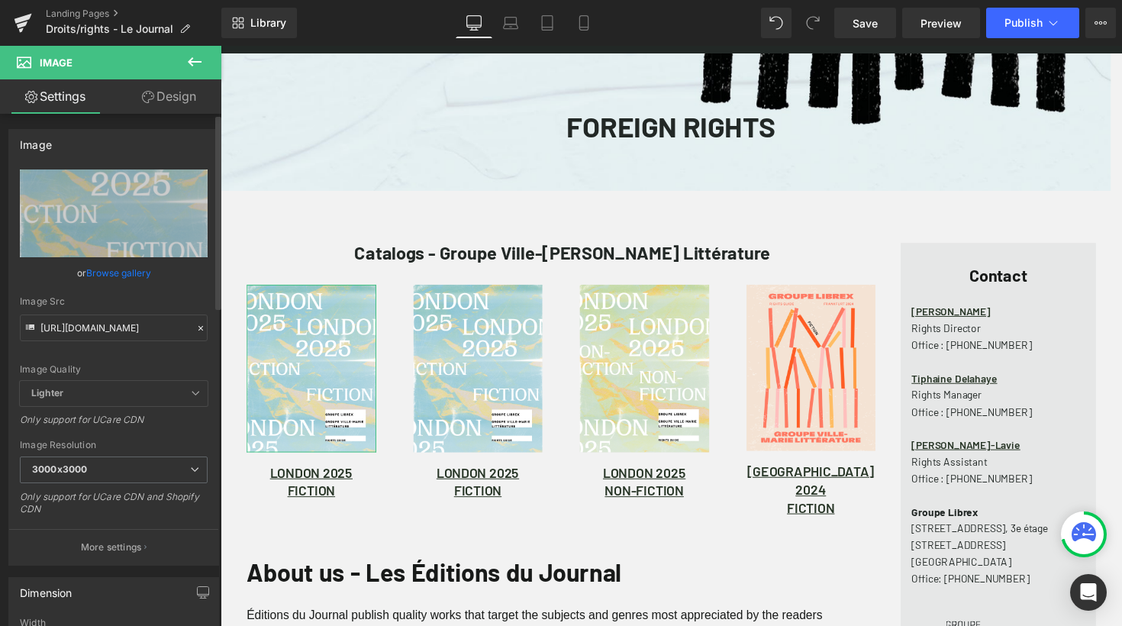
click at [195, 329] on icon at bounding box center [200, 328] width 11 height 11
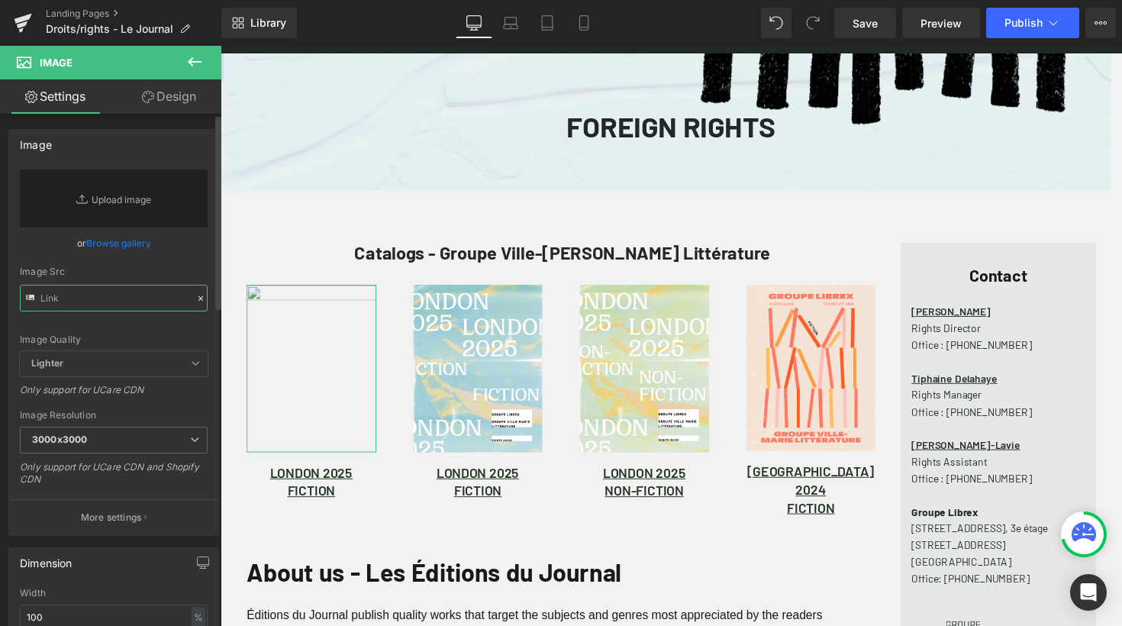
click at [139, 290] on input "text" at bounding box center [114, 298] width 188 height 27
paste input "https://cdn.shopify.com/s/files/1/0611/6720/6657/files/frankfurt2025_catalogue_…"
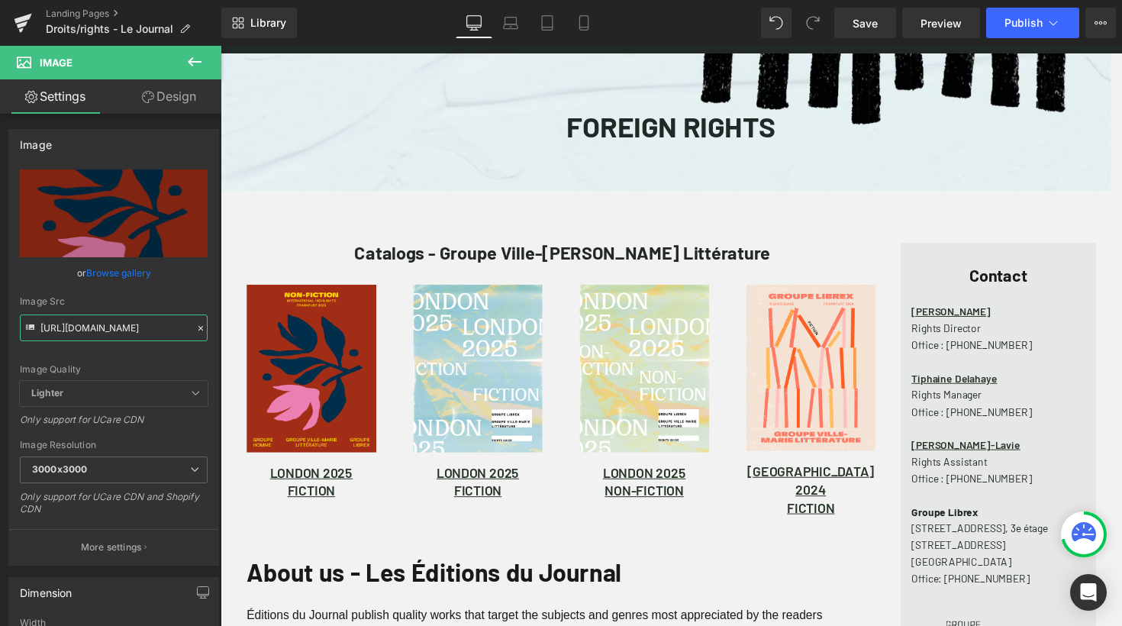
type input "https://cdn.shopify.com/s/files/1/0611/6720/6657/files/frankfurt2025_catalogue_…"
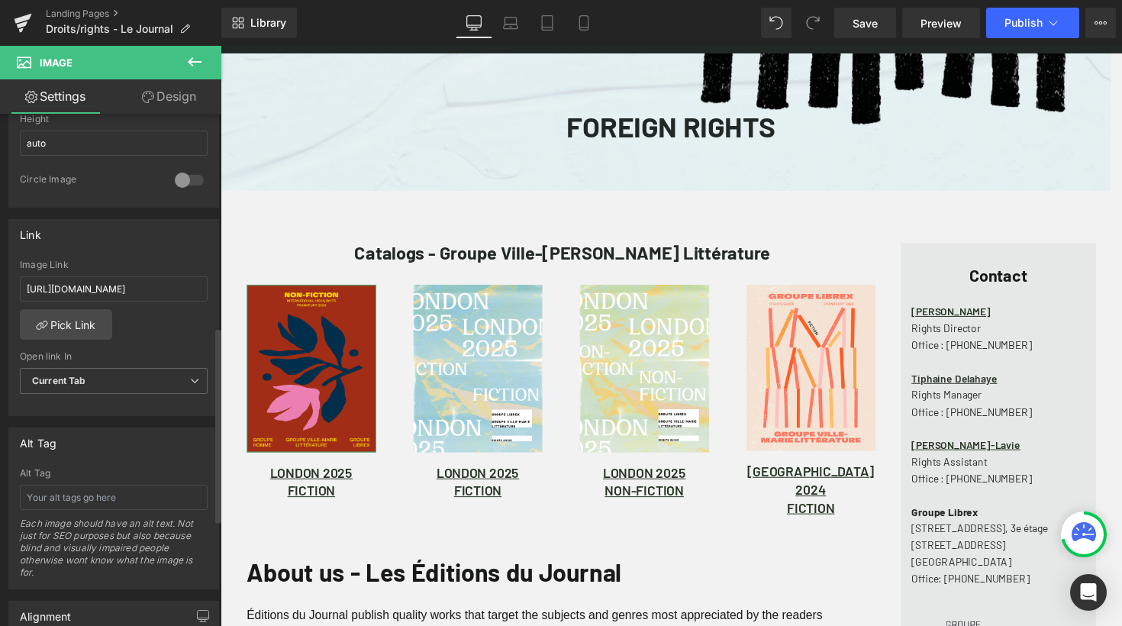
scroll to position [566, 0]
click at [160, 280] on input "https://groupelivre.app.box.com/s/2ggelg6tknrfnk7det3q252zl10mq5e7" at bounding box center [114, 286] width 188 height 25
paste input "sfgrz8gp54931ln7qgoowsnvjavqt97b"
type input "[URL][DOMAIN_NAME]"
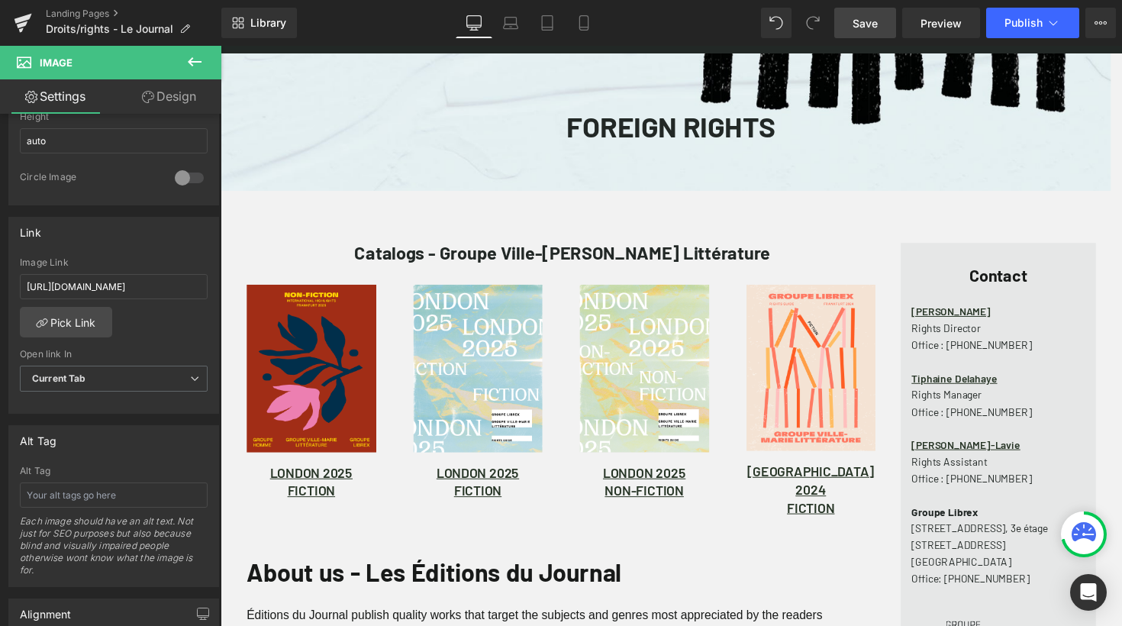
click at [864, 22] on span "Save" at bounding box center [865, 23] width 25 height 16
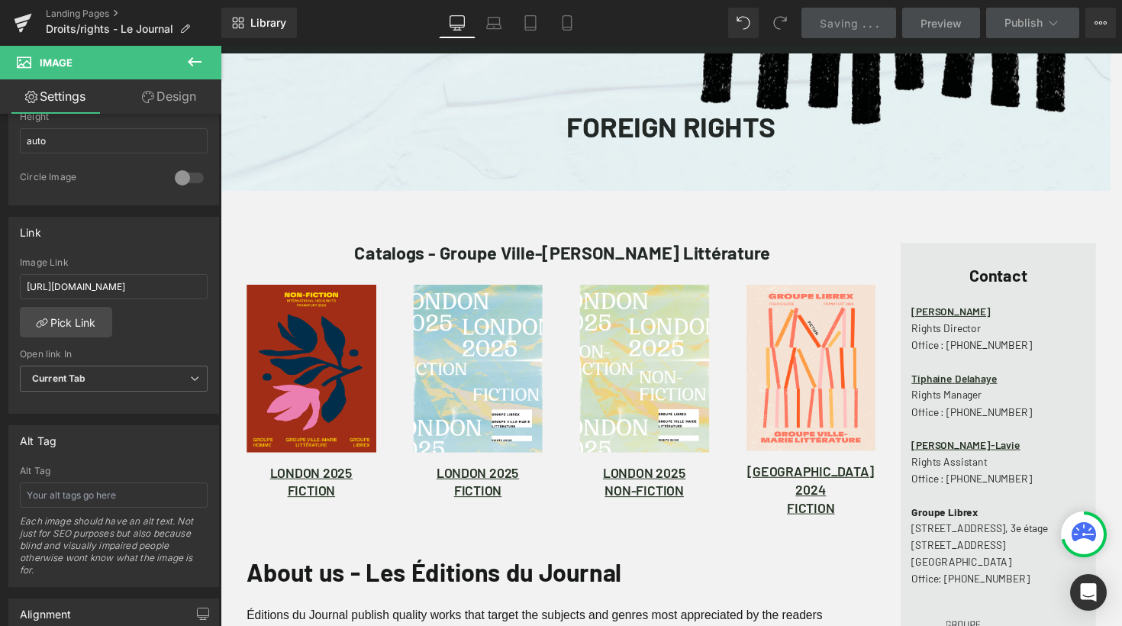
scroll to position [0, 0]
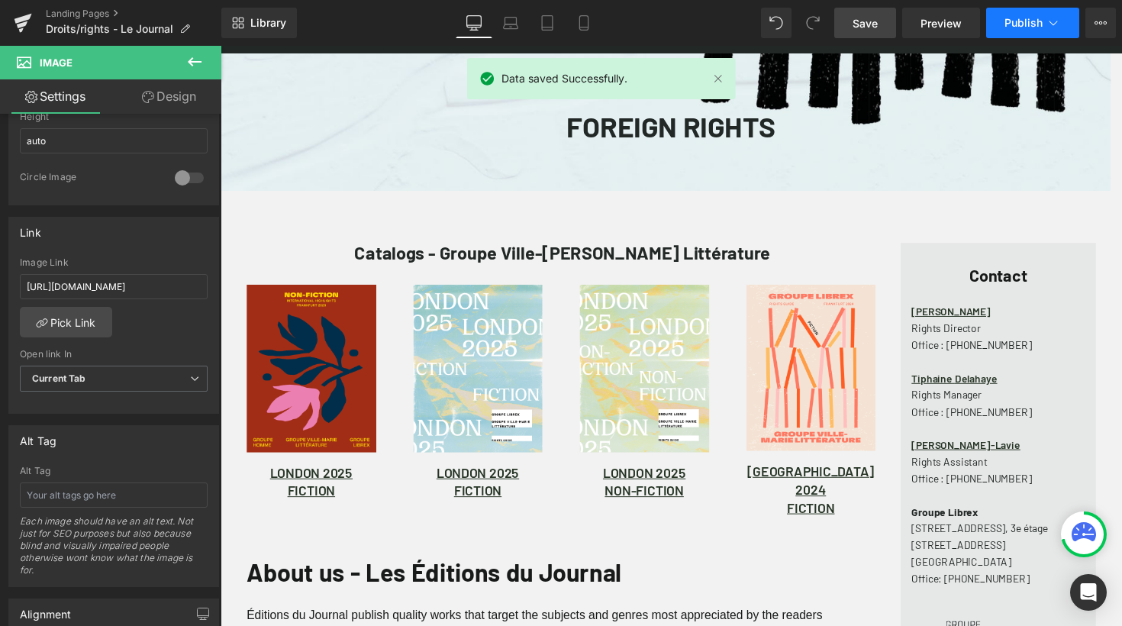
click at [1047, 18] on icon at bounding box center [1053, 22] width 15 height 15
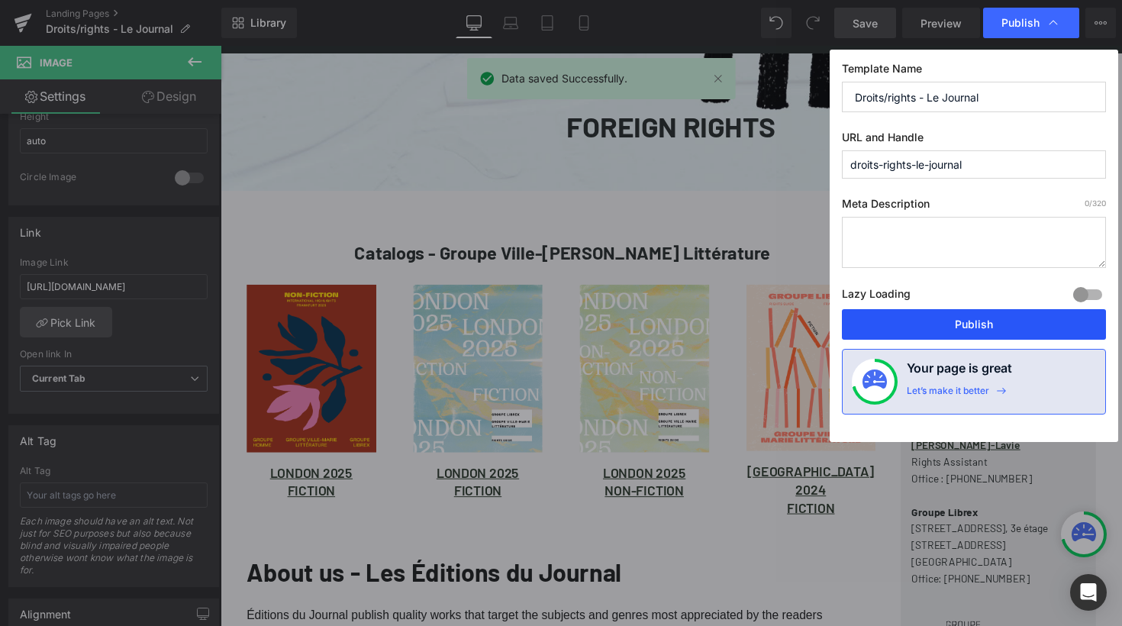
click at [958, 327] on button "Publish" at bounding box center [974, 324] width 264 height 31
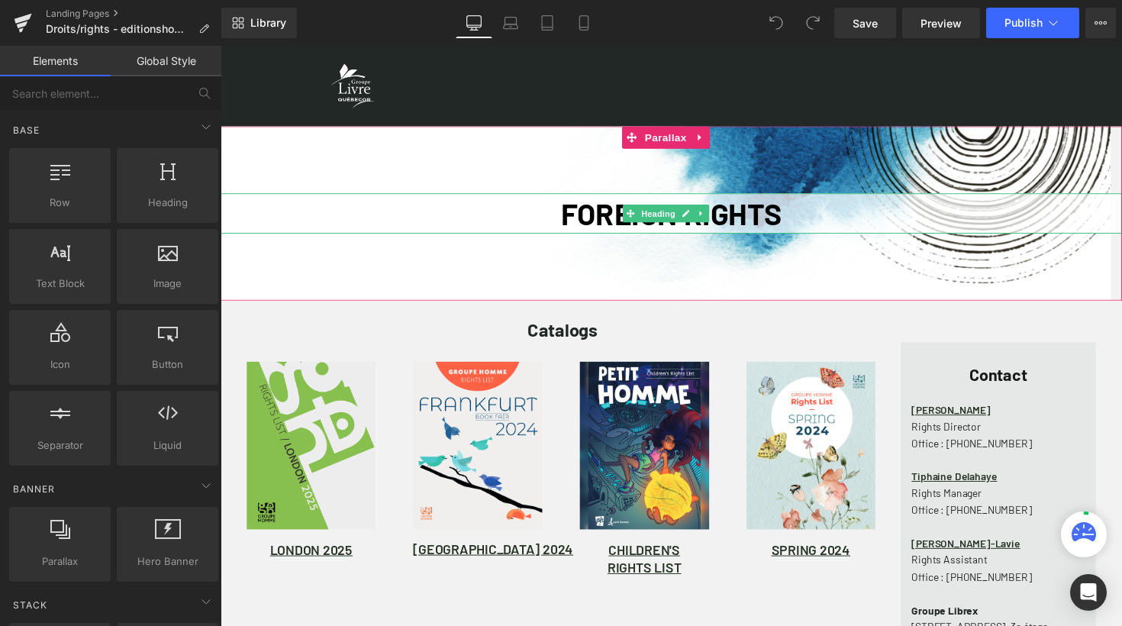
scroll to position [7, 8]
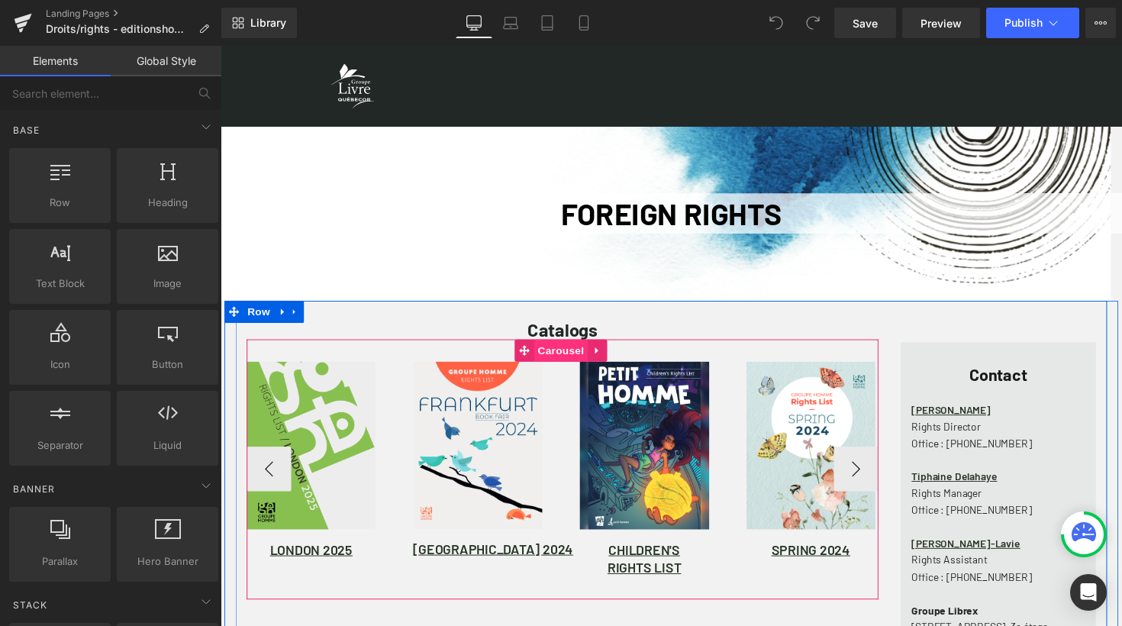
click at [562, 355] on span "Carousel" at bounding box center [569, 358] width 55 height 23
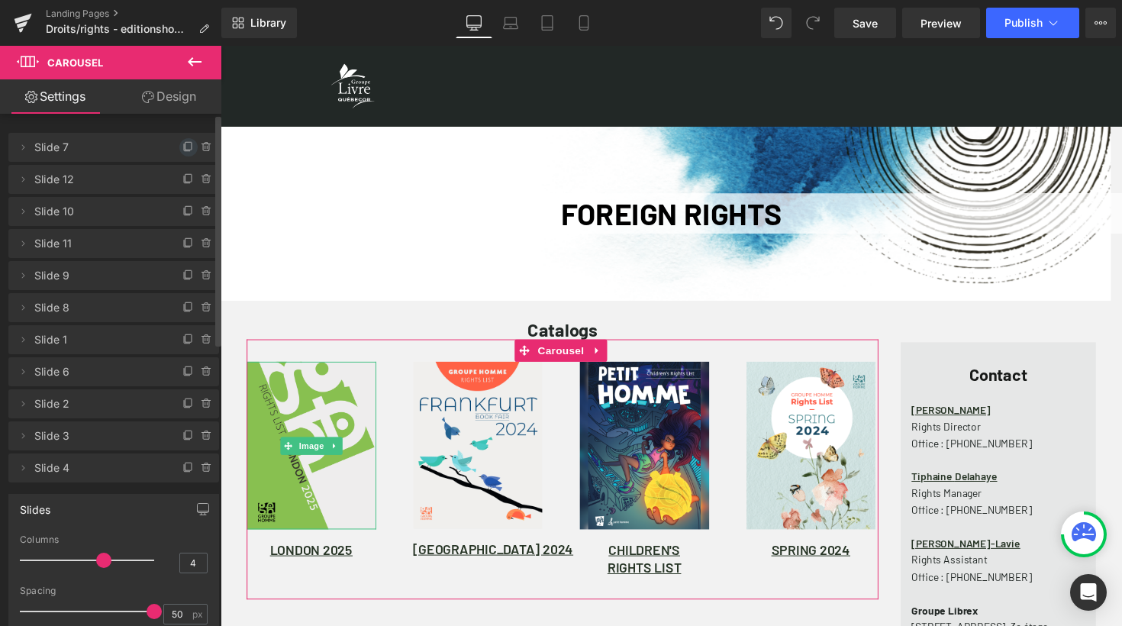
click at [182, 146] on icon at bounding box center [188, 147] width 12 height 12
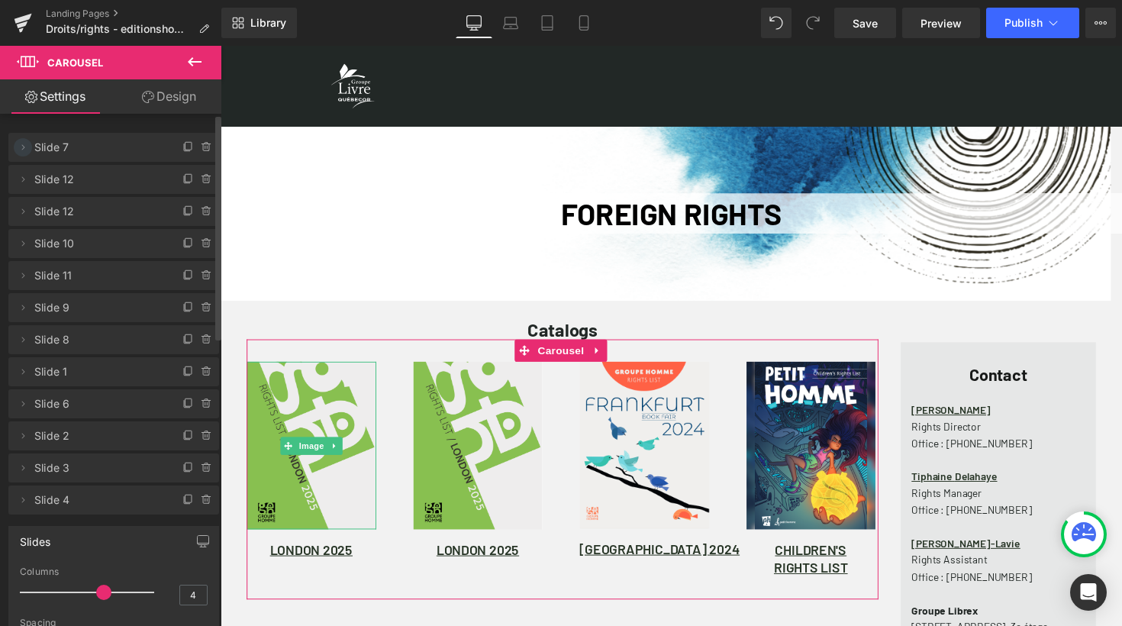
click at [23, 144] on icon at bounding box center [23, 147] width 12 height 12
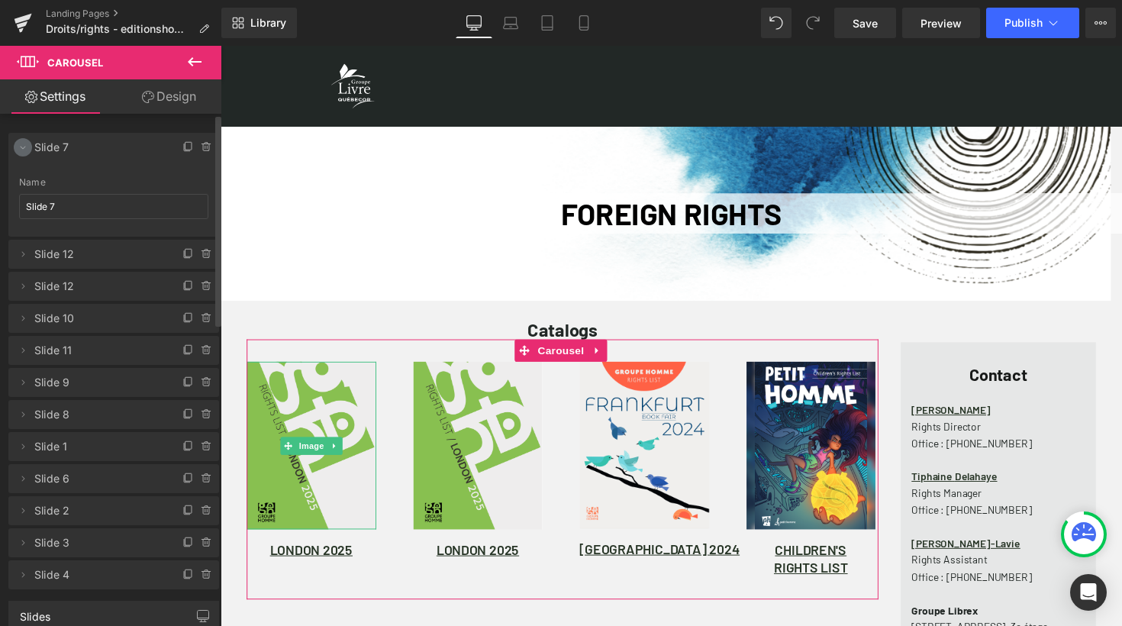
click at [23, 144] on icon at bounding box center [23, 147] width 12 height 12
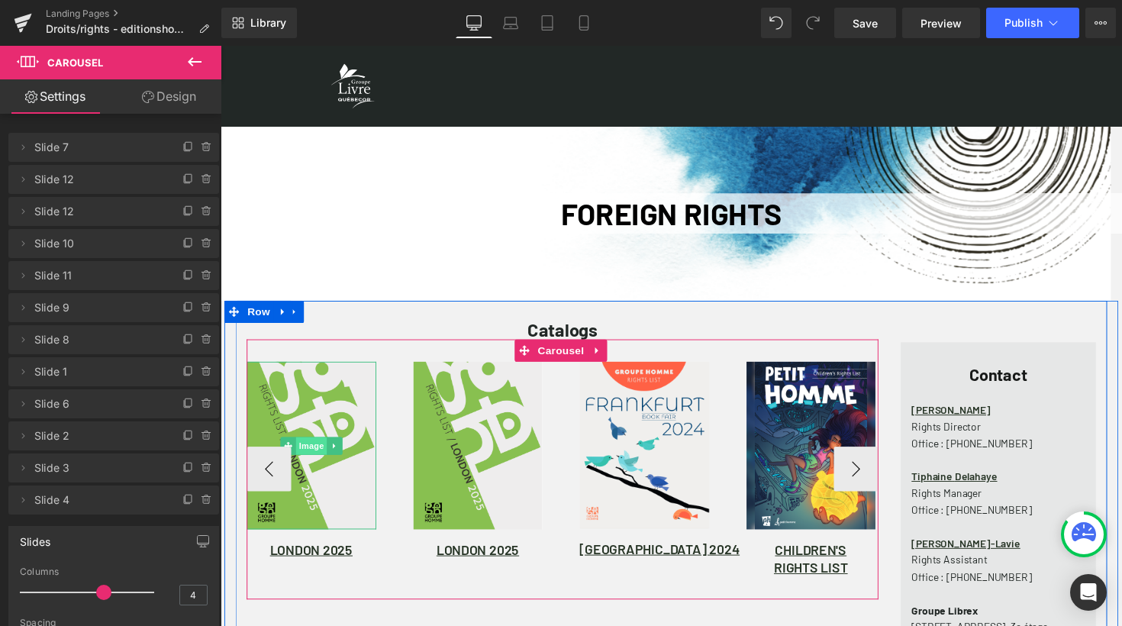
click at [309, 453] on span "Image" at bounding box center [314, 456] width 32 height 18
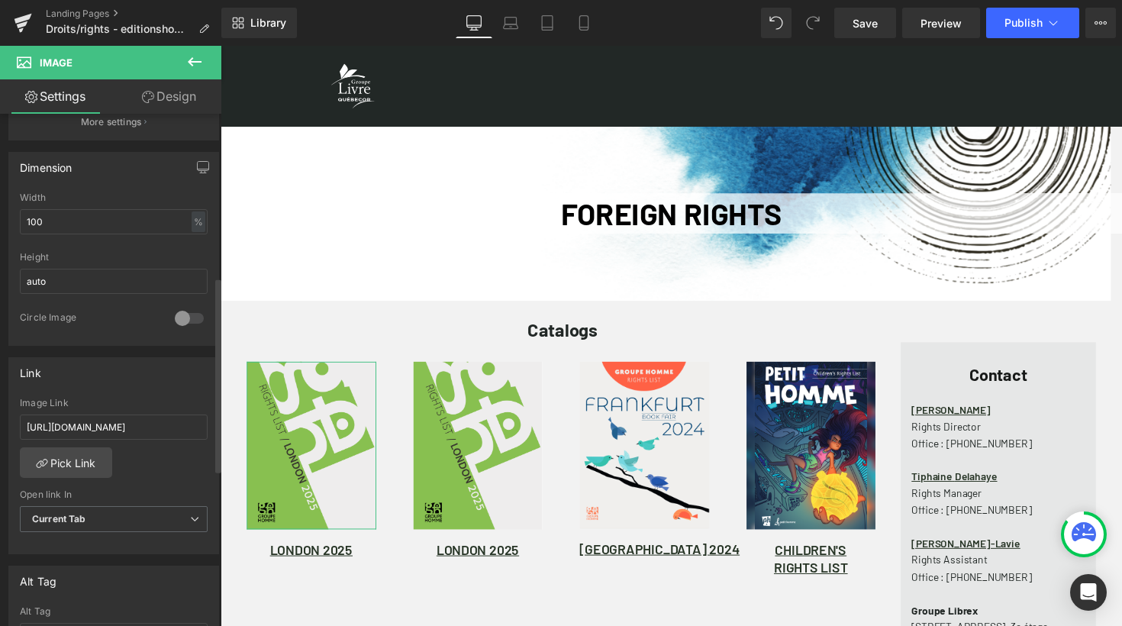
scroll to position [429, 0]
click at [150, 421] on input "https://groupelivre.app.box.com/s/4riikhk7d7x8gtbo9j5cxougk8dmjddk" at bounding box center [114, 423] width 188 height 25
paste input "sfgrz8gp54931ln7qgoowsnvjavqt97b"
type input "[URL][DOMAIN_NAME]"
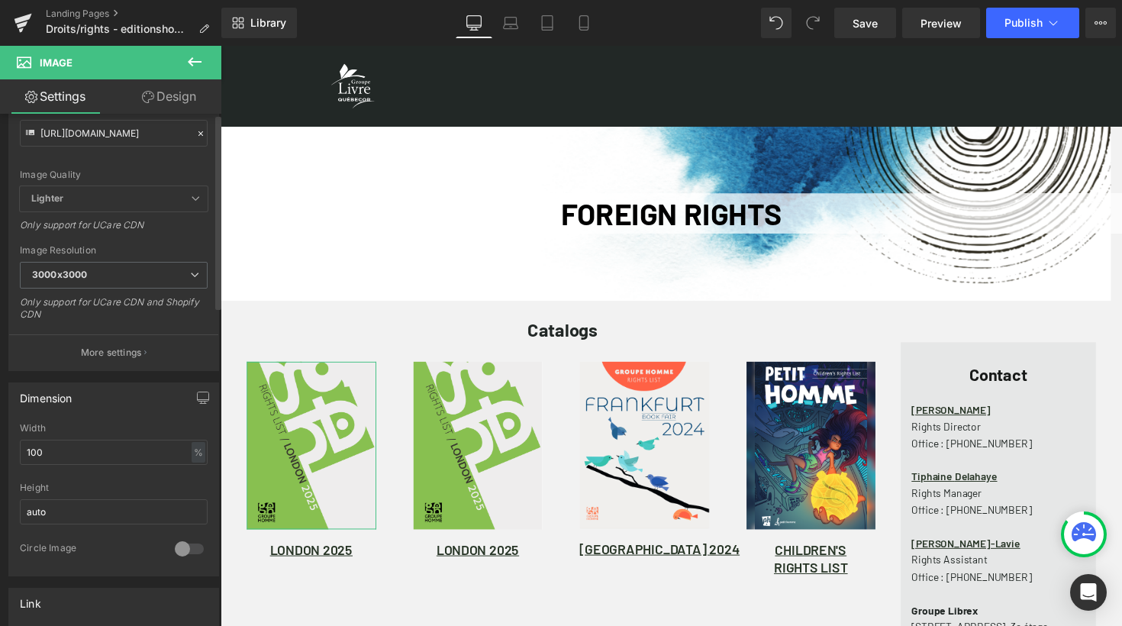
scroll to position [0, 0]
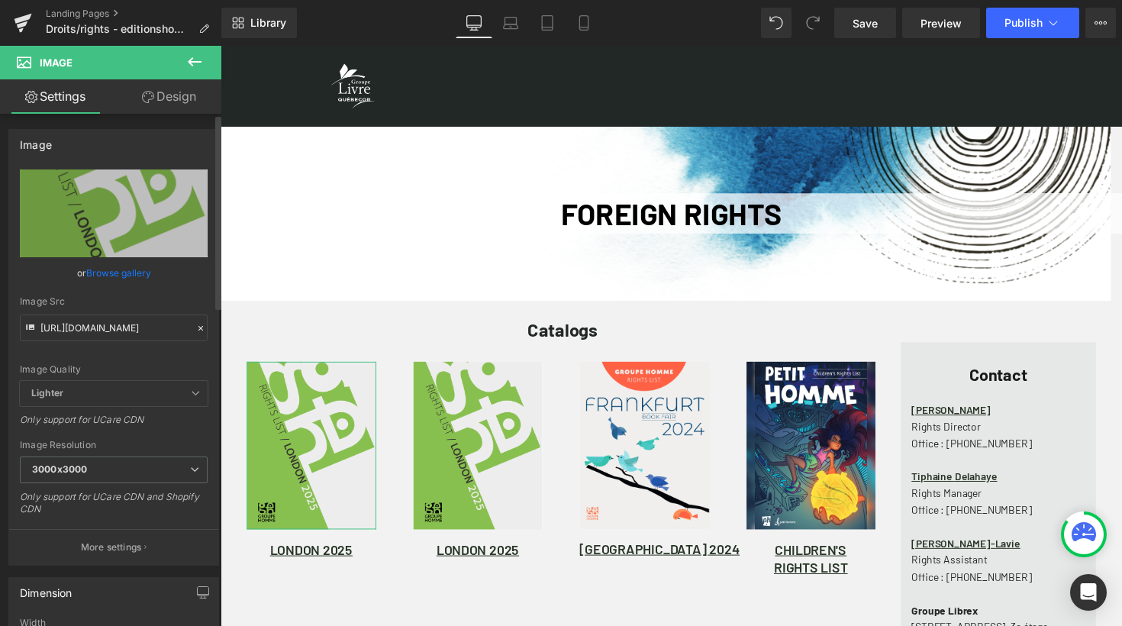
click at [195, 329] on icon at bounding box center [200, 328] width 11 height 11
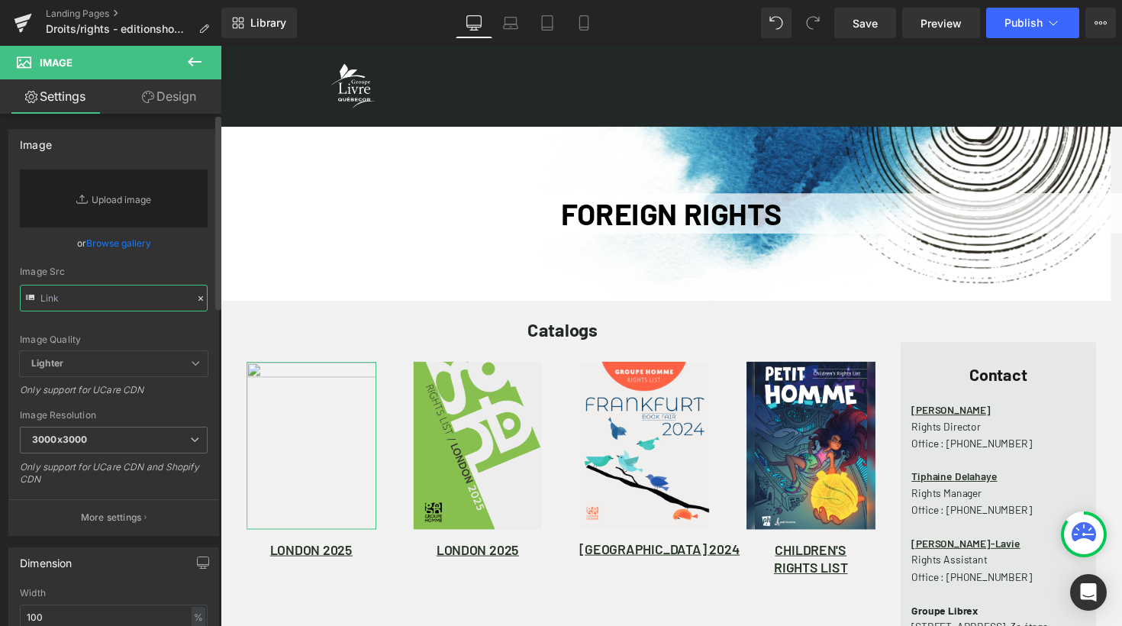
click at [128, 300] on input "text" at bounding box center [114, 298] width 188 height 27
paste input "[URL][DOMAIN_NAME]"
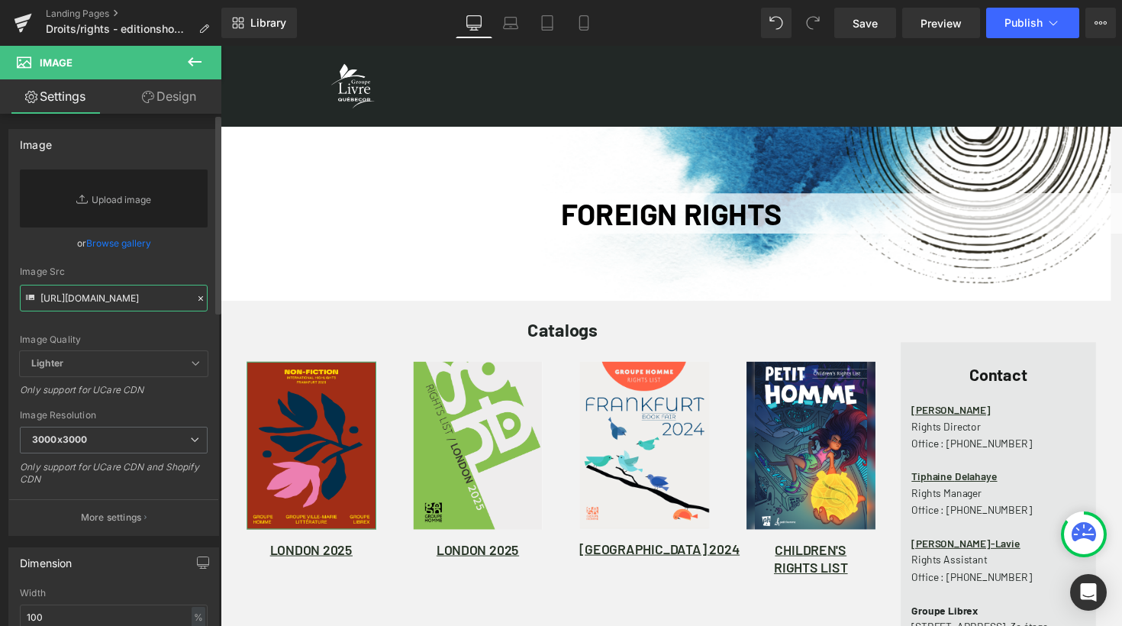
type input "[URL][DOMAIN_NAME]"
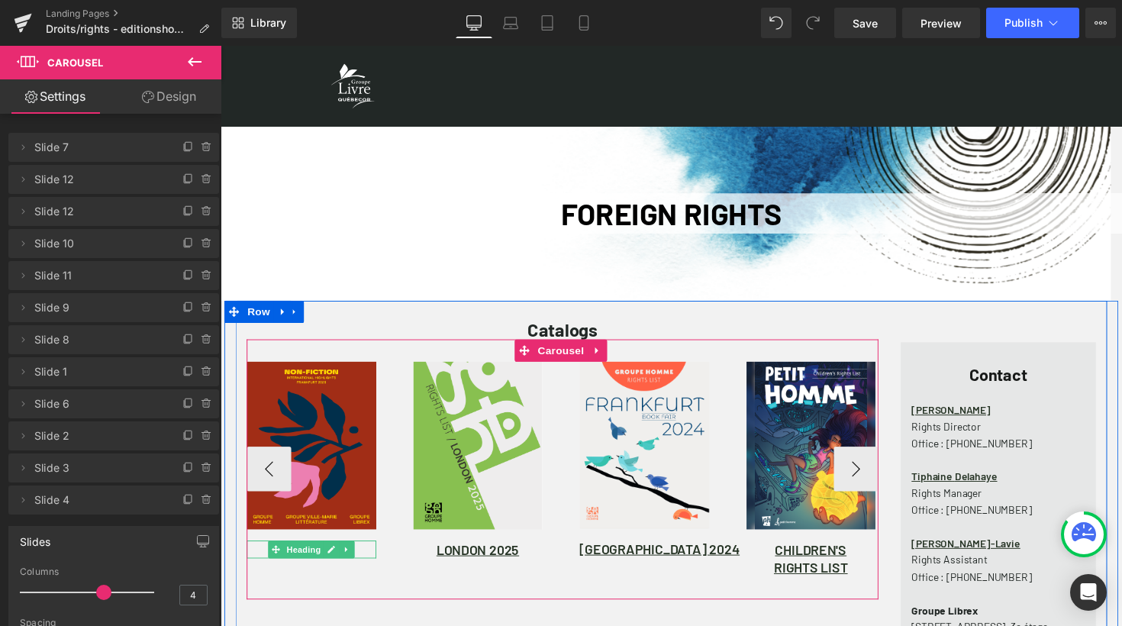
click at [360, 560] on h1 "LONDON 2025" at bounding box center [313, 562] width 133 height 18
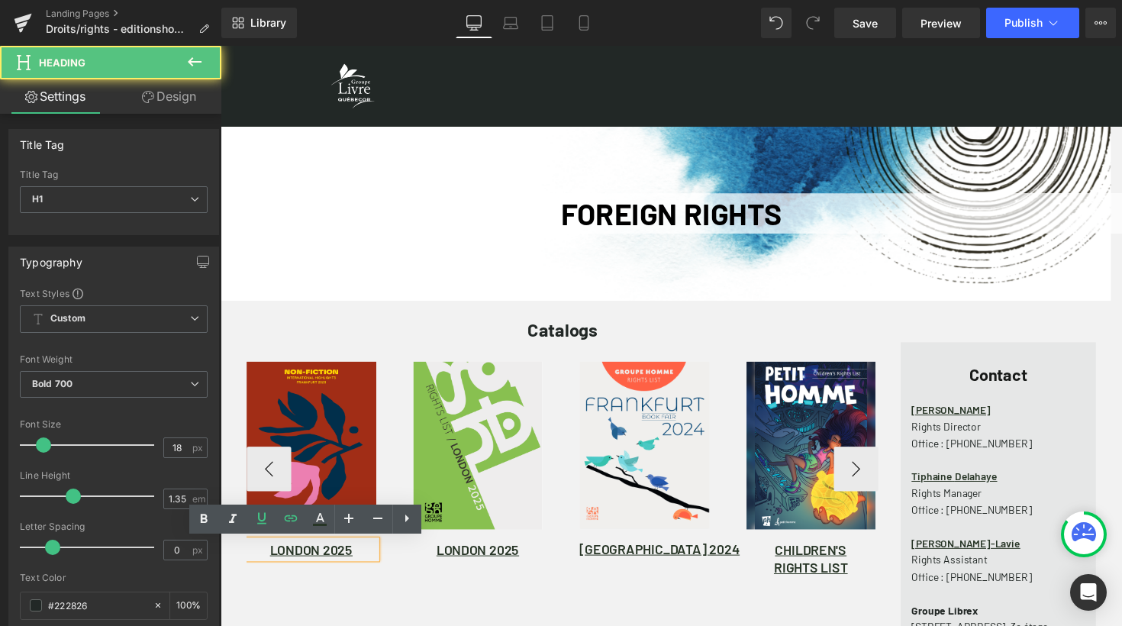
click at [361, 561] on h1 "LONDON 2025" at bounding box center [313, 562] width 133 height 18
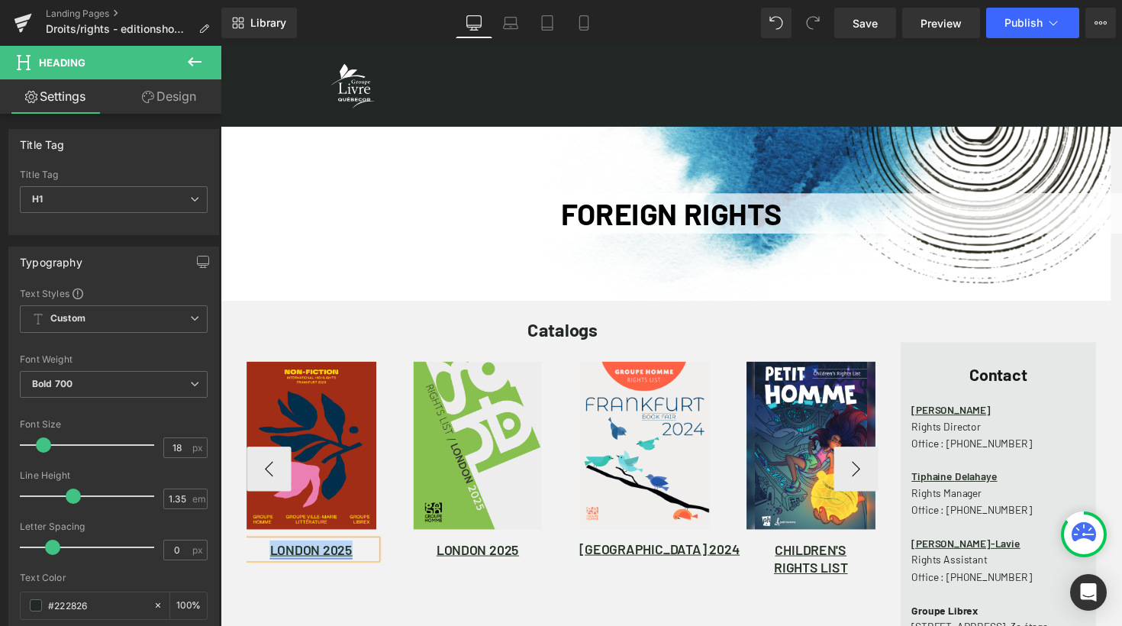
click at [321, 561] on link "LONDON 2025" at bounding box center [313, 562] width 85 height 17
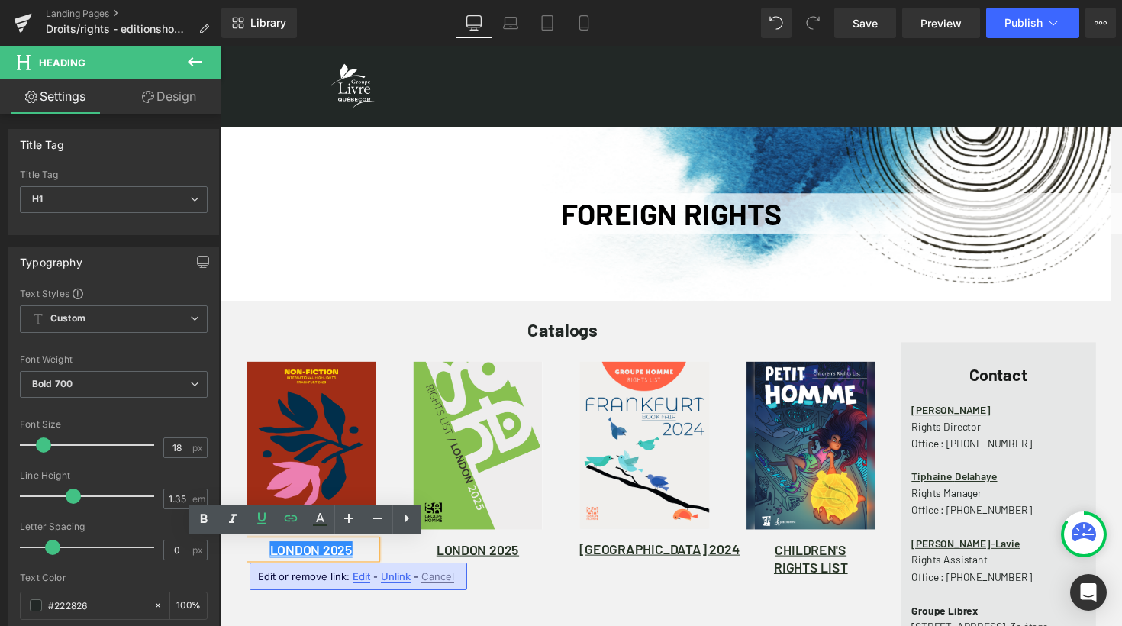
click at [364, 573] on span "Edit" at bounding box center [362, 576] width 18 height 13
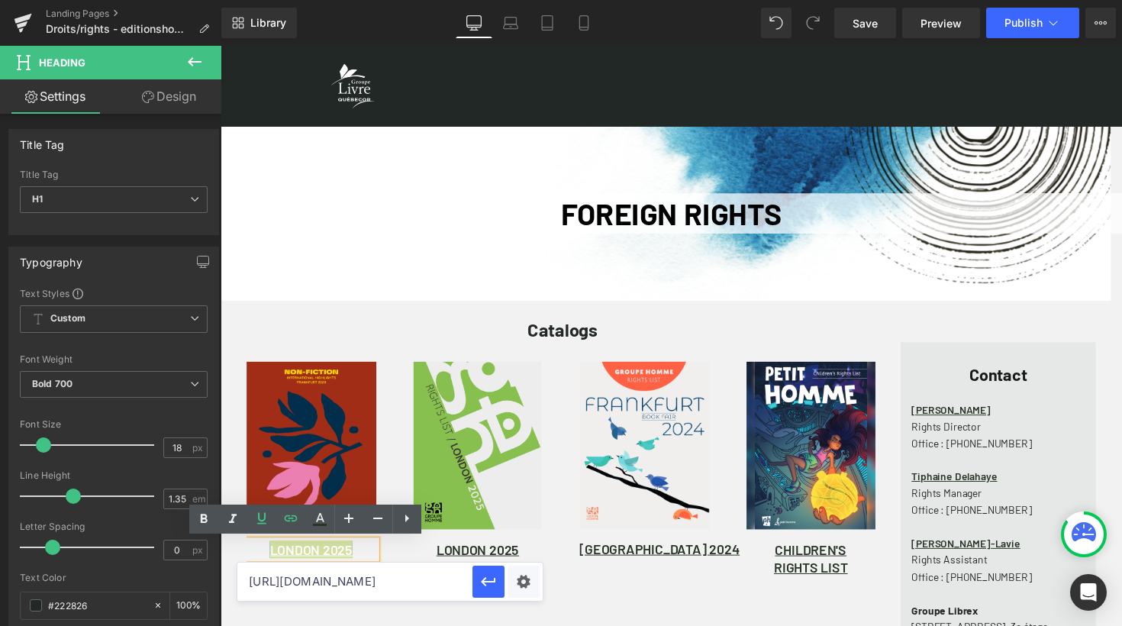
click at [373, 580] on input "https://groupelivre.app.box.com/s/4riikhk7d7x8gtbo9j5cxougk8dmjddk" at bounding box center [354, 582] width 235 height 38
paste input "zwe9kmi8ydwyfl7l25macu84pje42kud"
type input "[URL][DOMAIN_NAME]"
click at [488, 586] on icon "button" at bounding box center [489, 582] width 18 height 18
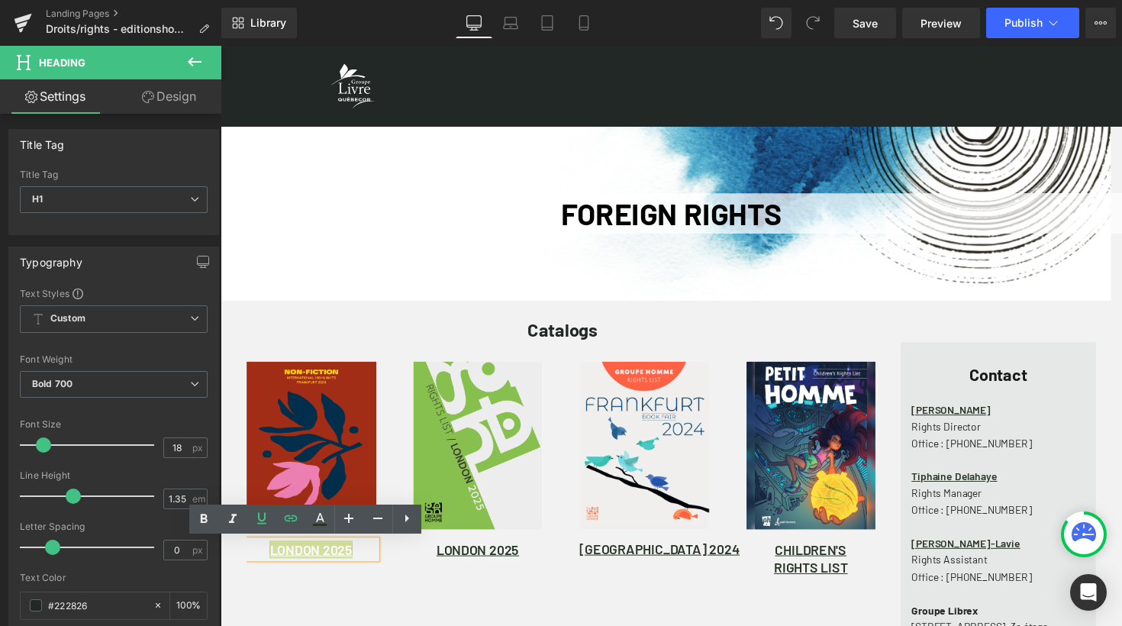
scroll to position [0, 0]
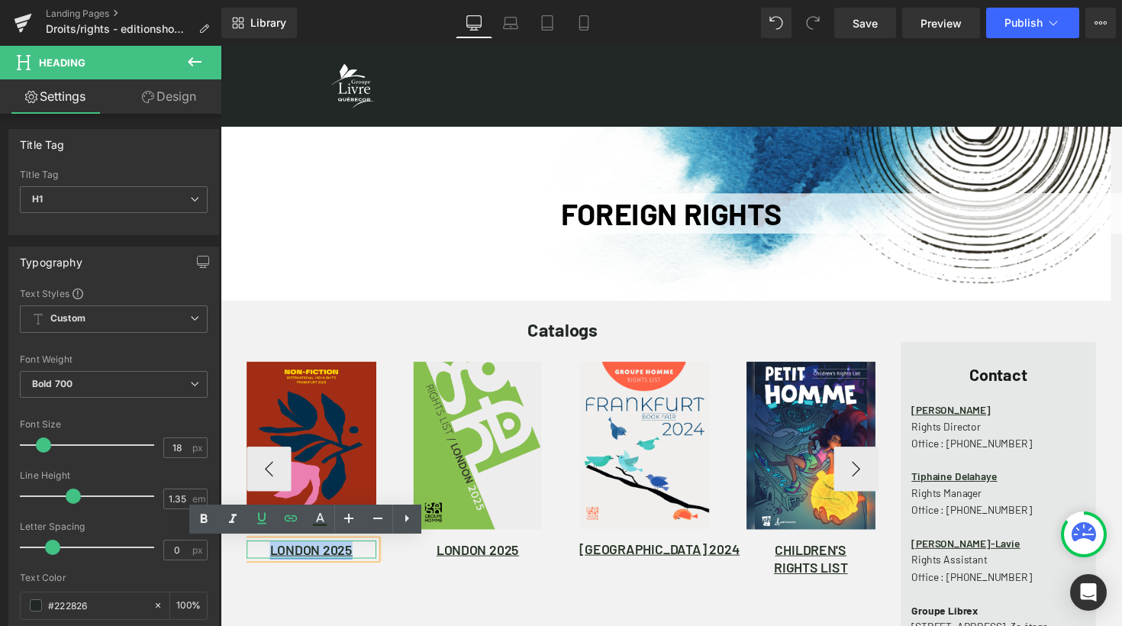
click at [321, 561] on link "LONDON 2025" at bounding box center [313, 562] width 85 height 17
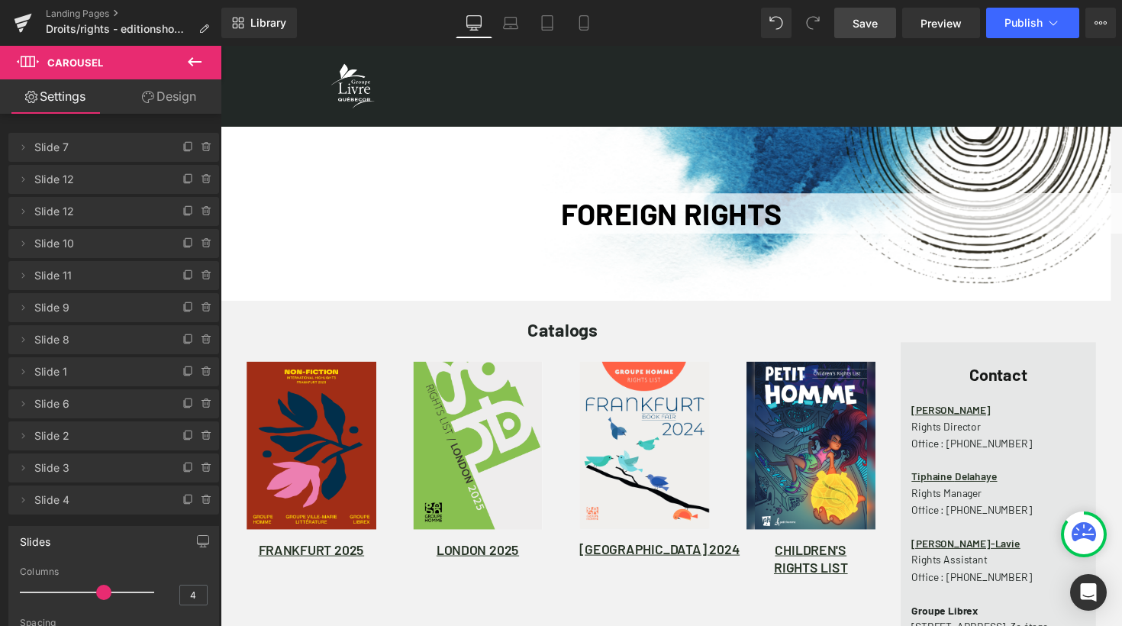
click at [877, 19] on span "Save" at bounding box center [865, 23] width 25 height 16
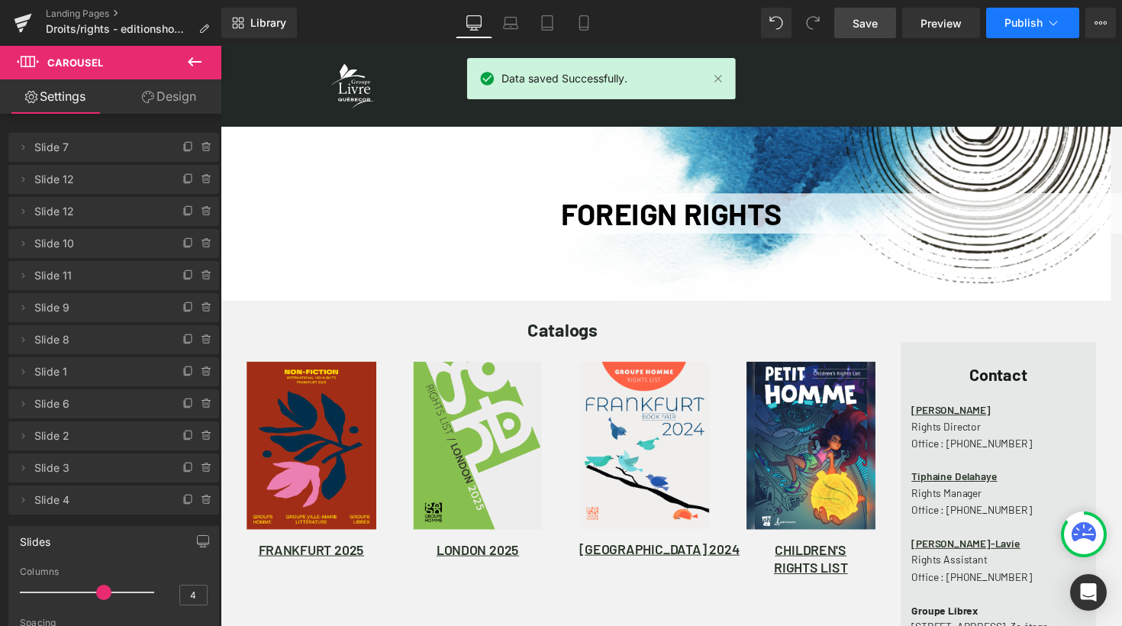
click at [1051, 21] on icon at bounding box center [1053, 22] width 15 height 15
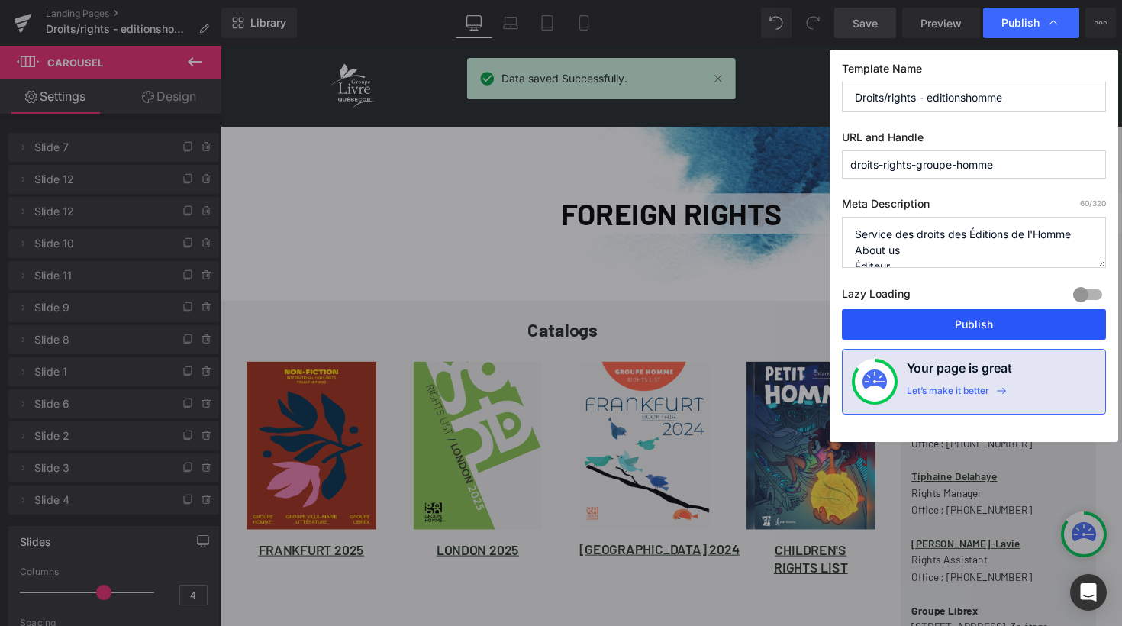
click at [967, 325] on button "Publish" at bounding box center [974, 324] width 264 height 31
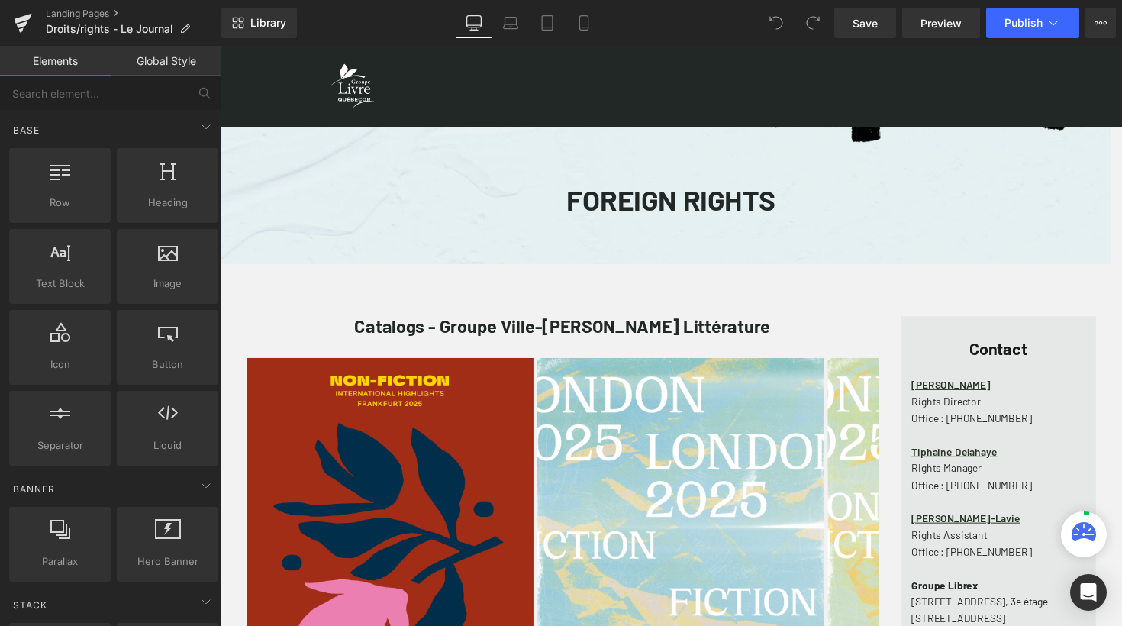
scroll to position [1366, 912]
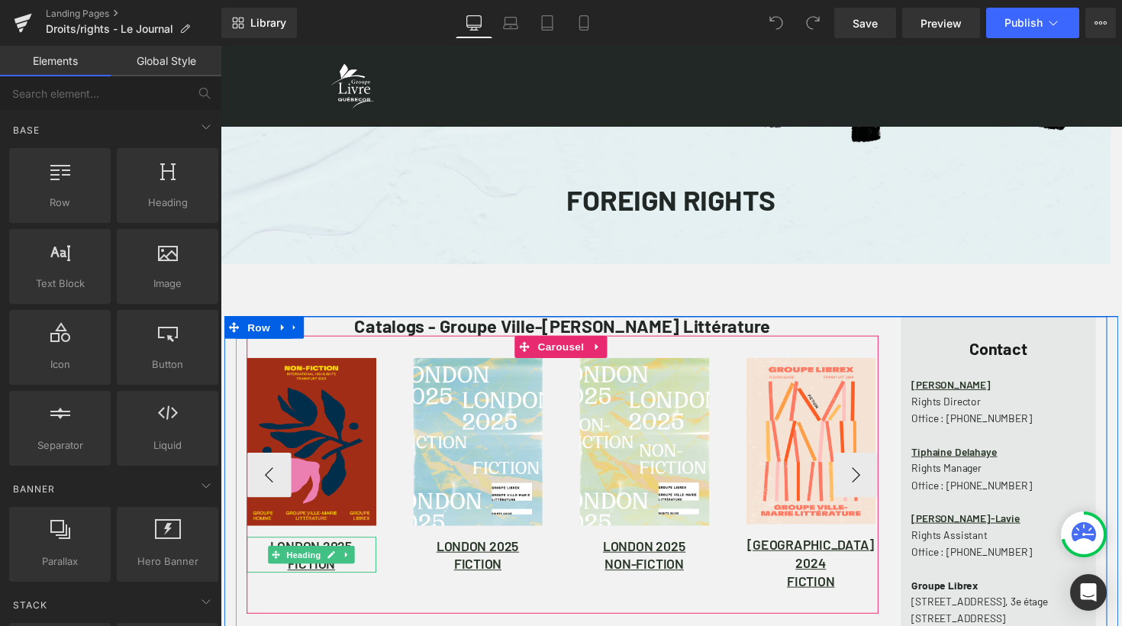
click at [364, 558] on h1 "LONDON 2025" at bounding box center [313, 558] width 133 height 18
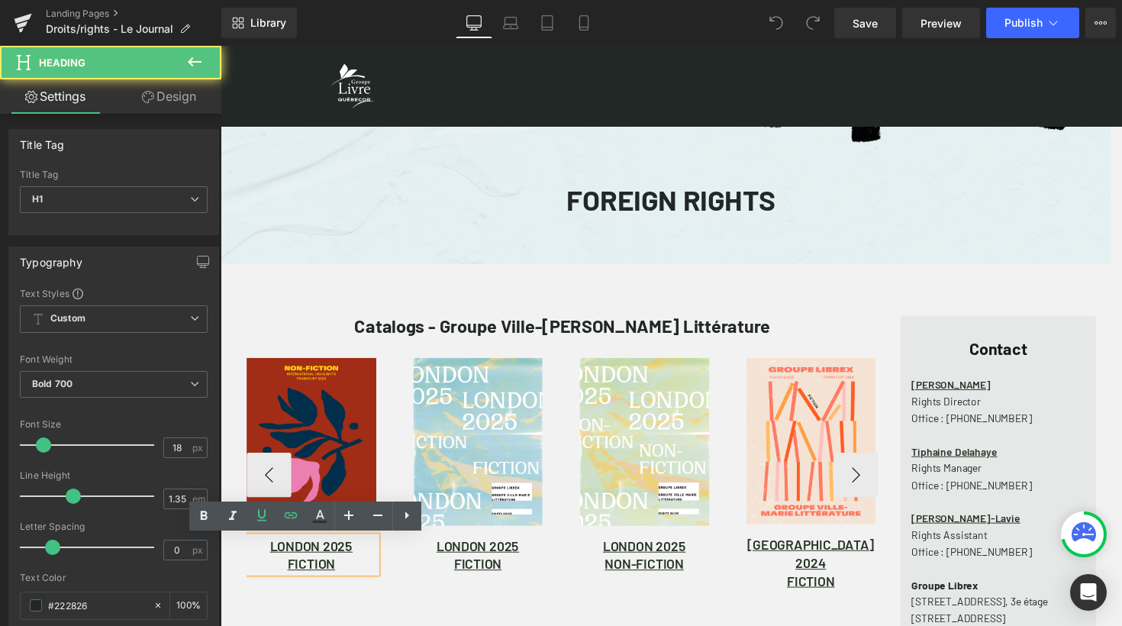
click at [345, 579] on h1 "FICTION" at bounding box center [313, 576] width 133 height 18
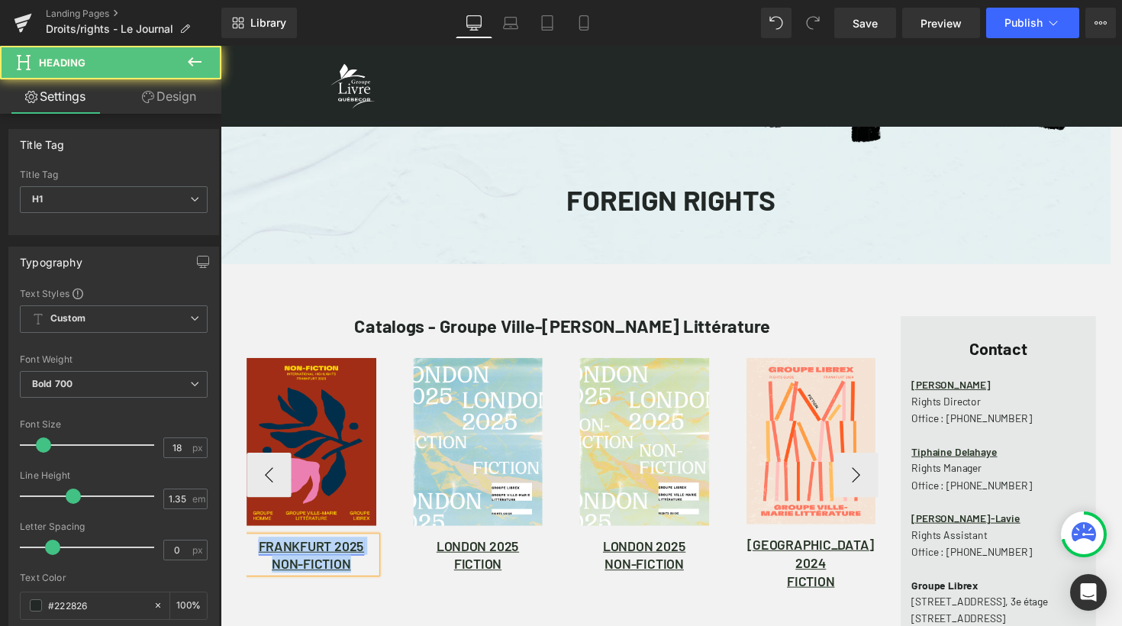
drag, startPoint x: 360, startPoint y: 576, endPoint x: 257, endPoint y: 560, distance: 104.3
click at [257, 560] on div "FRANKFURT 2025 NON-FICTION" at bounding box center [313, 567] width 133 height 37
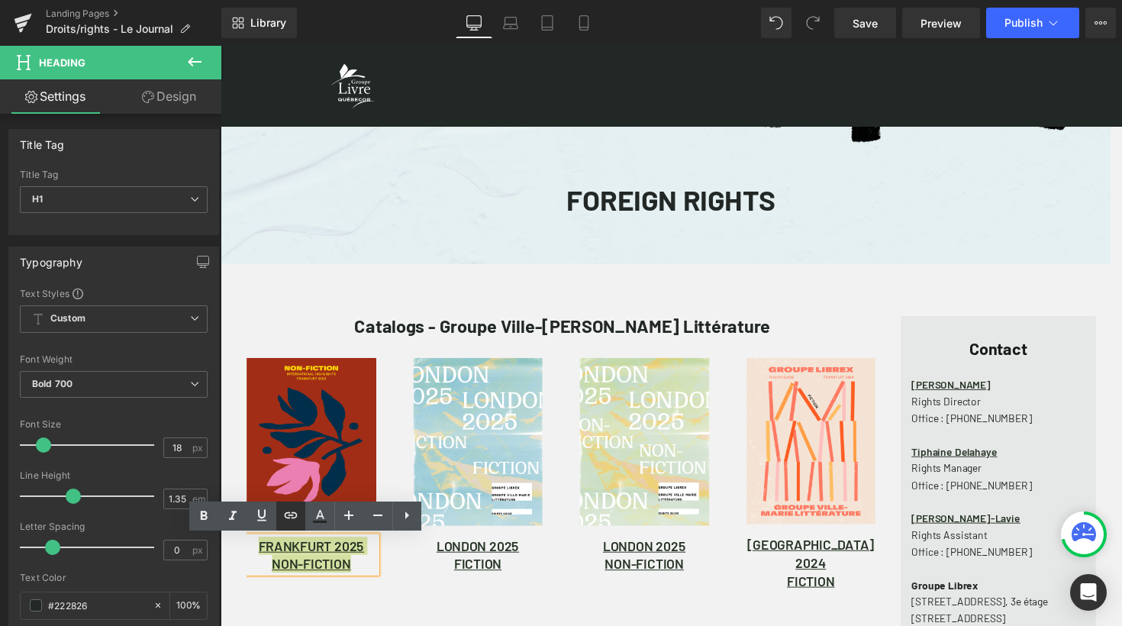
click at [292, 511] on icon at bounding box center [291, 515] width 18 height 18
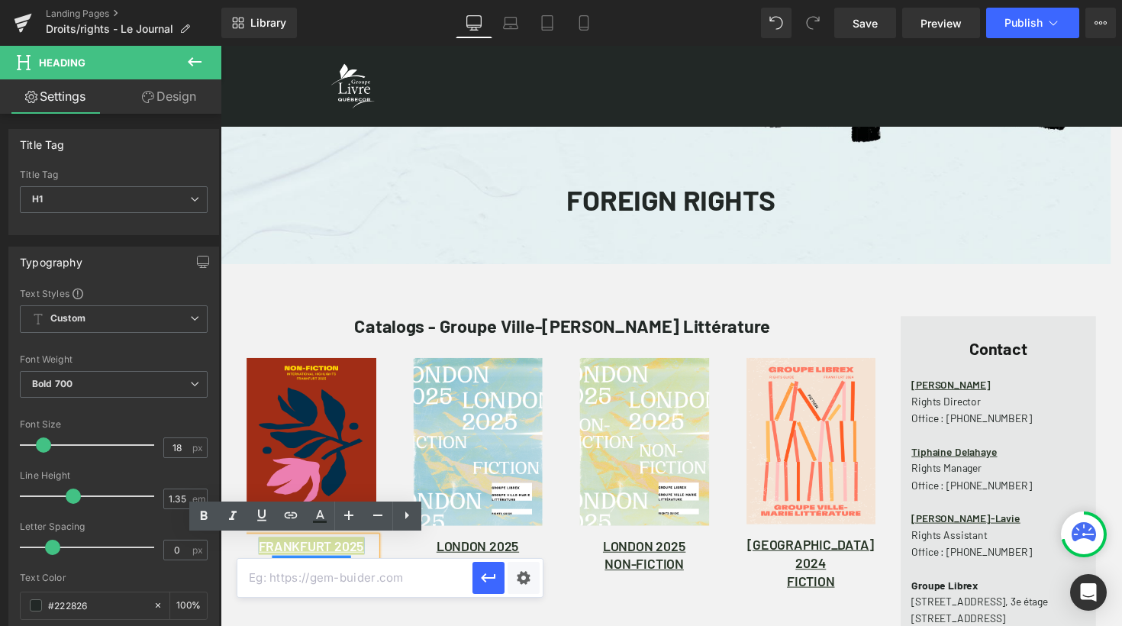
click at [350, 580] on input "text" at bounding box center [354, 578] width 235 height 38
paste input "[URL][DOMAIN_NAME]"
type input "[URL][DOMAIN_NAME]"
click at [496, 579] on icon "button" at bounding box center [489, 578] width 18 height 18
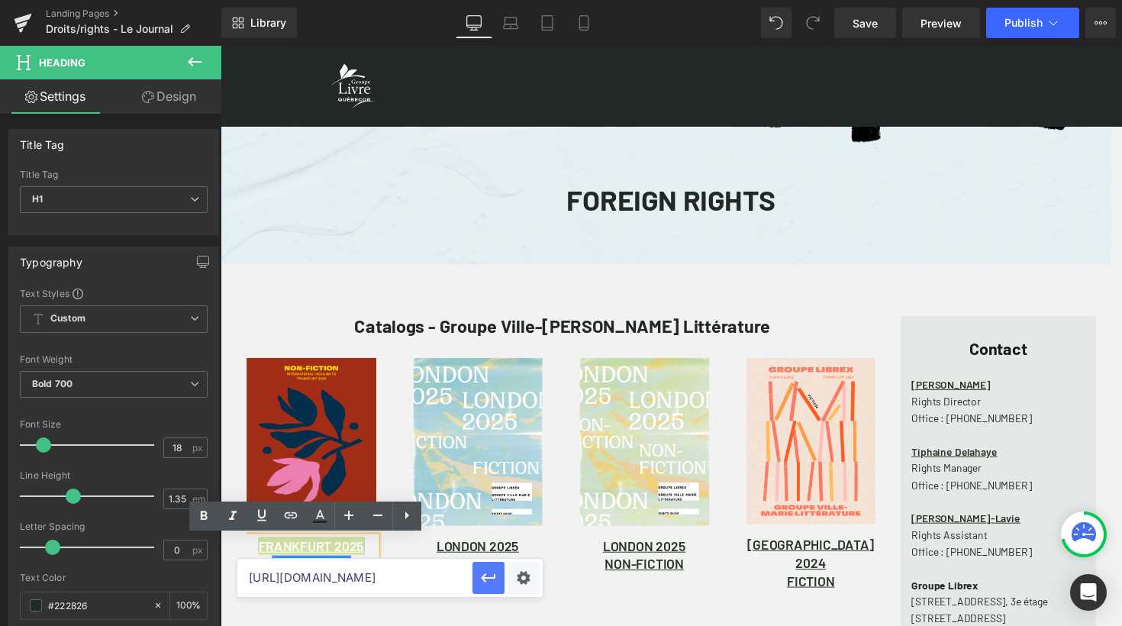
scroll to position [0, 0]
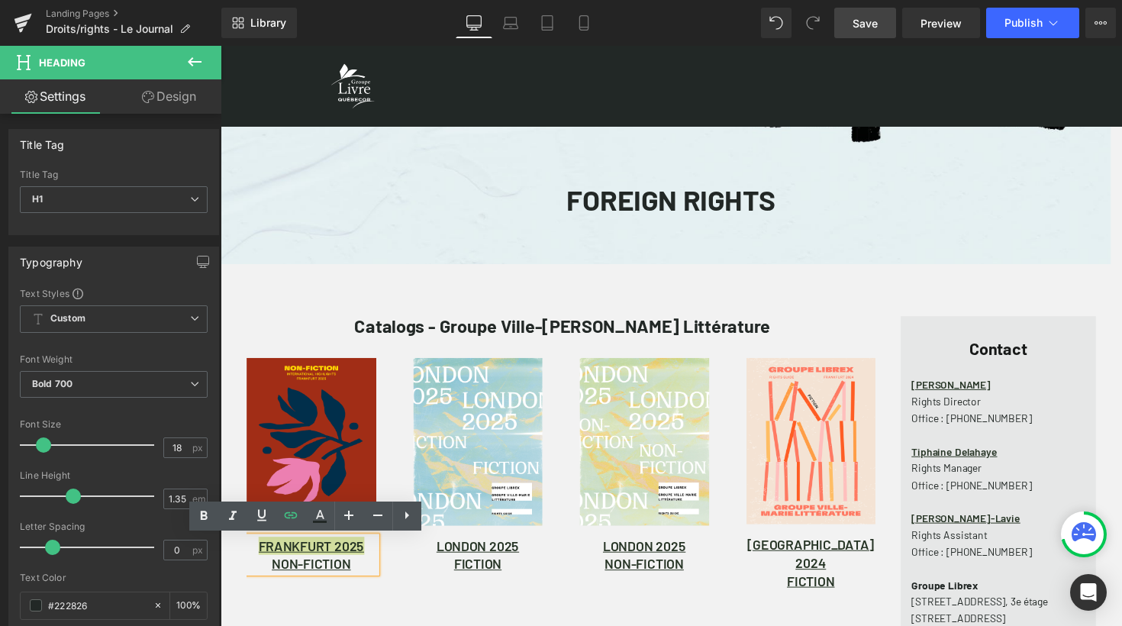
click at [871, 21] on span "Save" at bounding box center [865, 23] width 25 height 16
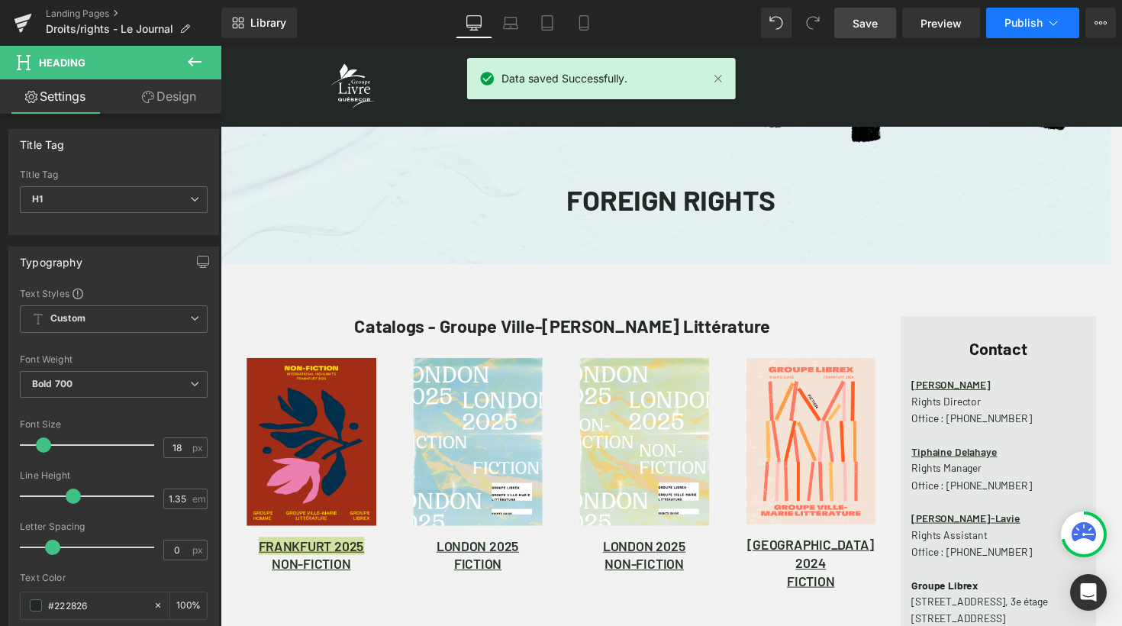
click at [1025, 25] on span "Publish" at bounding box center [1024, 23] width 38 height 12
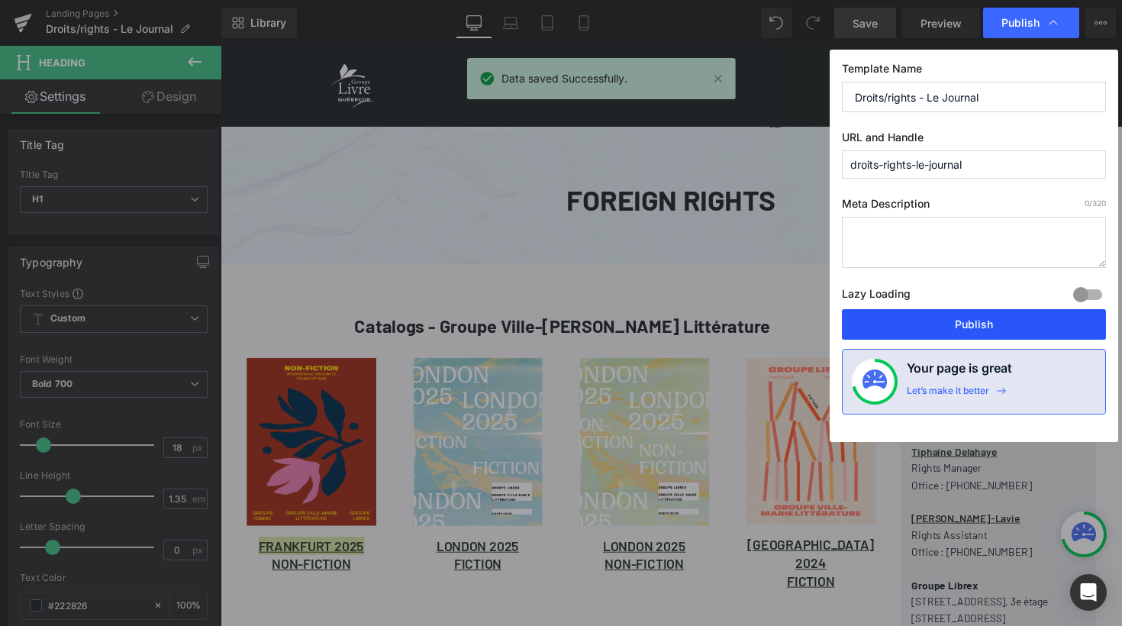
click at [956, 325] on button "Publish" at bounding box center [974, 324] width 264 height 31
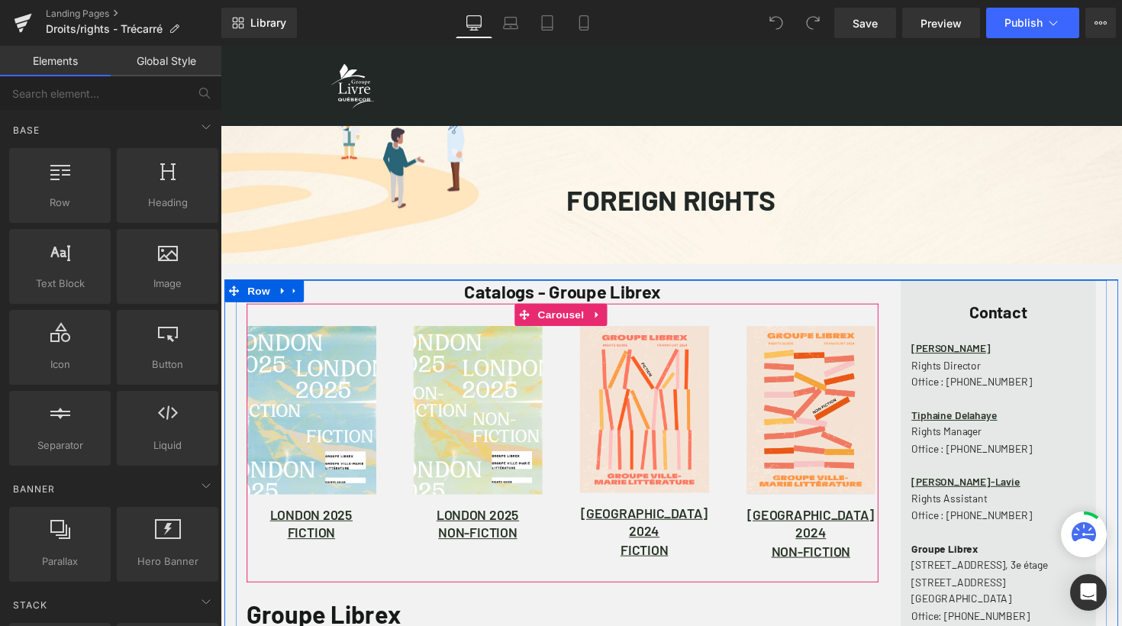
scroll to position [7, 8]
click at [567, 324] on span "Carousel" at bounding box center [569, 321] width 55 height 23
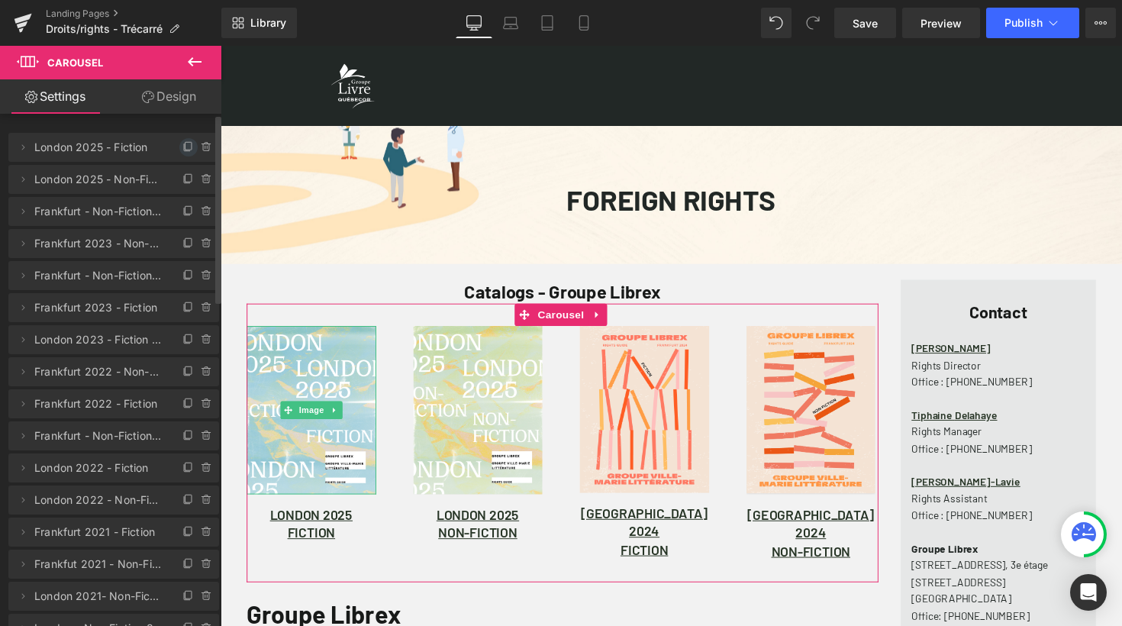
click at [182, 145] on icon at bounding box center [188, 147] width 12 height 12
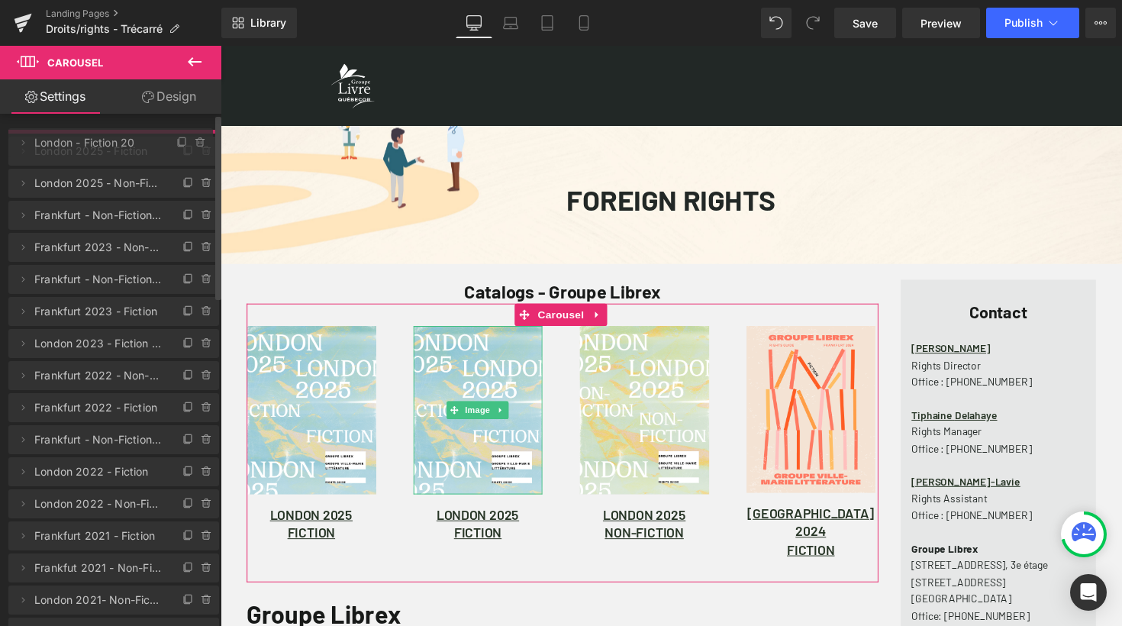
drag, startPoint x: 67, startPoint y: 181, endPoint x: 68, endPoint y: 144, distance: 36.7
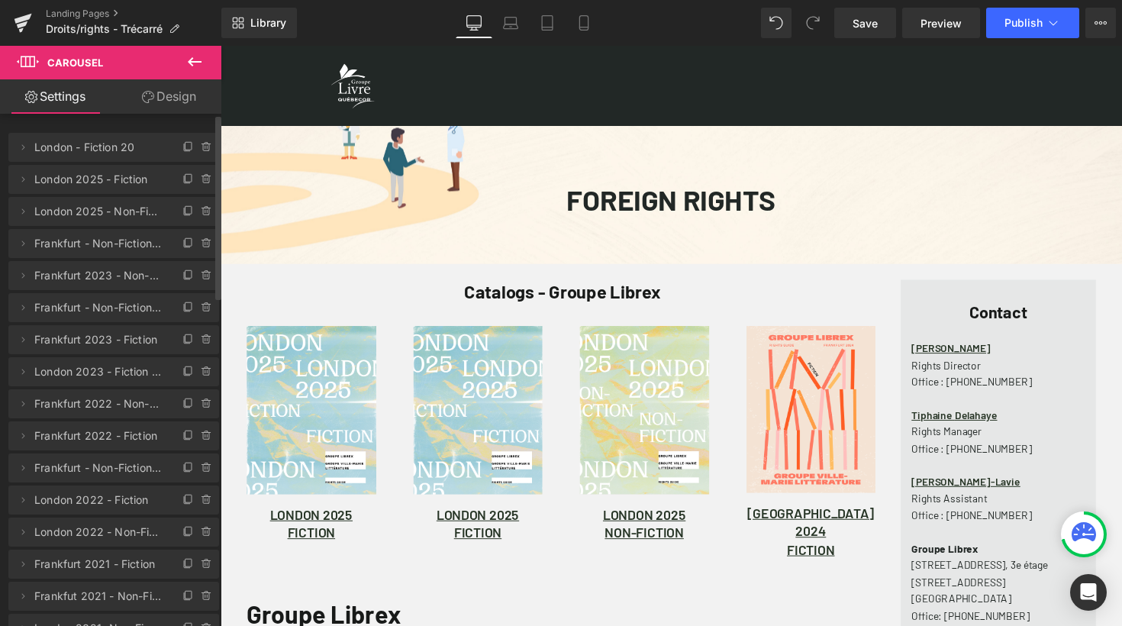
click at [91, 152] on span "London - Fiction 20" at bounding box center [98, 147] width 128 height 29
click at [22, 149] on icon at bounding box center [23, 146] width 3 height 5
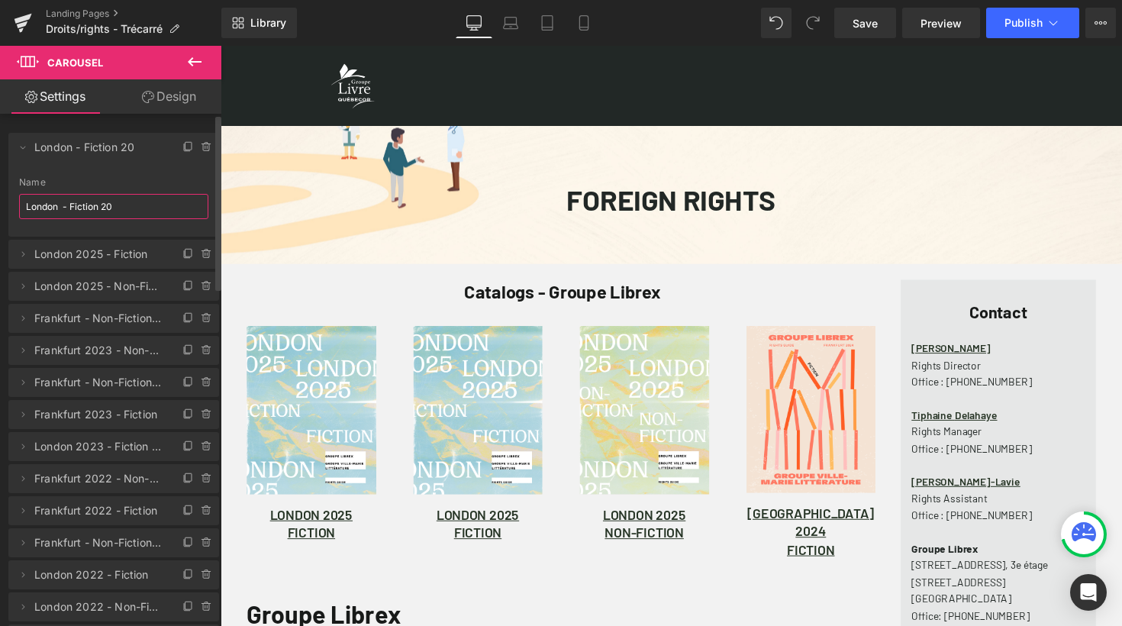
click at [124, 208] on input "London - Fiction 20" at bounding box center [113, 206] width 189 height 25
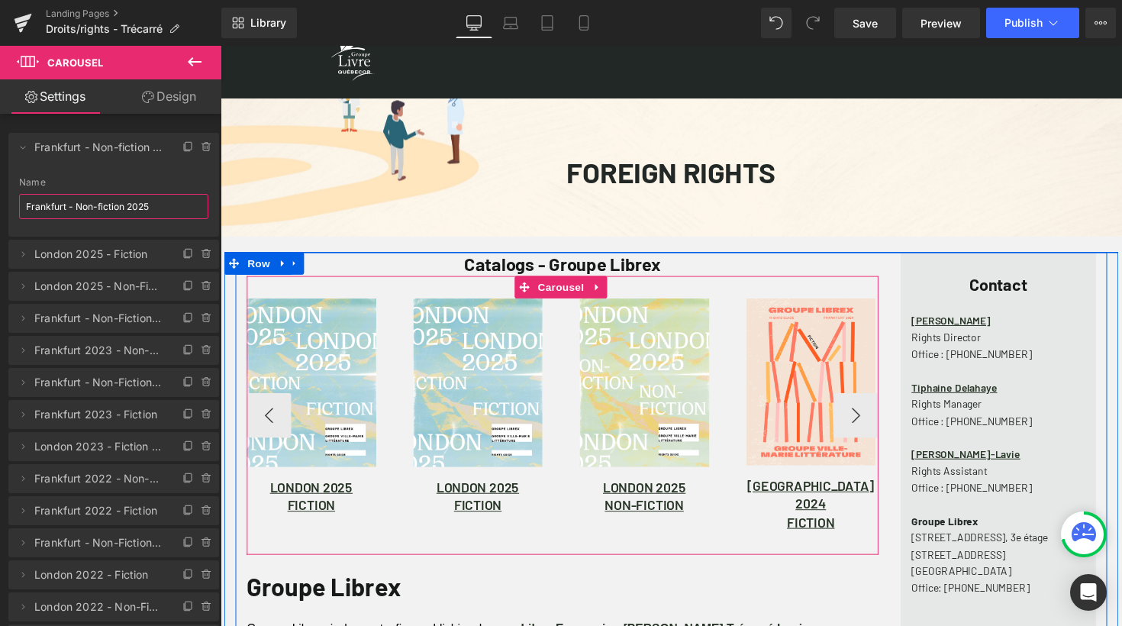
scroll to position [33, 0]
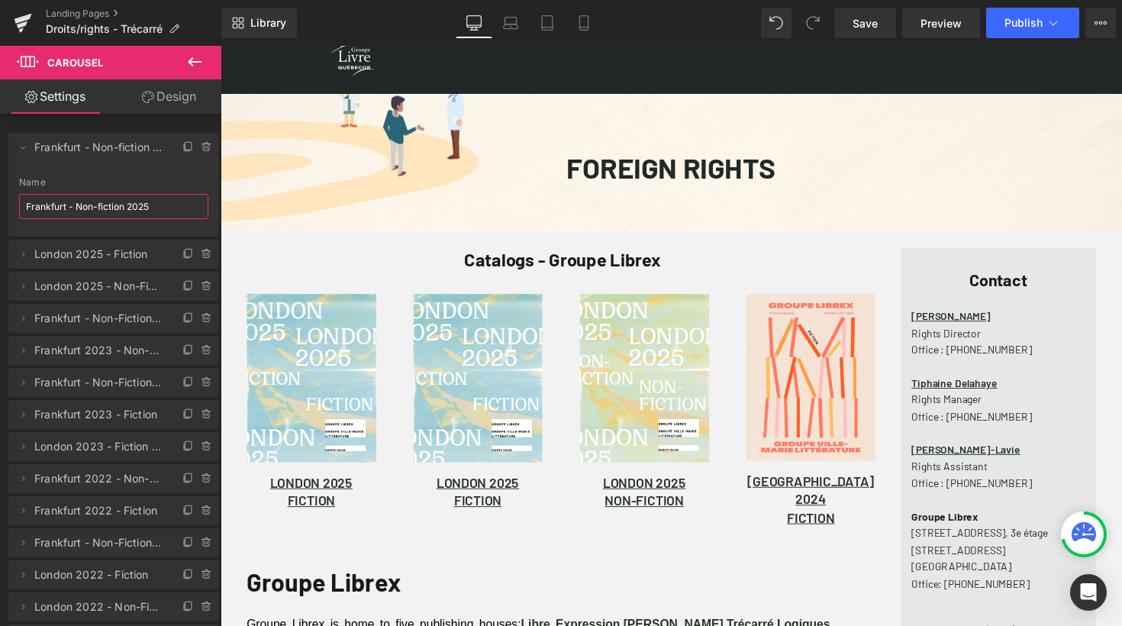
type input "Frankfurt - Non-fiction 2025"
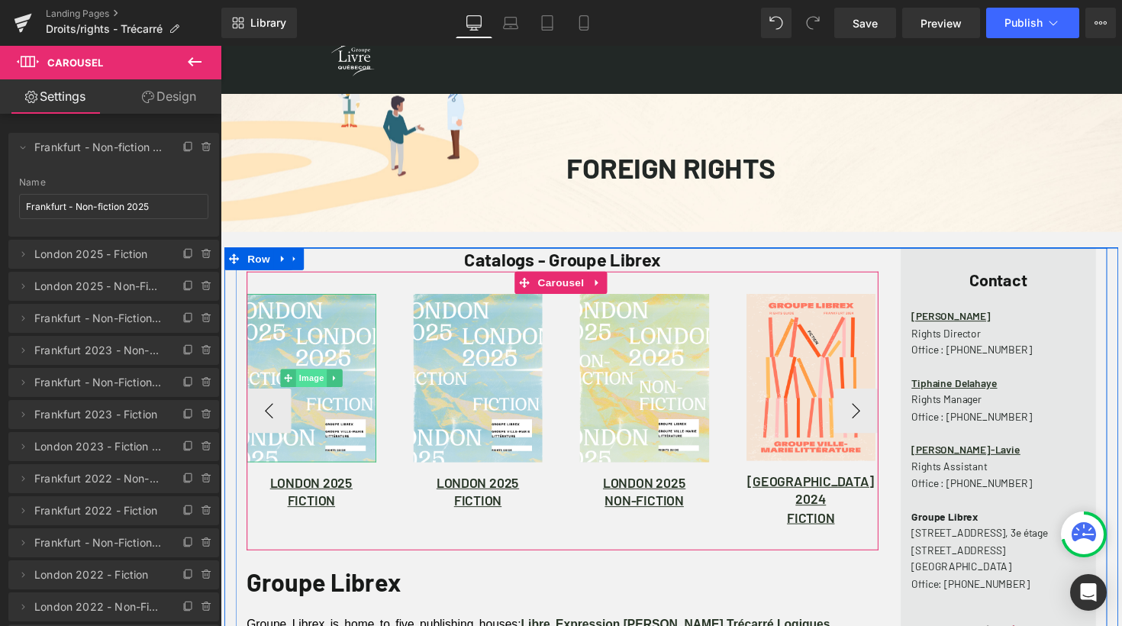
click at [310, 387] on span "Image" at bounding box center [314, 386] width 32 height 18
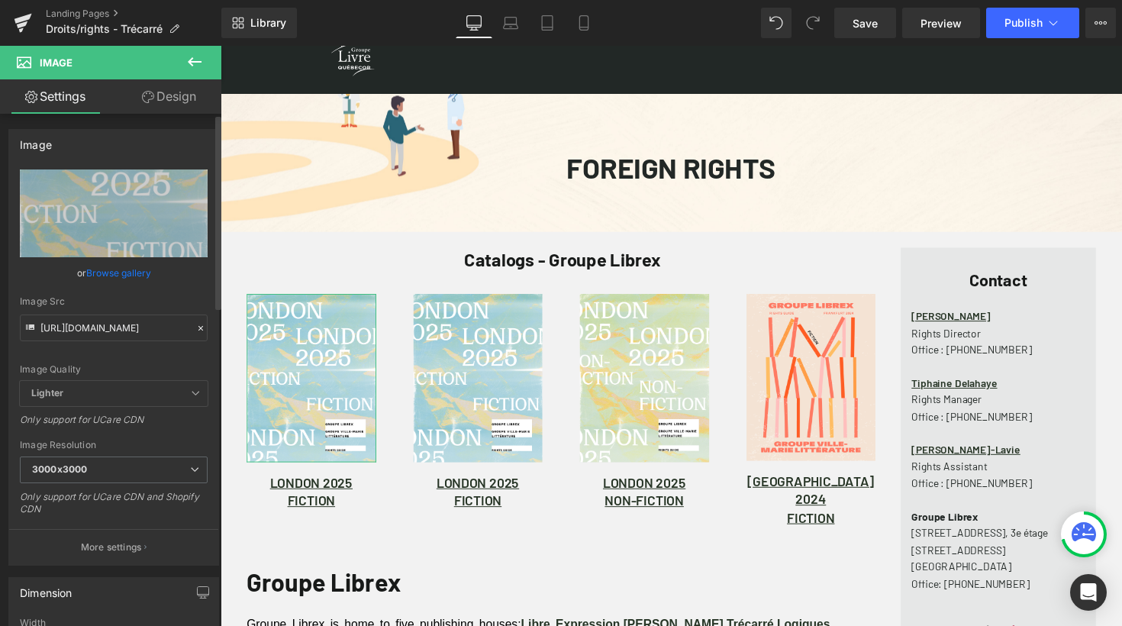
click at [195, 328] on icon at bounding box center [200, 328] width 11 height 11
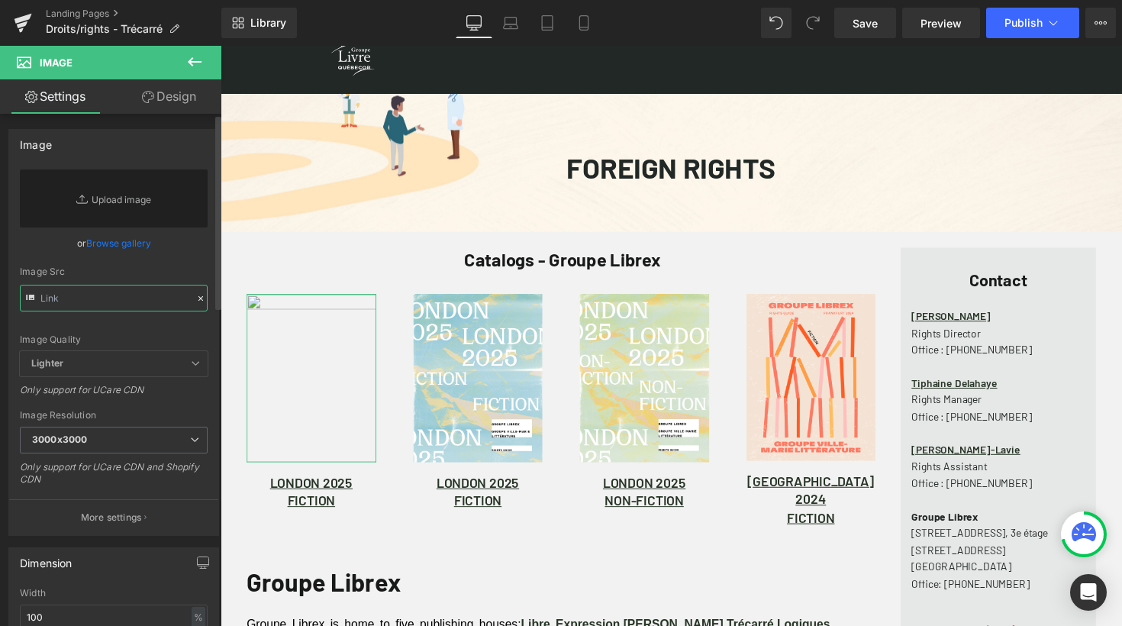
click at [134, 294] on input "text" at bounding box center [114, 298] width 188 height 27
paste input "[URL][DOMAIN_NAME]"
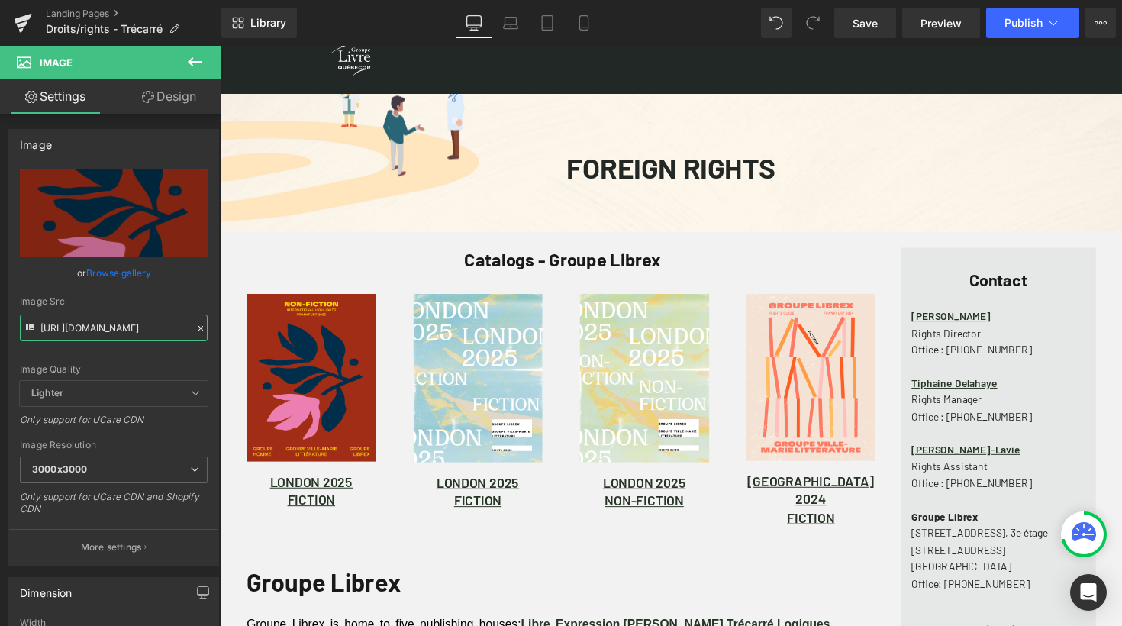
type input "[URL][DOMAIN_NAME]"
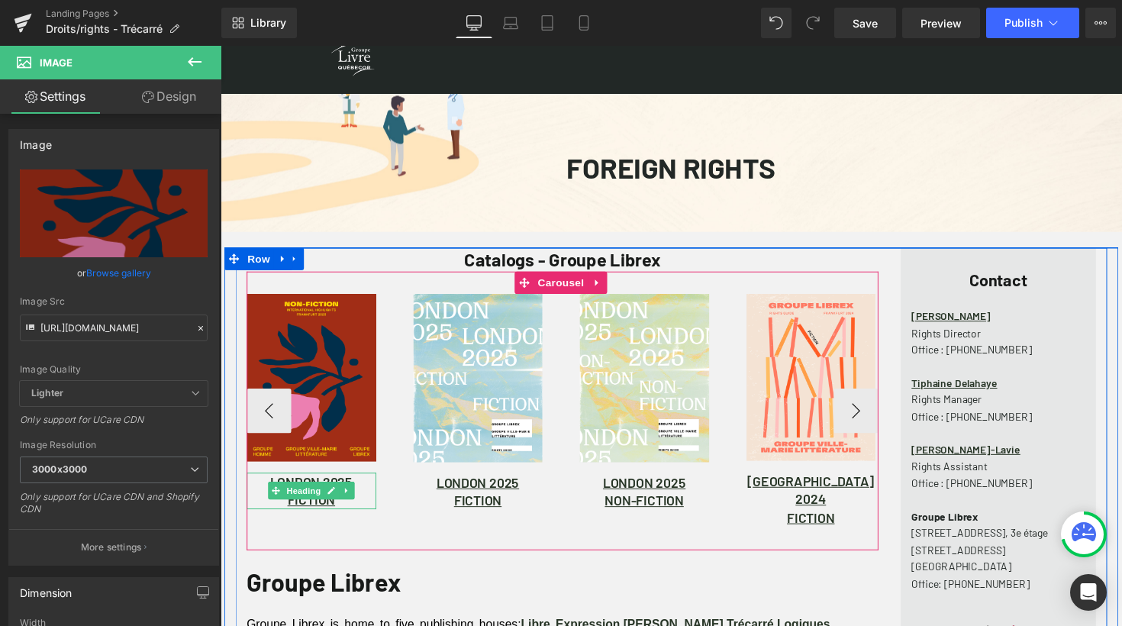
click at [363, 492] on h1 "LONDON 2025" at bounding box center [313, 492] width 133 height 18
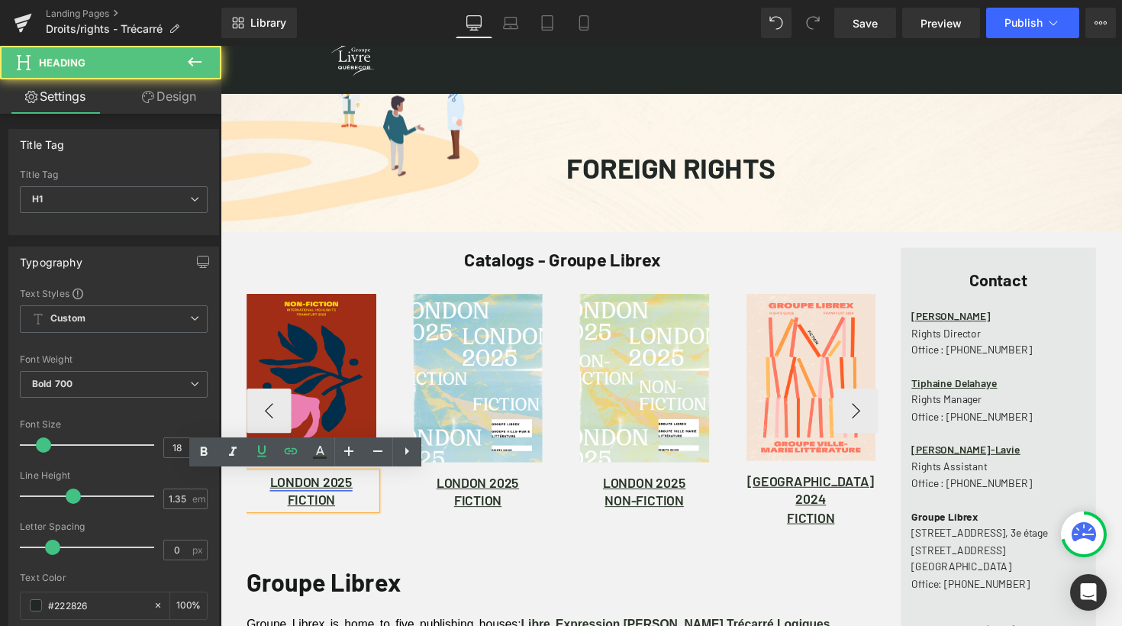
click at [324, 494] on link "LONDON 2025" at bounding box center [313, 492] width 85 height 17
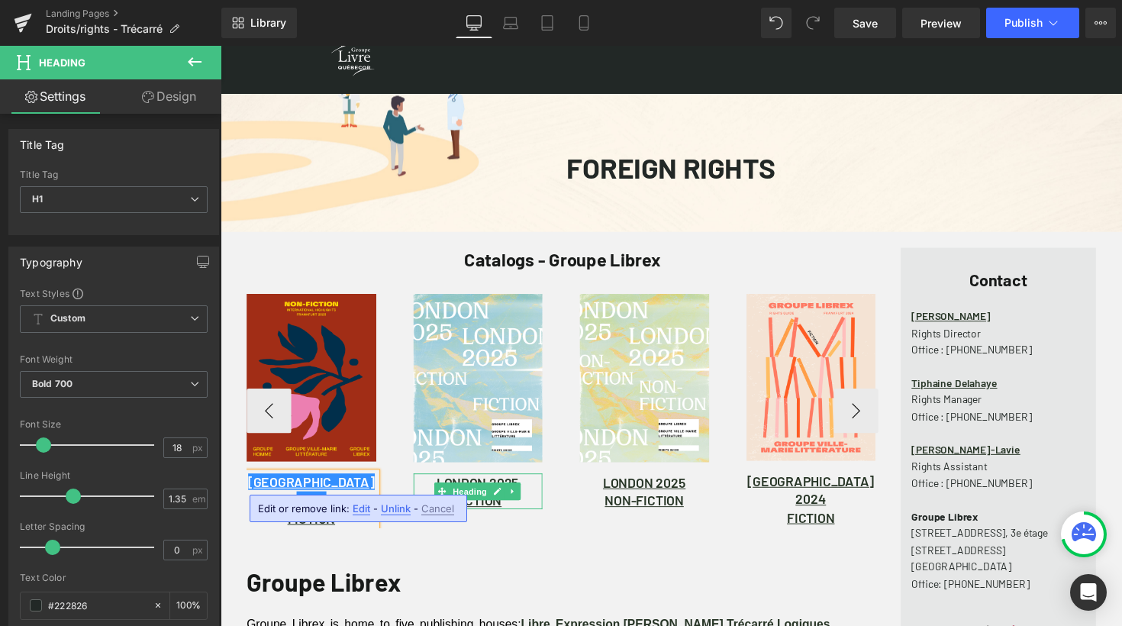
scroll to position [7, 8]
click at [370, 494] on h1 "FRANKFURT 2025" at bounding box center [313, 492] width 133 height 18
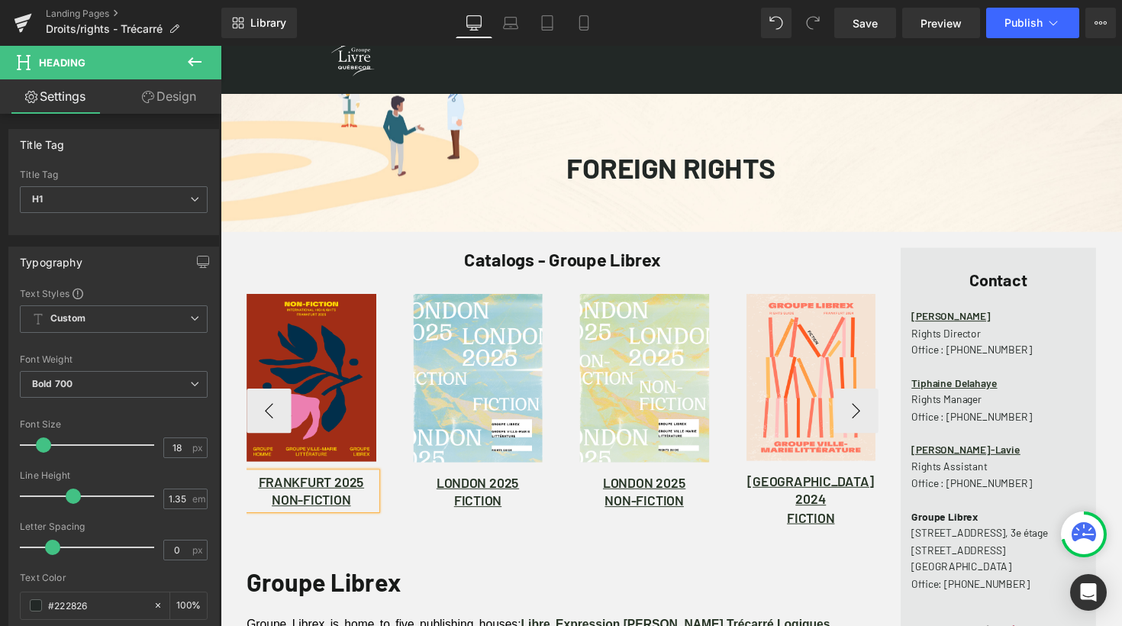
click at [360, 512] on h1 "NON-FICTION" at bounding box center [313, 511] width 133 height 18
click at [358, 512] on h1 "NON-FICTION" at bounding box center [313, 511] width 133 height 18
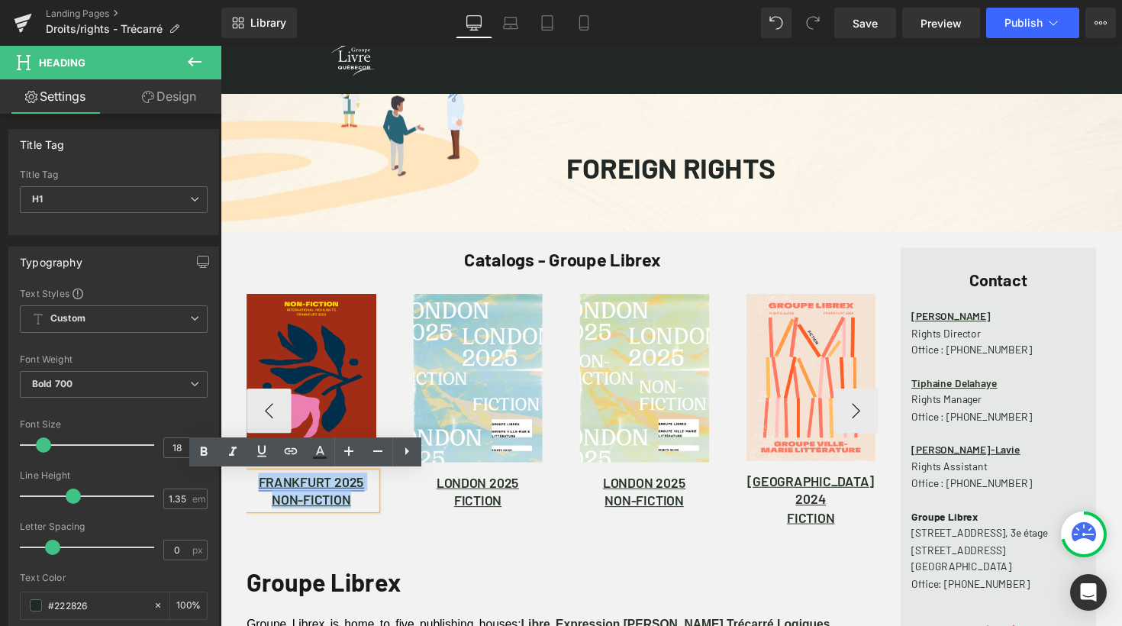
drag, startPoint x: 358, startPoint y: 512, endPoint x: 257, endPoint y: 489, distance: 104.1
click at [257, 489] on div "FRANKFURT 2025 NON-FICTION" at bounding box center [313, 501] width 133 height 37
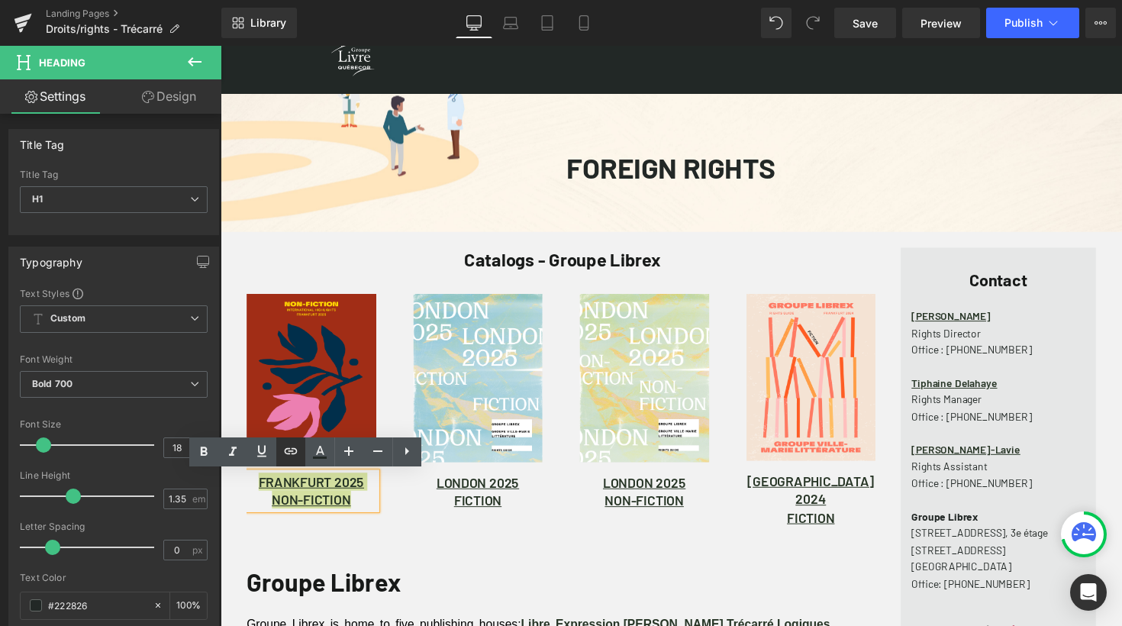
click at [293, 454] on icon at bounding box center [290, 451] width 13 height 6
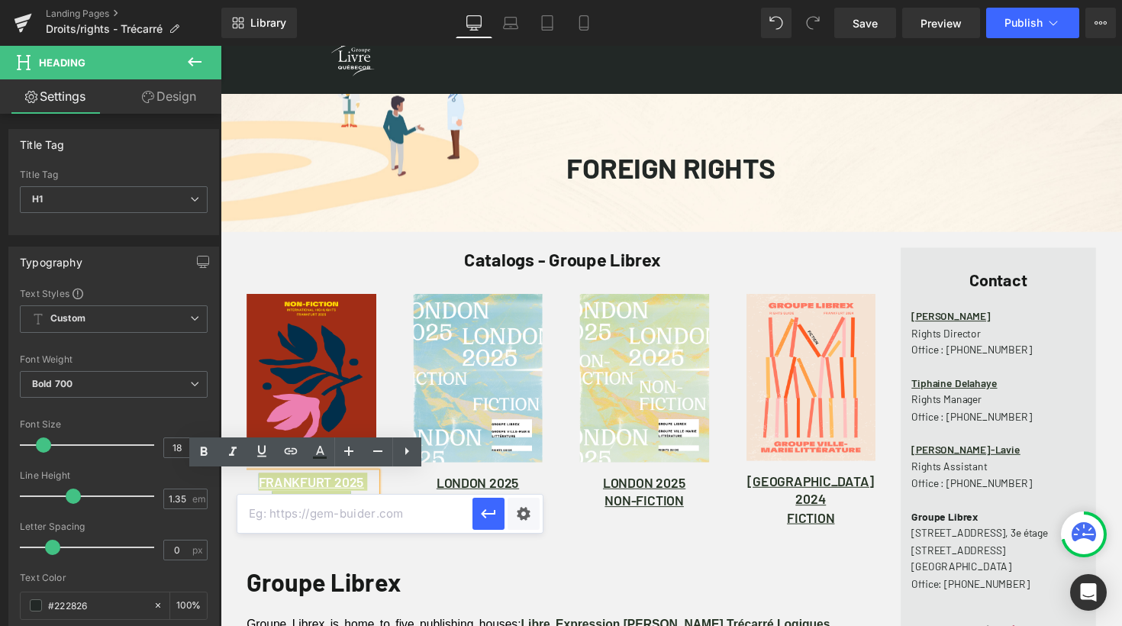
click at [352, 517] on input "text" at bounding box center [354, 514] width 235 height 38
paste input "[URL][DOMAIN_NAME]"
type input "[URL][DOMAIN_NAME]"
click at [495, 518] on icon "button" at bounding box center [489, 514] width 18 height 18
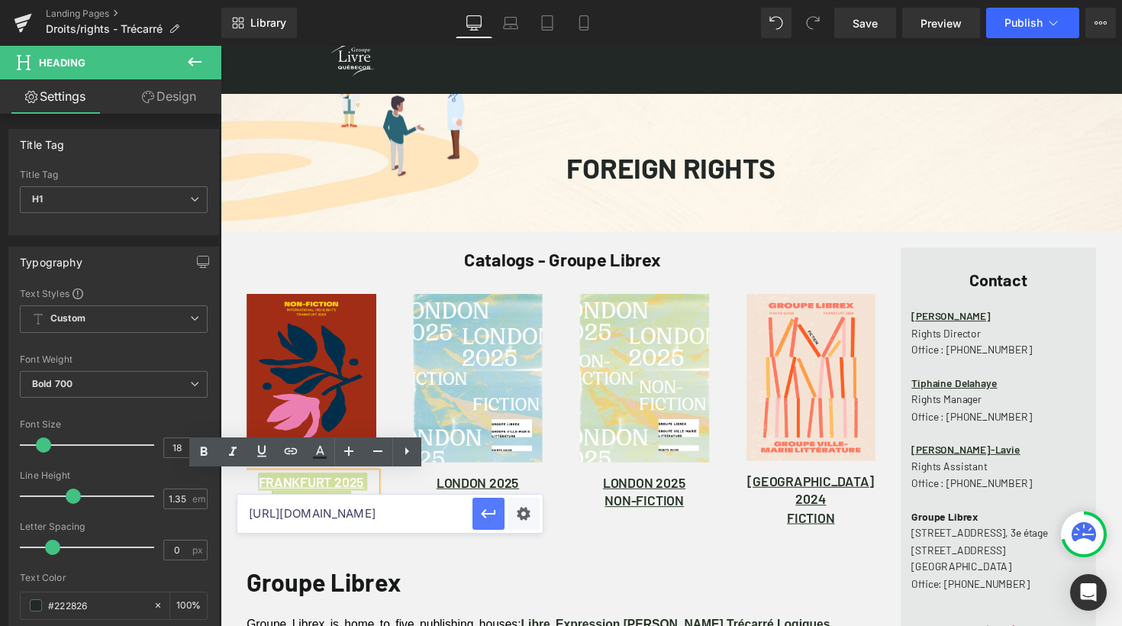
scroll to position [0, 0]
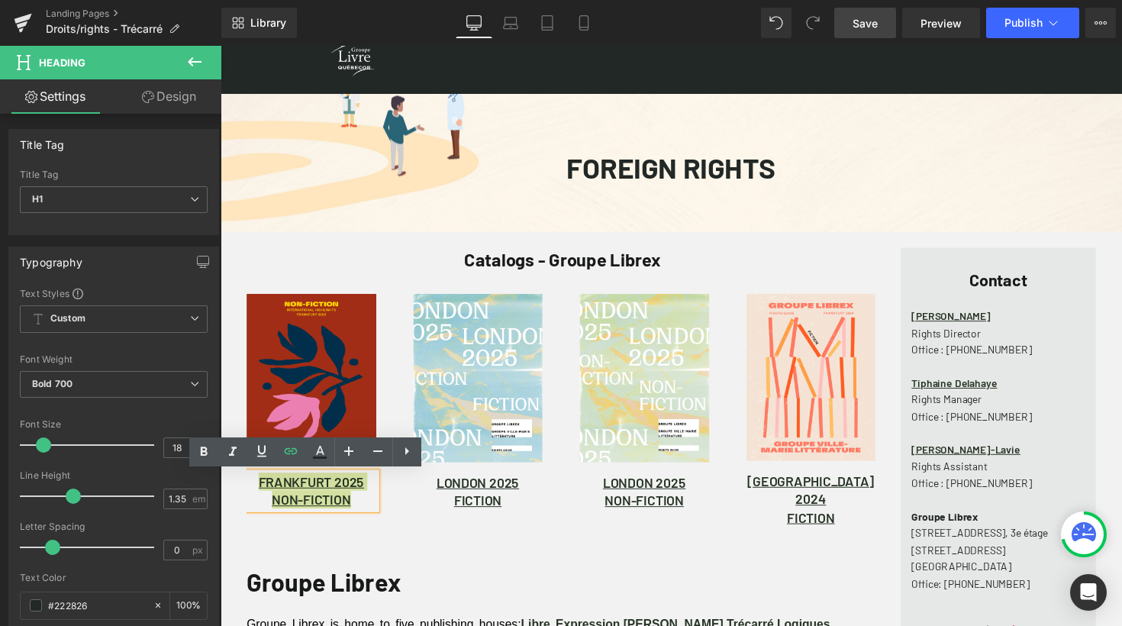
click at [867, 26] on span "Save" at bounding box center [865, 23] width 25 height 16
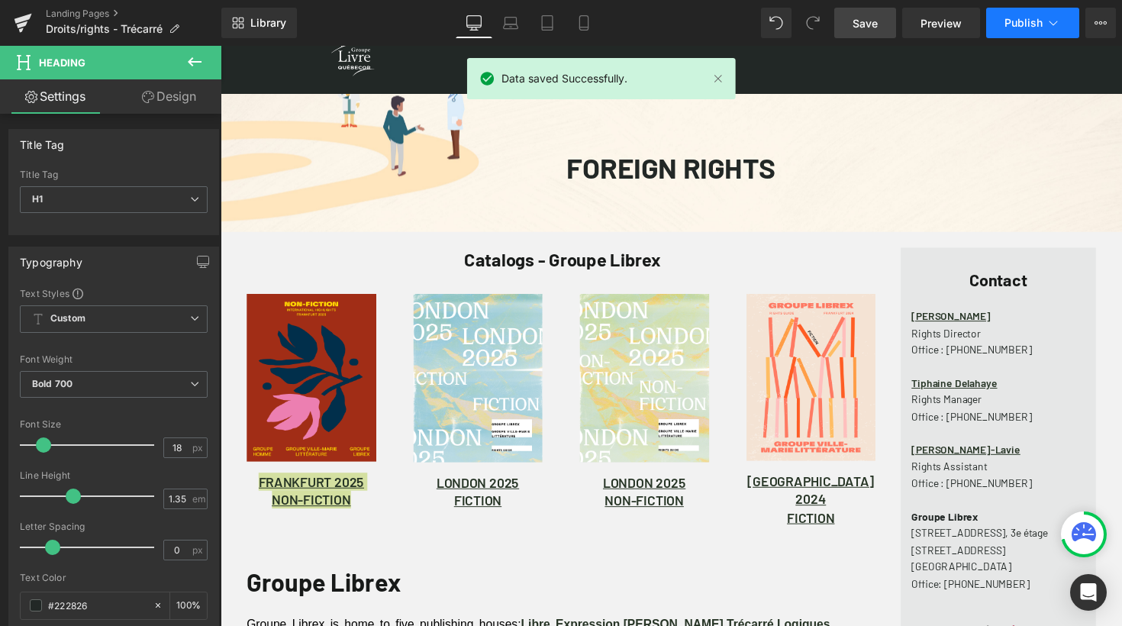
click at [1057, 22] on icon at bounding box center [1053, 22] width 15 height 15
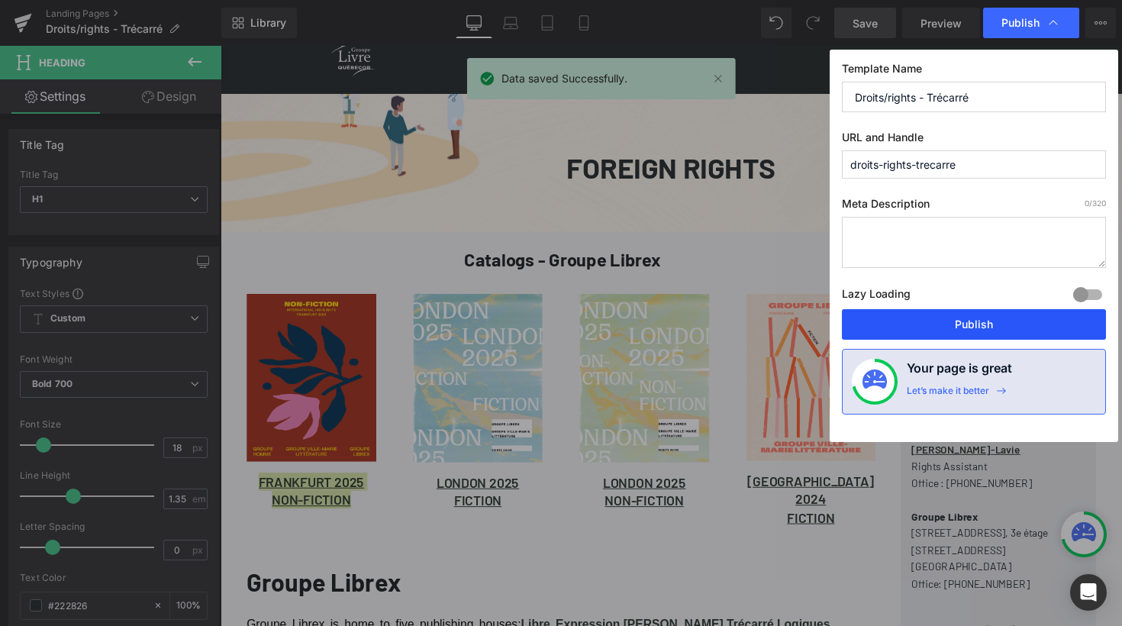
click at [980, 325] on button "Publish" at bounding box center [974, 324] width 264 height 31
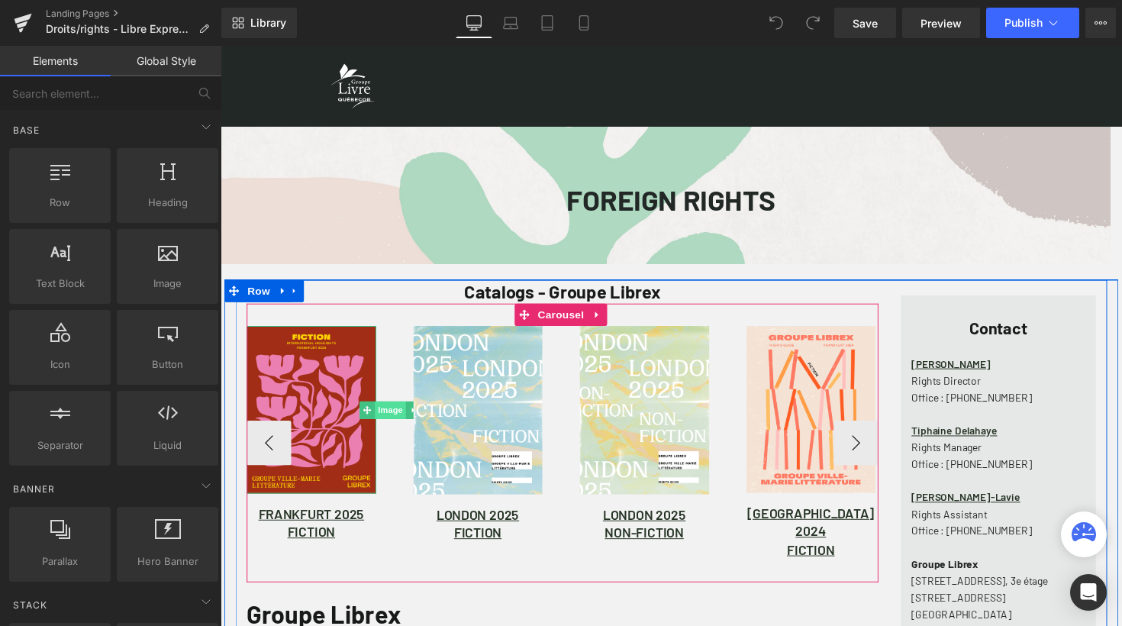
scroll to position [1509, 912]
click at [314, 413] on span "Image" at bounding box center [314, 419] width 32 height 18
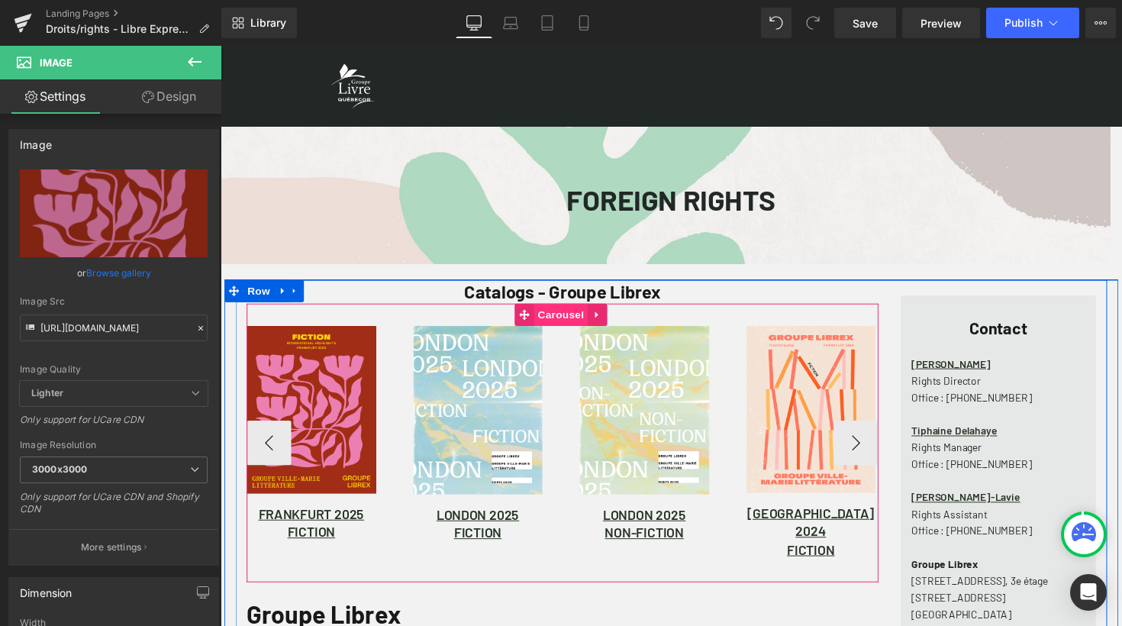
click at [570, 326] on span "Carousel" at bounding box center [569, 321] width 55 height 23
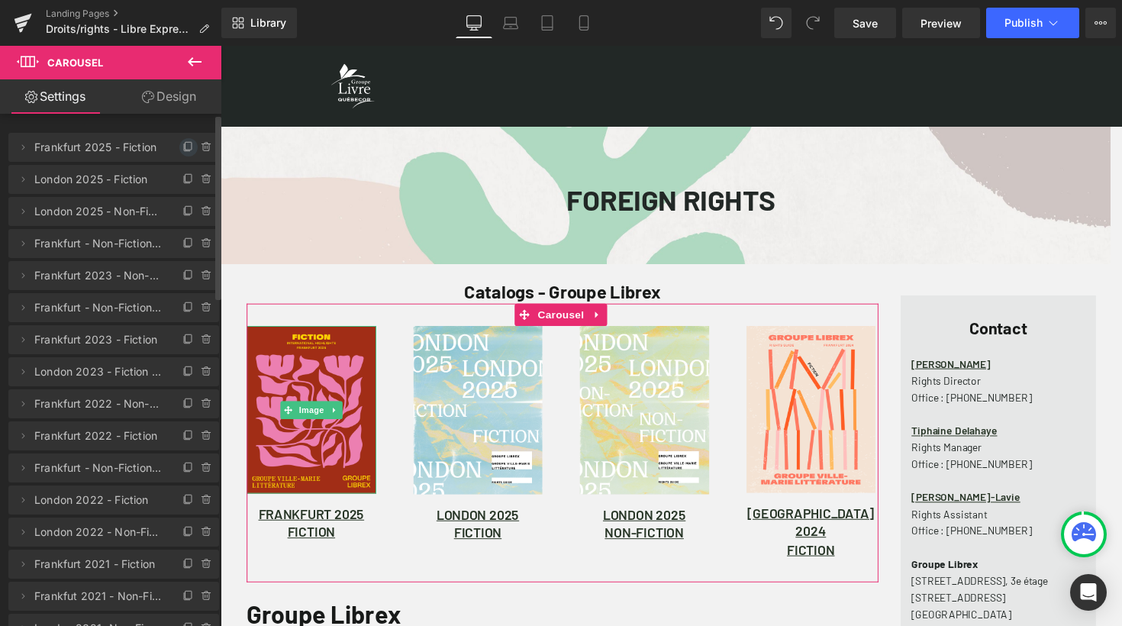
click at [182, 147] on icon at bounding box center [188, 147] width 12 height 12
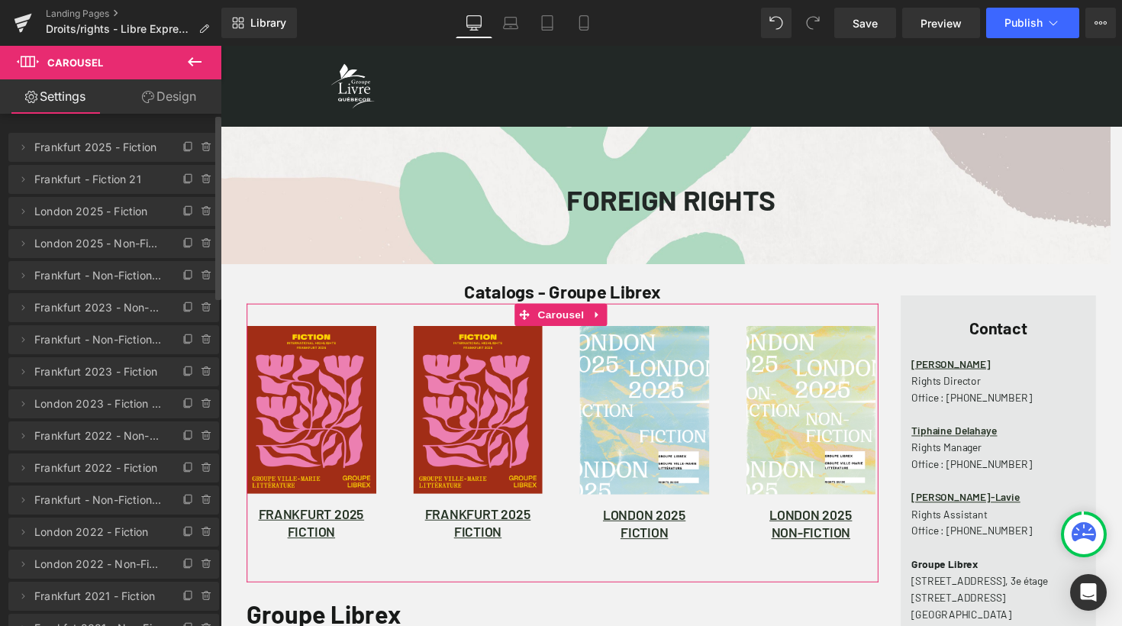
scroll to position [8, 8]
click at [68, 177] on span "Frankfurt - Fiction 21" at bounding box center [98, 179] width 128 height 29
click at [22, 177] on icon at bounding box center [23, 179] width 12 height 12
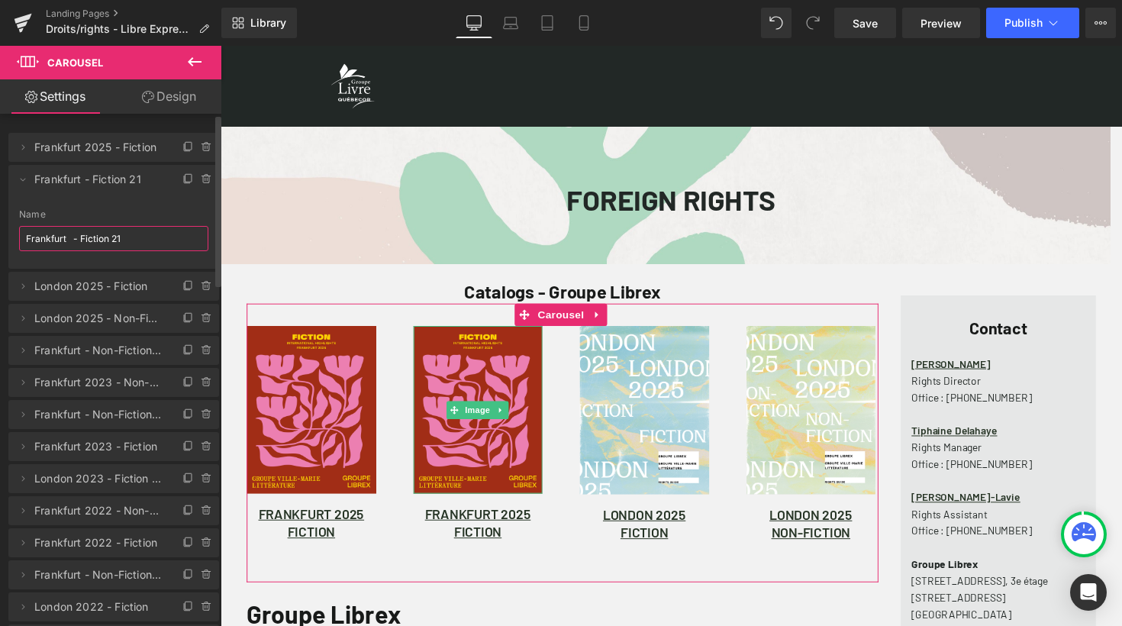
click at [141, 241] on input "Frankfurt - Fiction 21" at bounding box center [113, 238] width 189 height 25
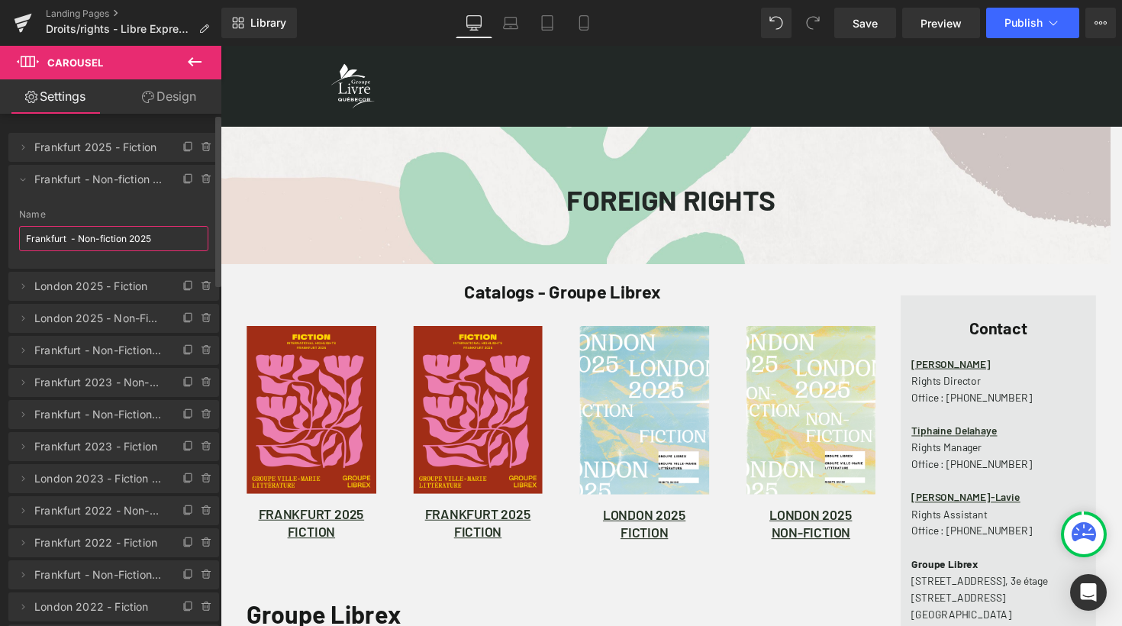
type input "Frankfurt - Non-fiction 2025"
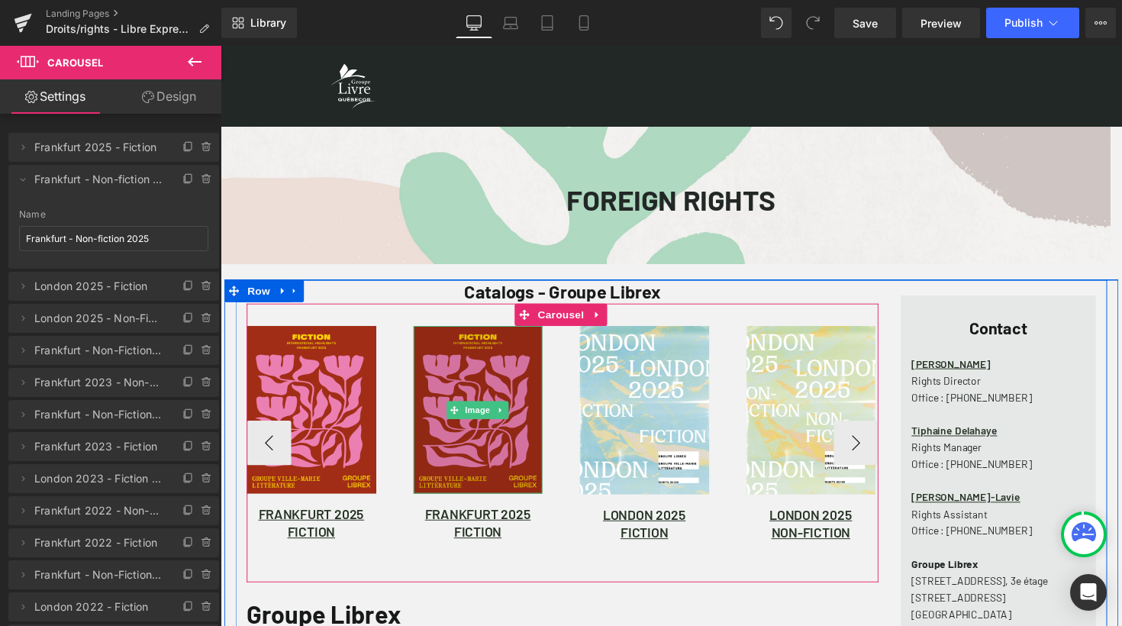
click at [512, 482] on img at bounding box center [484, 419] width 133 height 172
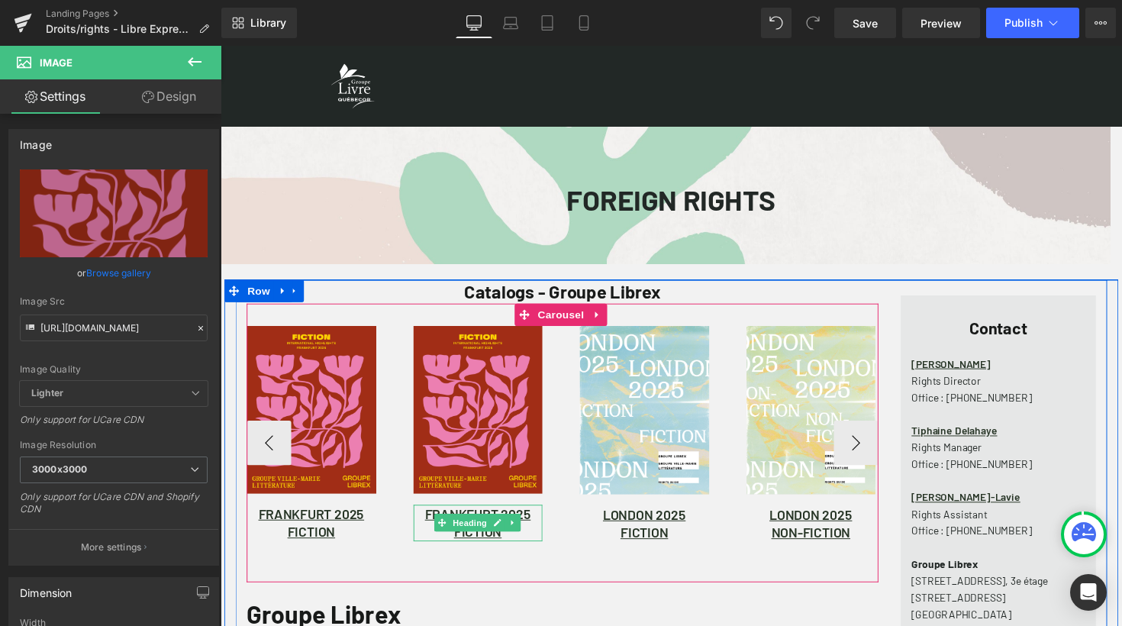
click at [534, 541] on h1 "FICTION" at bounding box center [484, 543] width 133 height 18
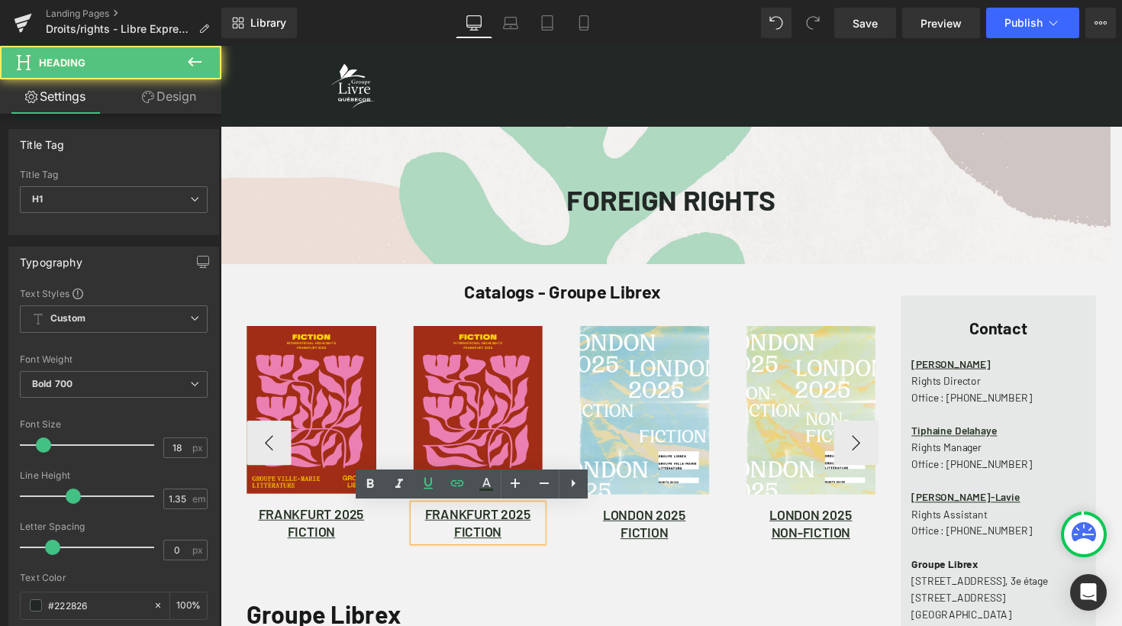
click at [528, 541] on h1 "FICTION" at bounding box center [484, 543] width 133 height 18
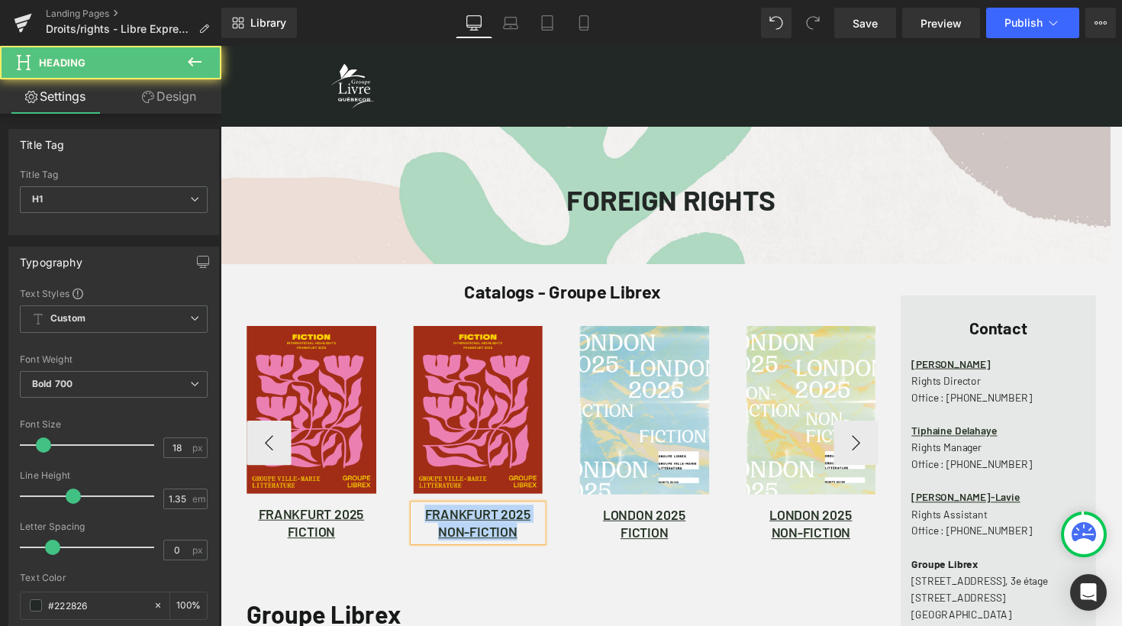
drag, startPoint x: 531, startPoint y: 542, endPoint x: 425, endPoint y: 525, distance: 107.5
click at [425, 525] on div "FRANKFURT 2025 NON-FICTION" at bounding box center [484, 534] width 133 height 37
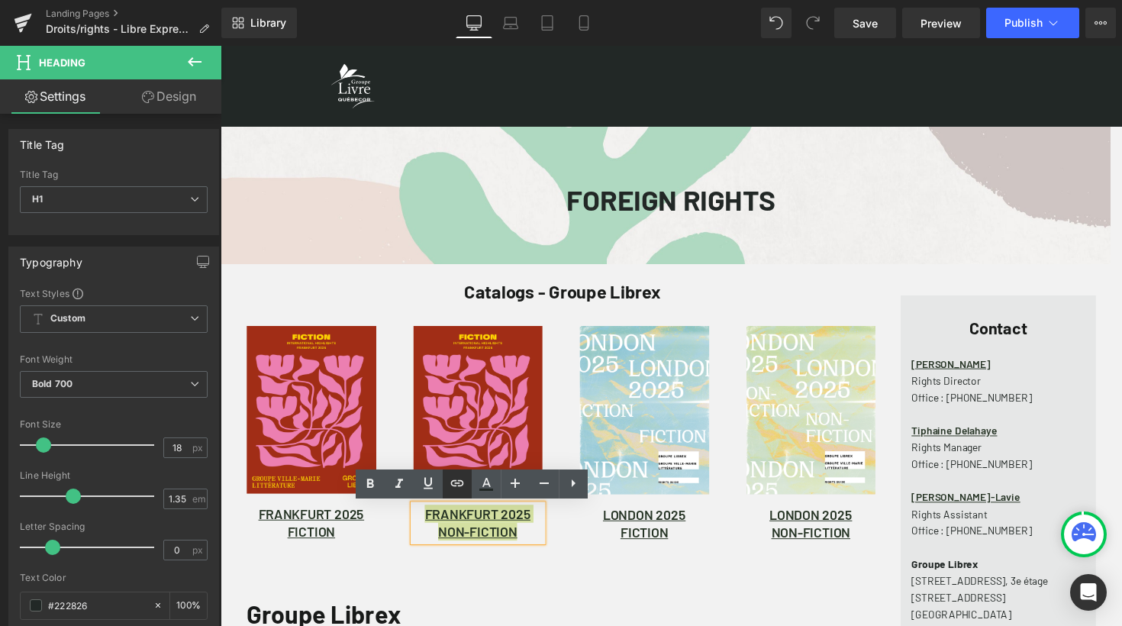
click at [457, 490] on icon at bounding box center [457, 483] width 18 height 18
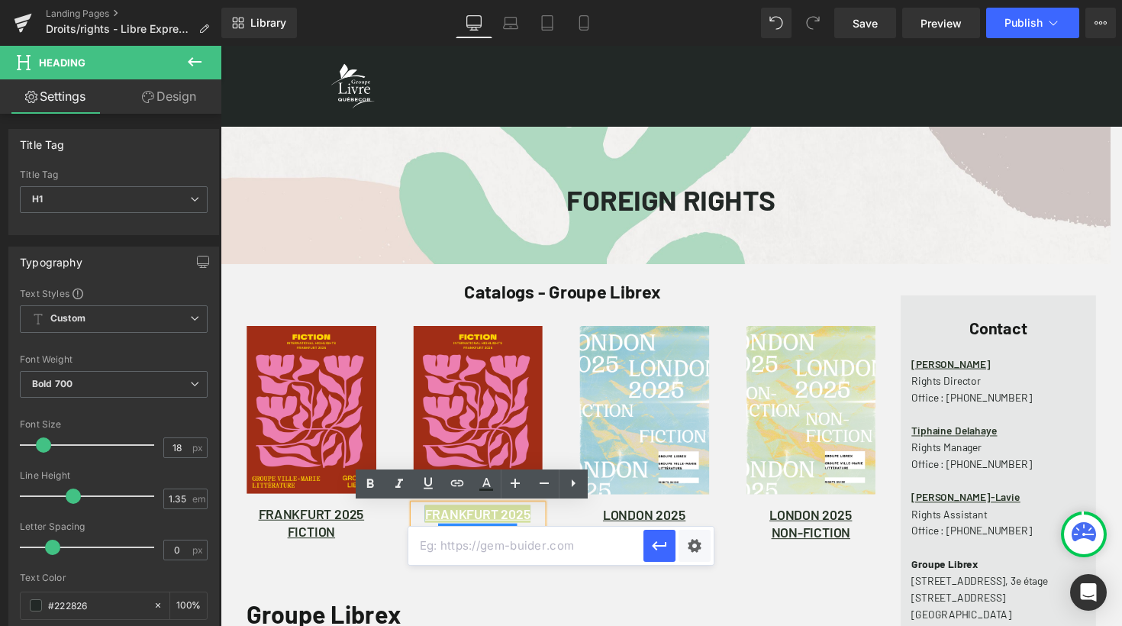
click at [522, 548] on input "text" at bounding box center [525, 546] width 235 height 38
paste input "[URL][DOMAIN_NAME]"
type input "[URL][DOMAIN_NAME]"
click at [657, 546] on icon "button" at bounding box center [659, 545] width 15 height 9
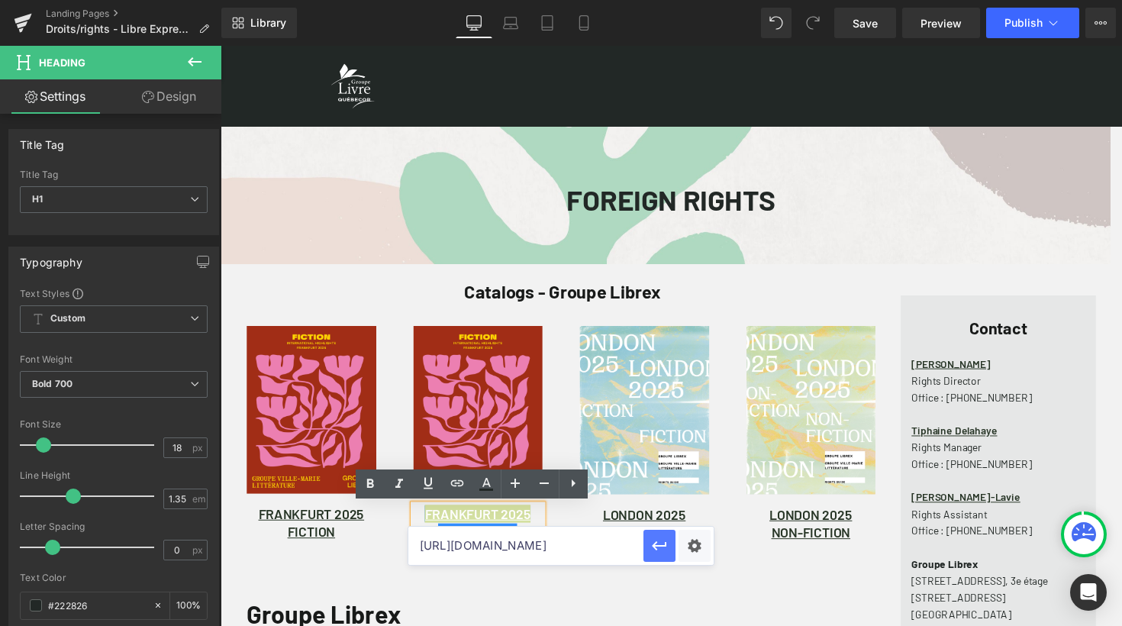
scroll to position [0, 0]
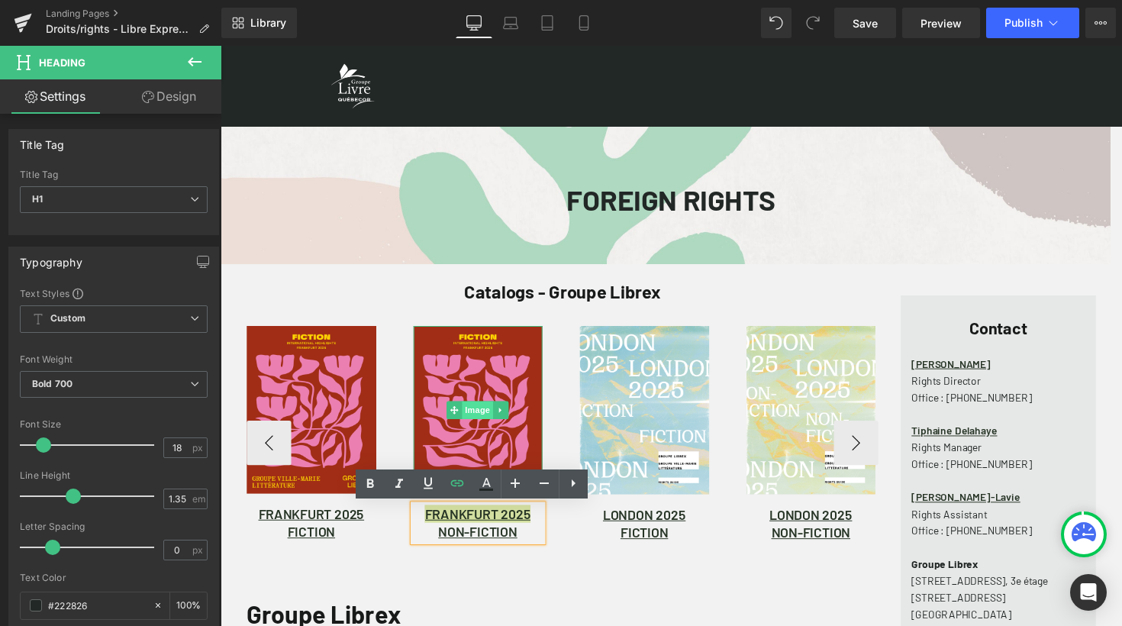
click at [481, 416] on span "Image" at bounding box center [484, 419] width 32 height 18
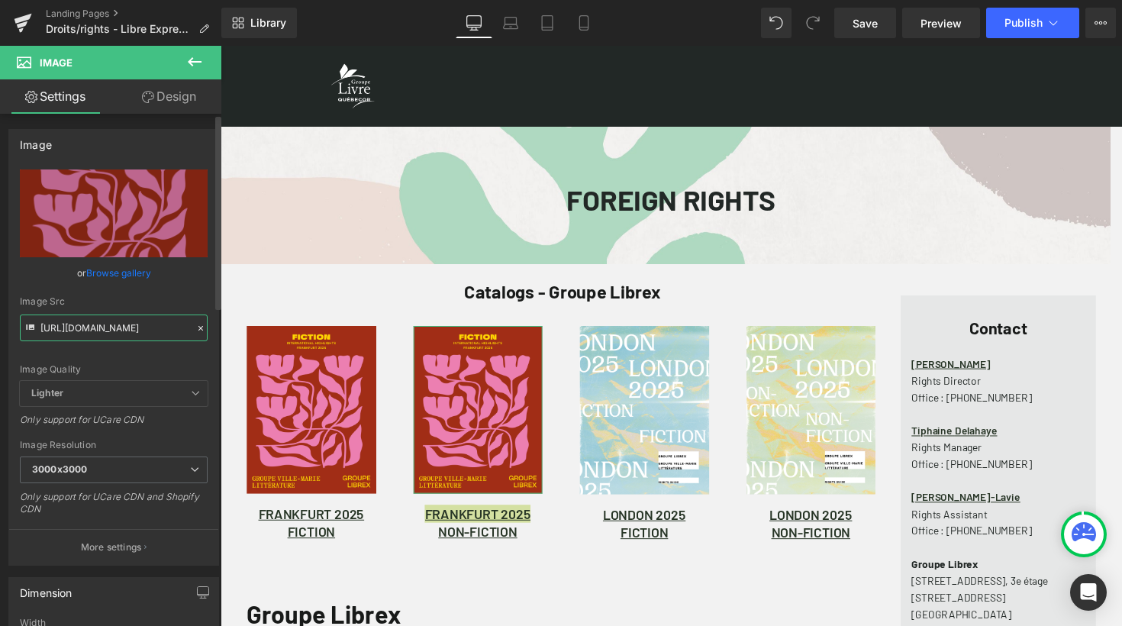
click at [162, 329] on input "[URL][DOMAIN_NAME]" at bounding box center [114, 328] width 188 height 27
paste input "non_fiction.png?v=1760131008"
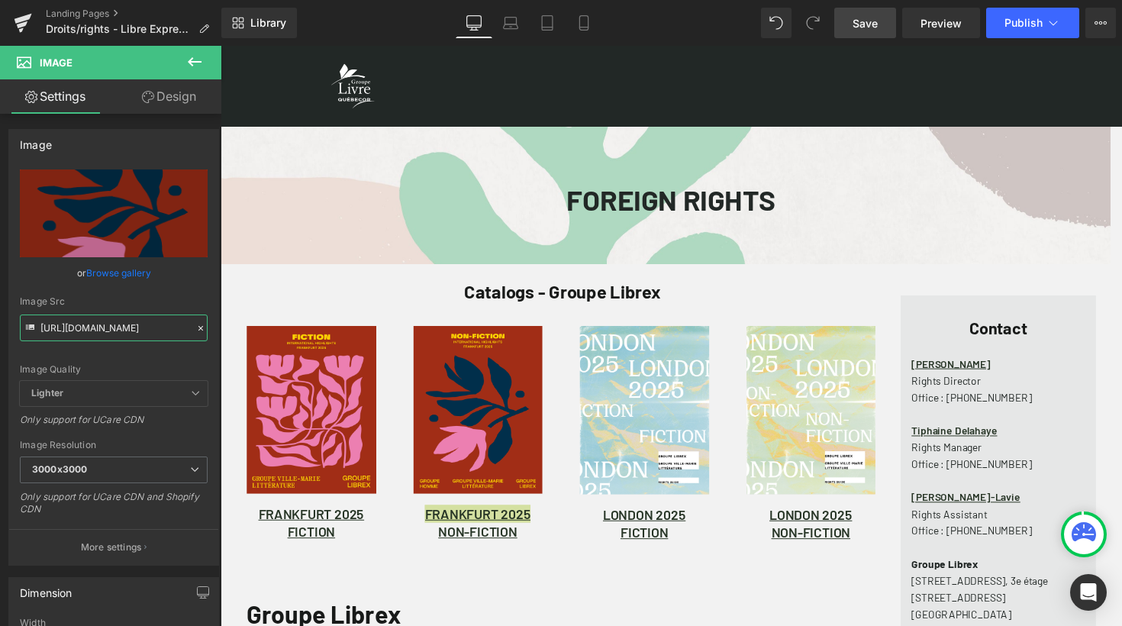
type input "[URL][DOMAIN_NAME]"
click at [875, 22] on span "Save" at bounding box center [865, 23] width 25 height 16
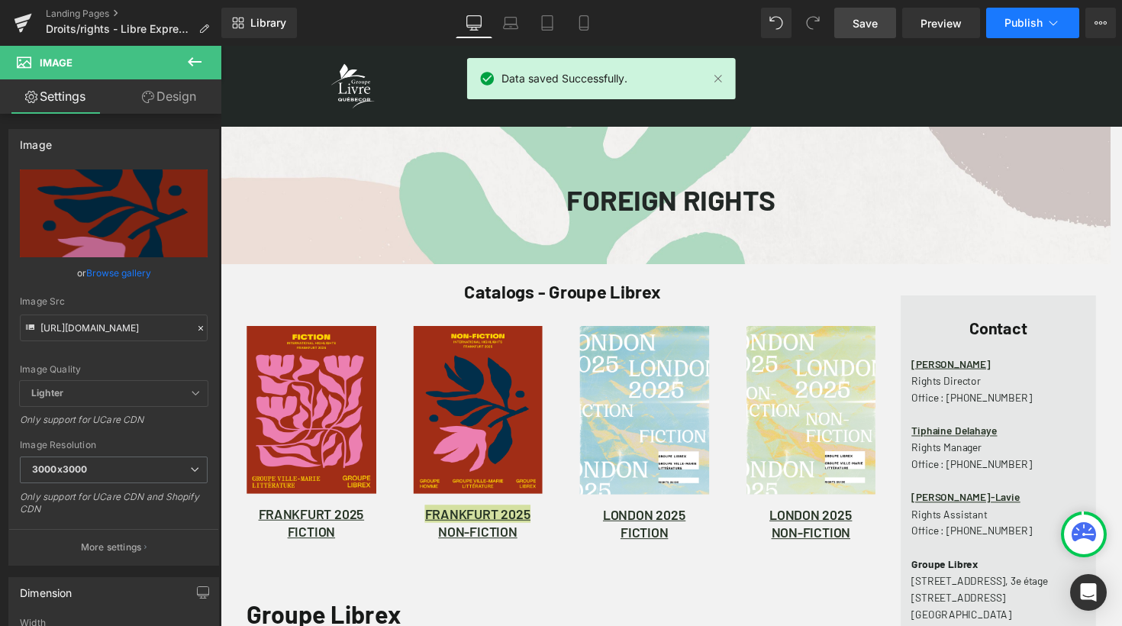
click at [1054, 18] on icon at bounding box center [1053, 22] width 15 height 15
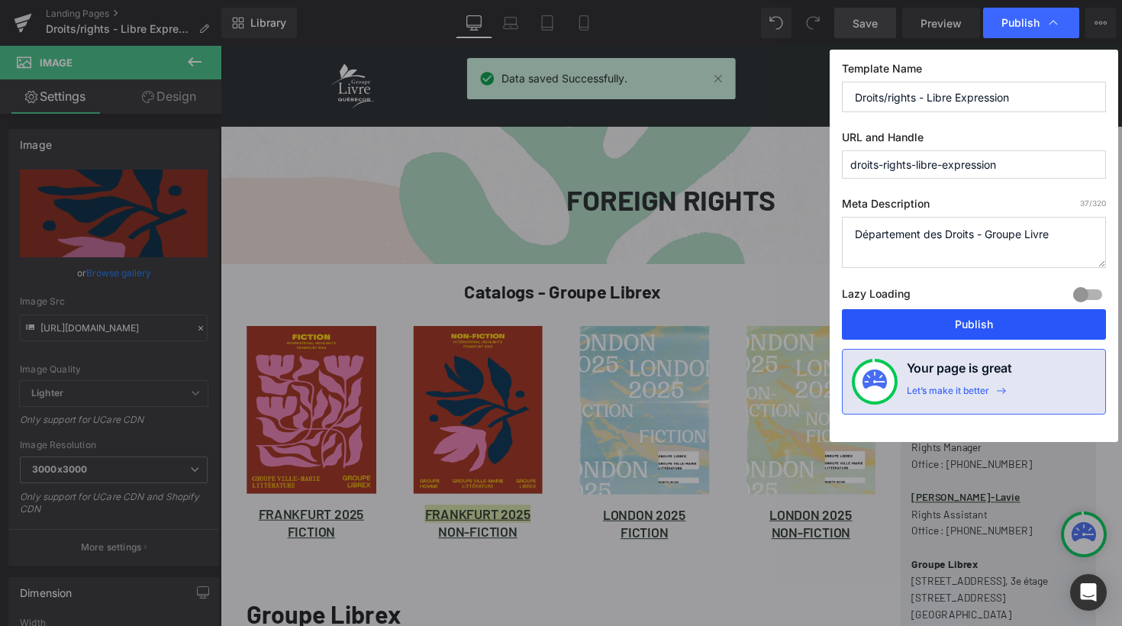
click at [977, 324] on button "Publish" at bounding box center [974, 324] width 264 height 31
